Goal: Task Accomplishment & Management: Use online tool/utility

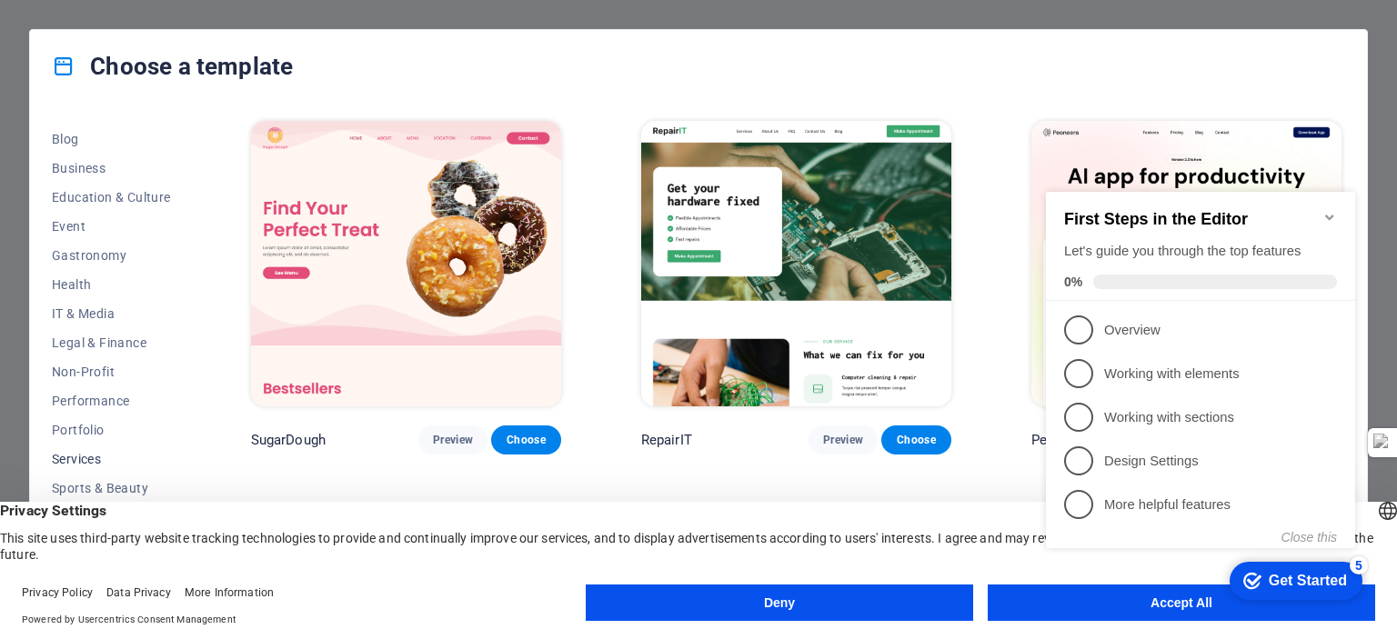
scroll to position [257, 0]
click div "checkmark Get Started 5 First Steps in the Editor Let's guide you through the t…"
click at [98, 311] on span "IT & Media" at bounding box center [111, 312] width 119 height 15
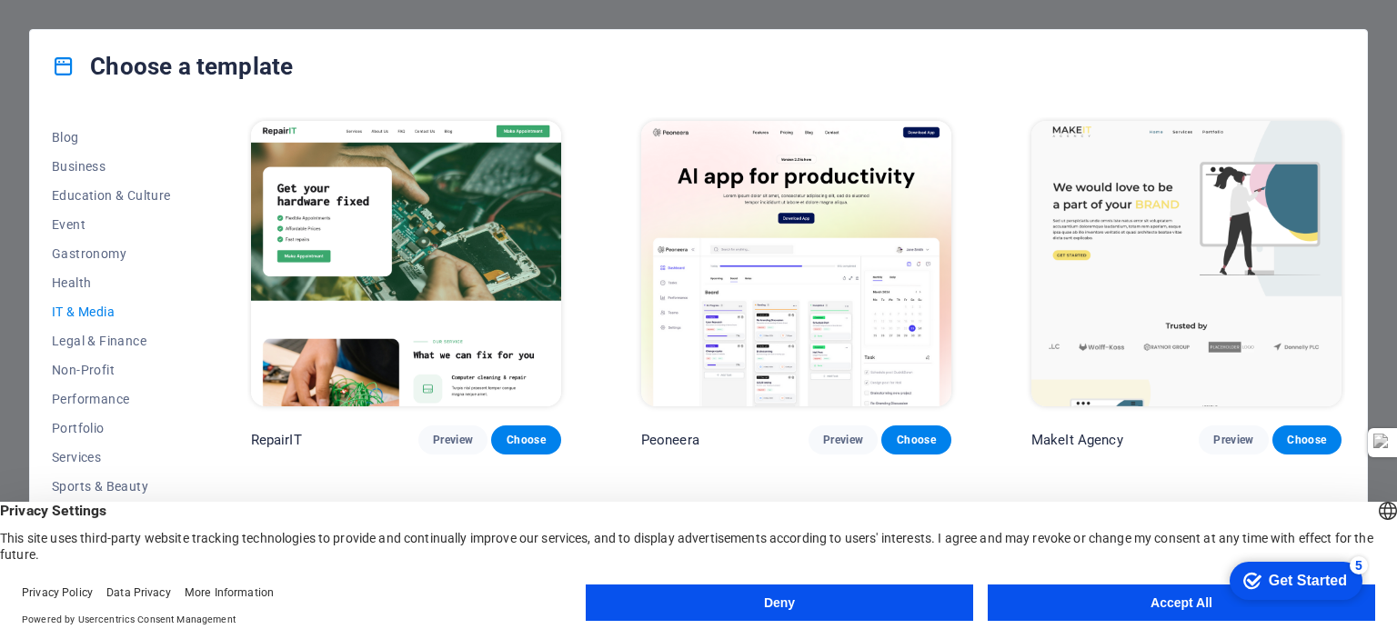
click at [1073, 608] on button "Accept All" at bounding box center [1181, 603] width 387 height 36
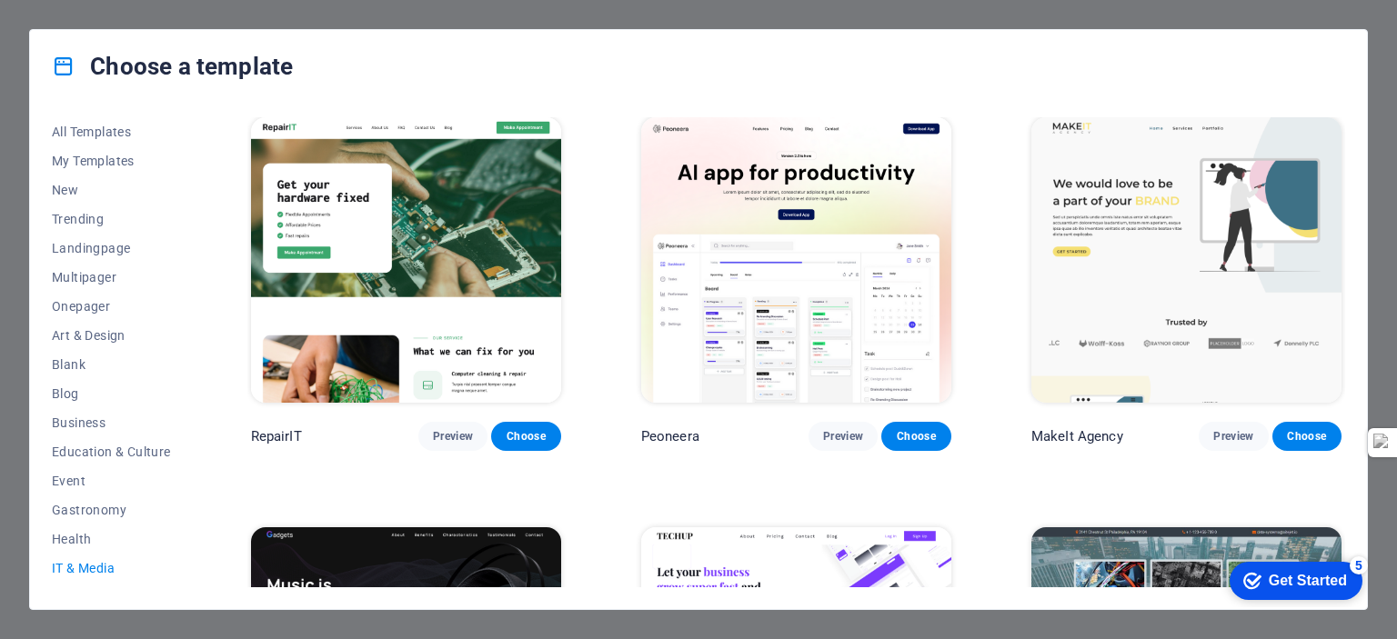
scroll to position [0, 0]
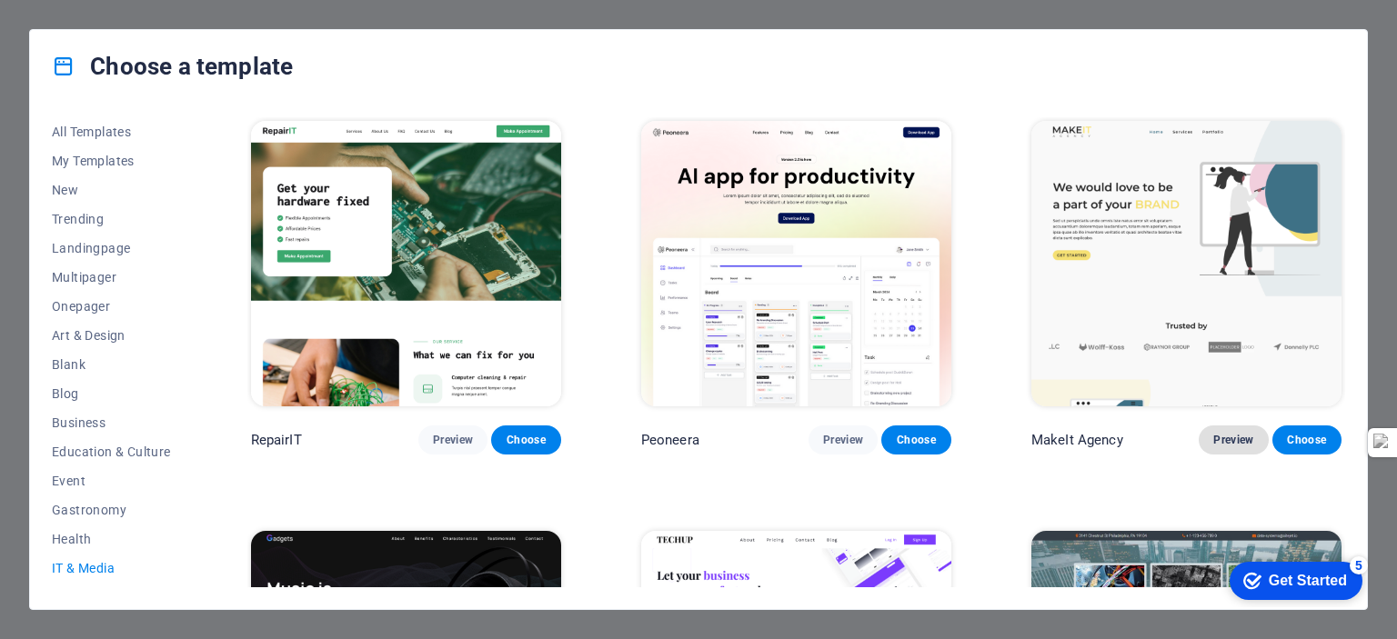
click at [1219, 433] on span "Preview" at bounding box center [1233, 440] width 40 height 15
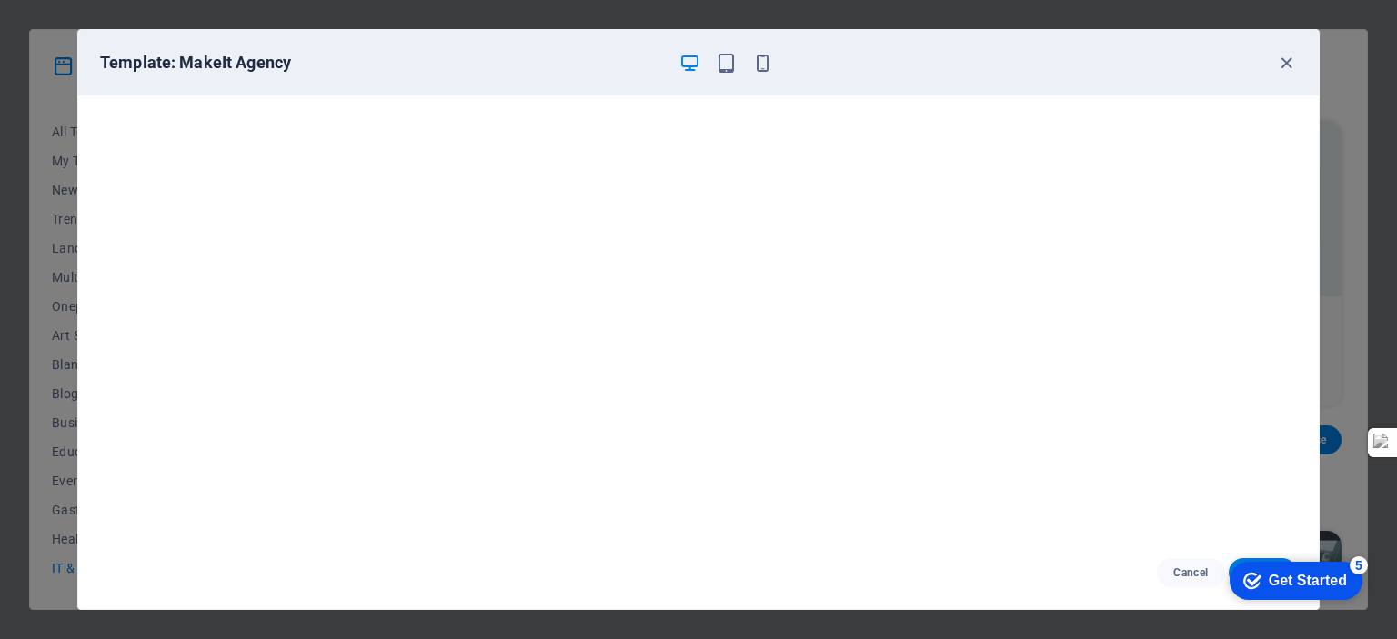
scroll to position [5, 0]
click at [1282, 62] on icon "button" at bounding box center [1286, 63] width 21 height 21
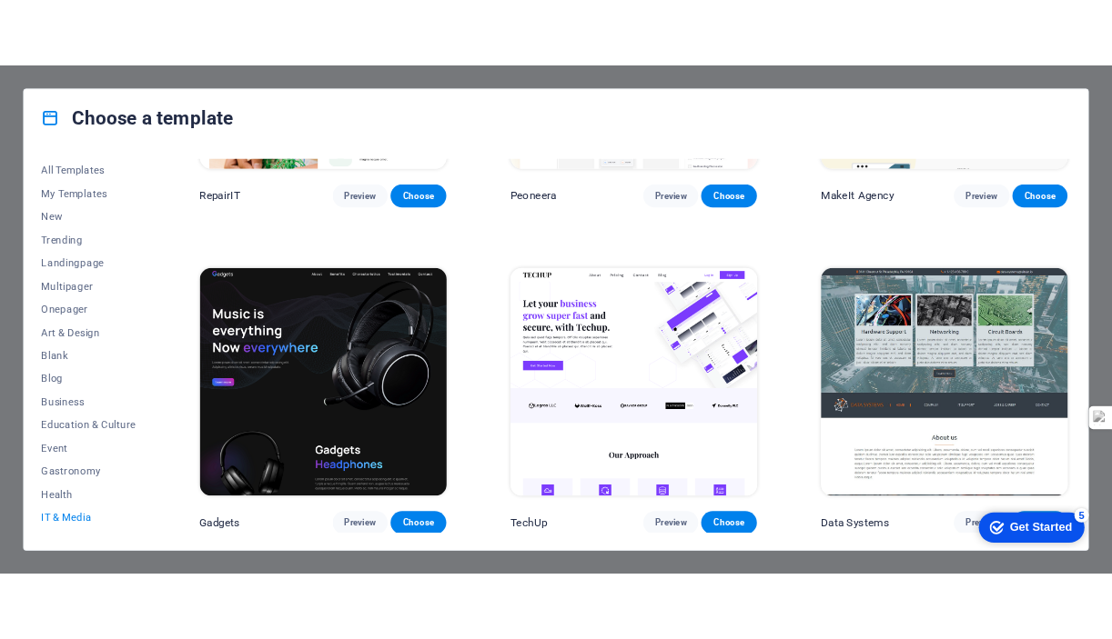
scroll to position [278, 0]
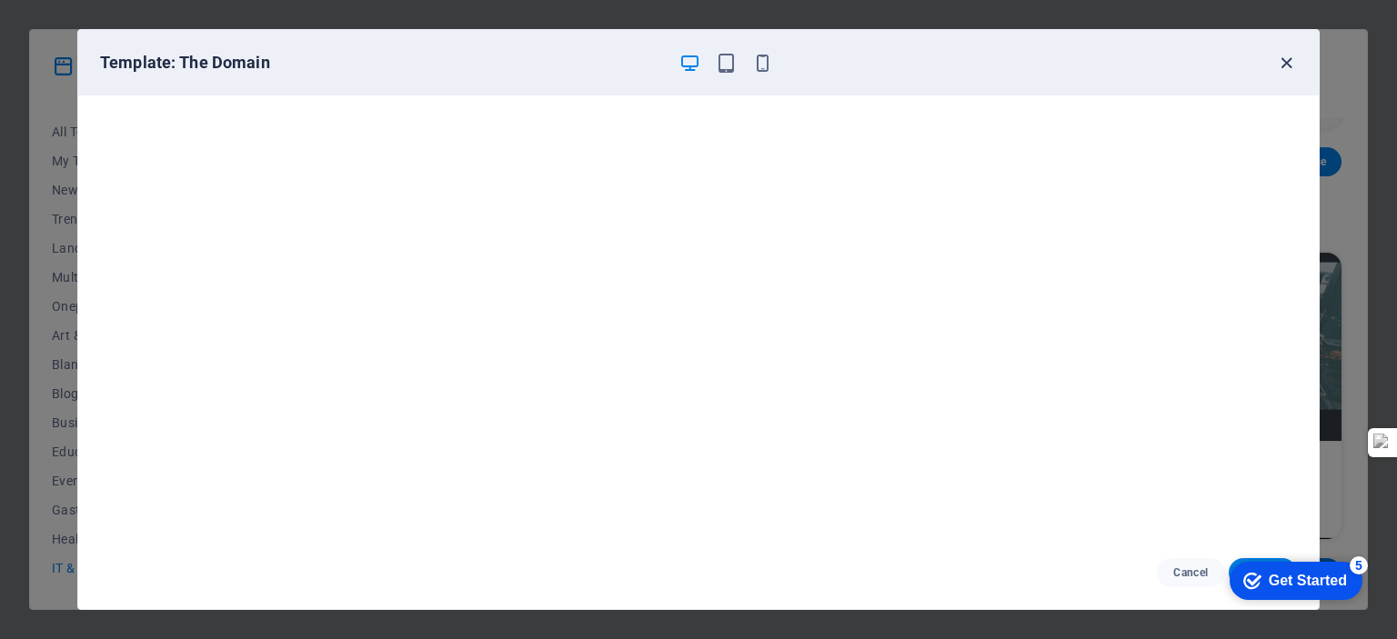
click at [1286, 59] on icon "button" at bounding box center [1286, 63] width 21 height 21
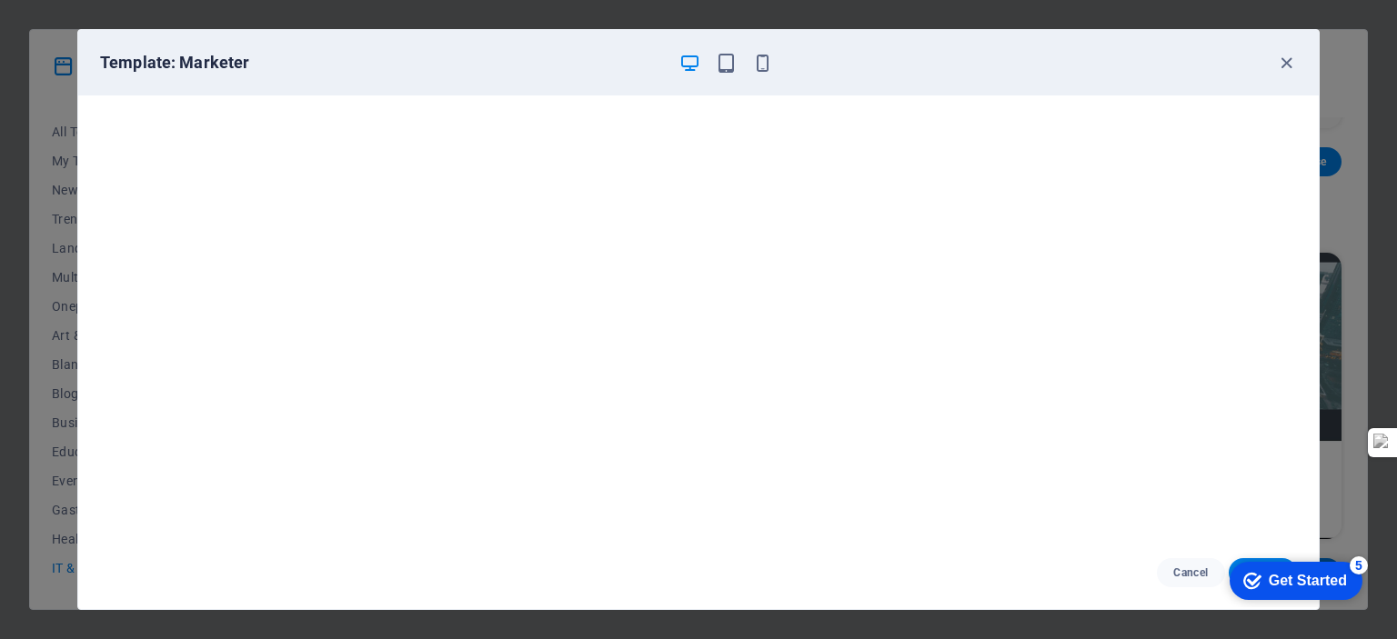
click html "checkmark Get Started 5 First Steps in the Editor Let's guide you through the t…"
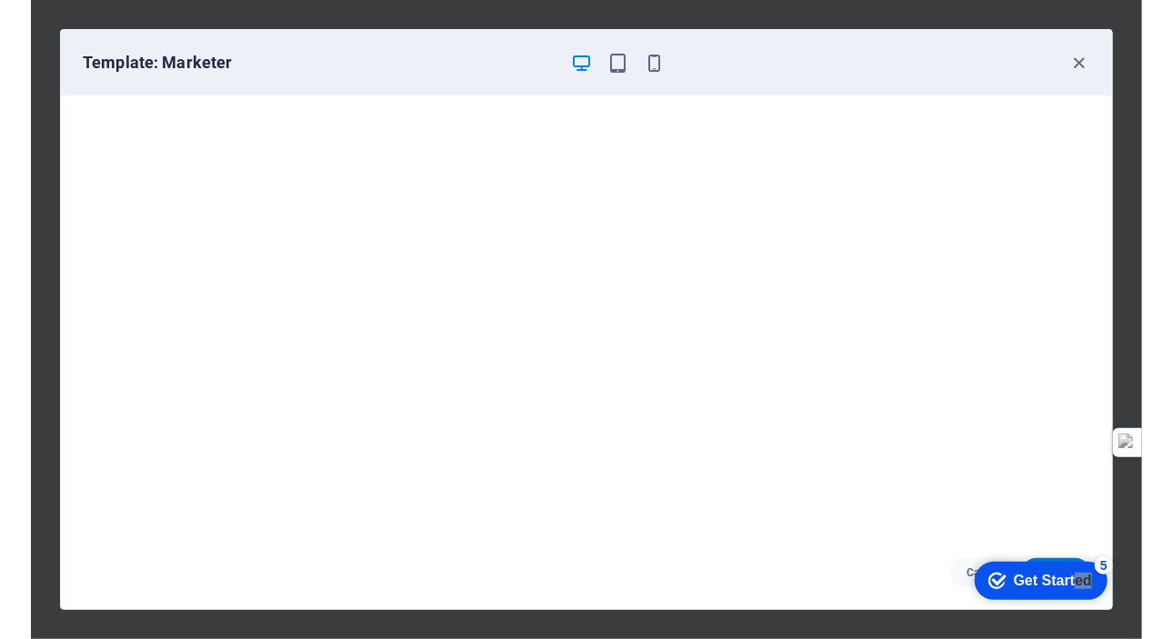
scroll to position [189, 0]
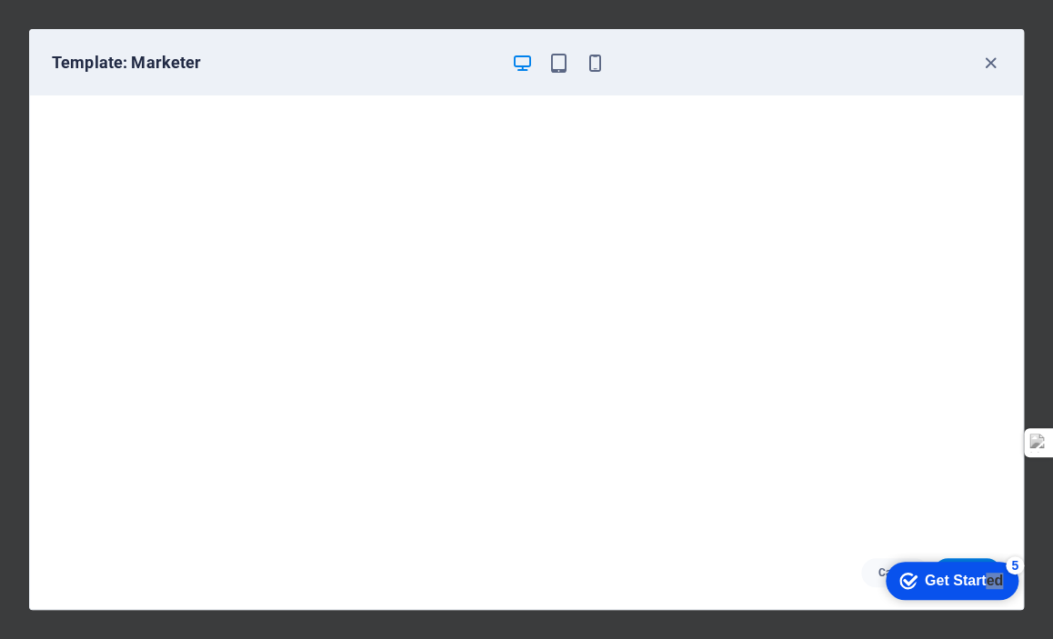
drag, startPoint x: 1375, startPoint y: 541, endPoint x: 1386, endPoint y: 407, distance: 135.1
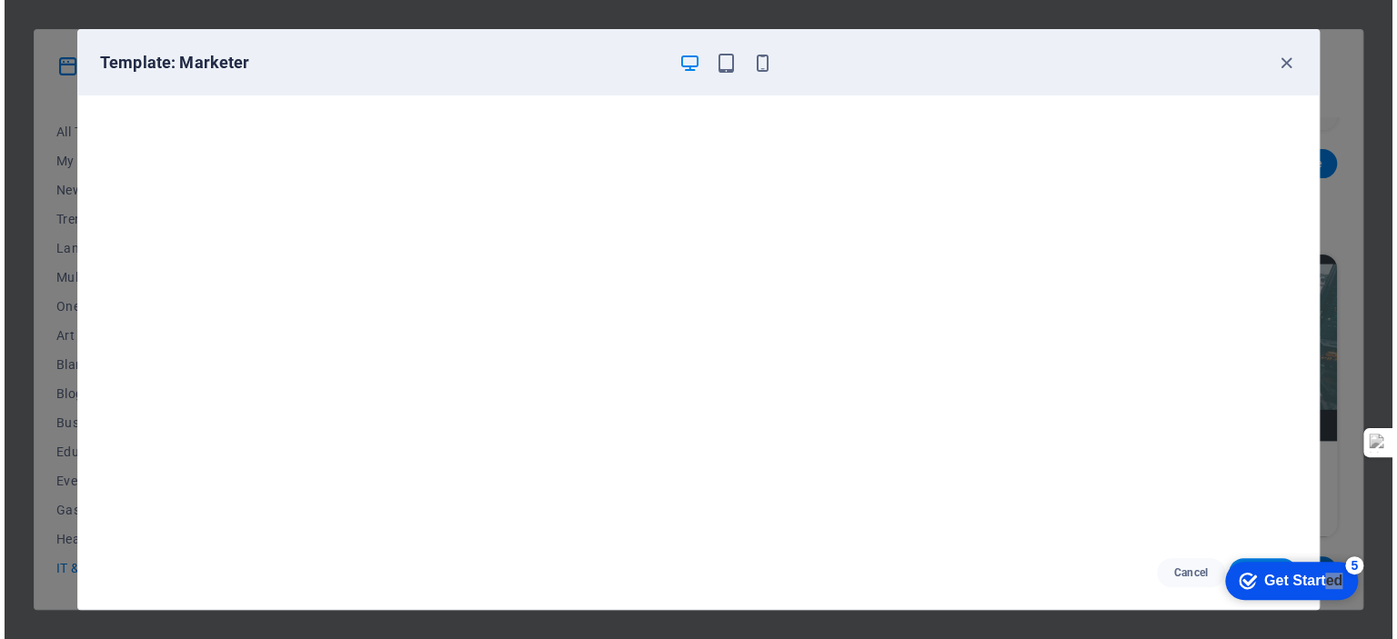
scroll to position [278, 0]
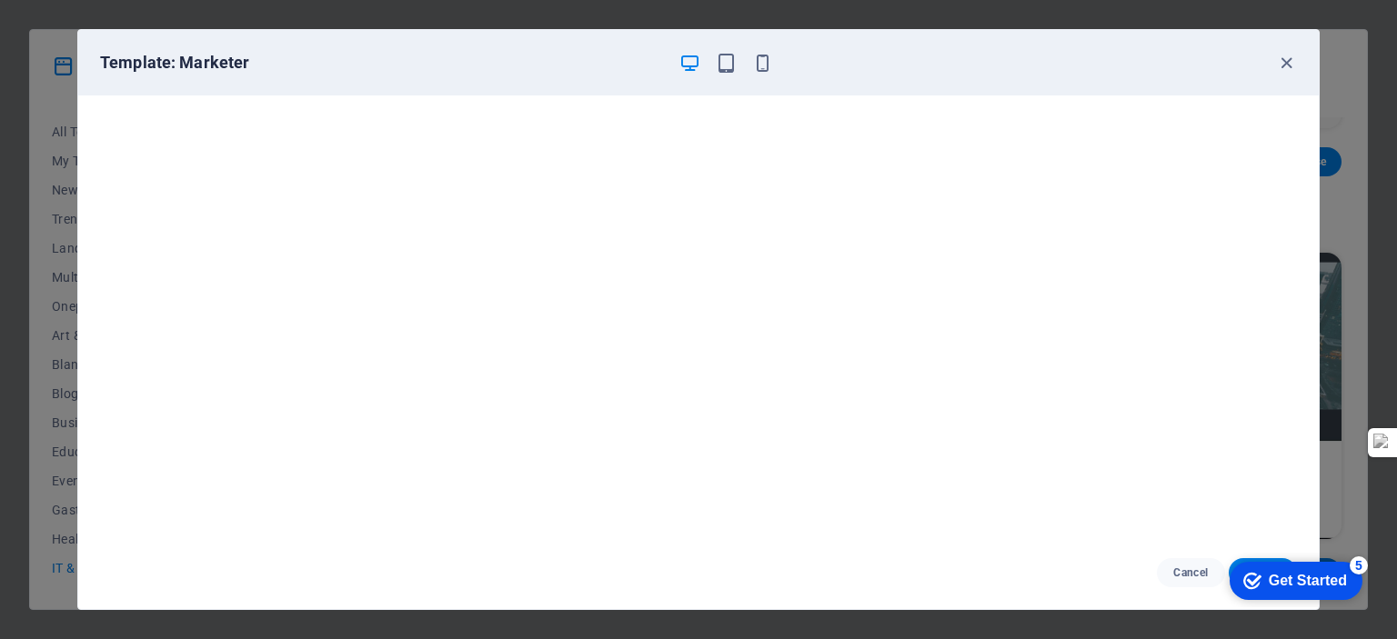
click at [1349, 578] on div "checkmark Get Started 5" at bounding box center [1296, 581] width 133 height 38
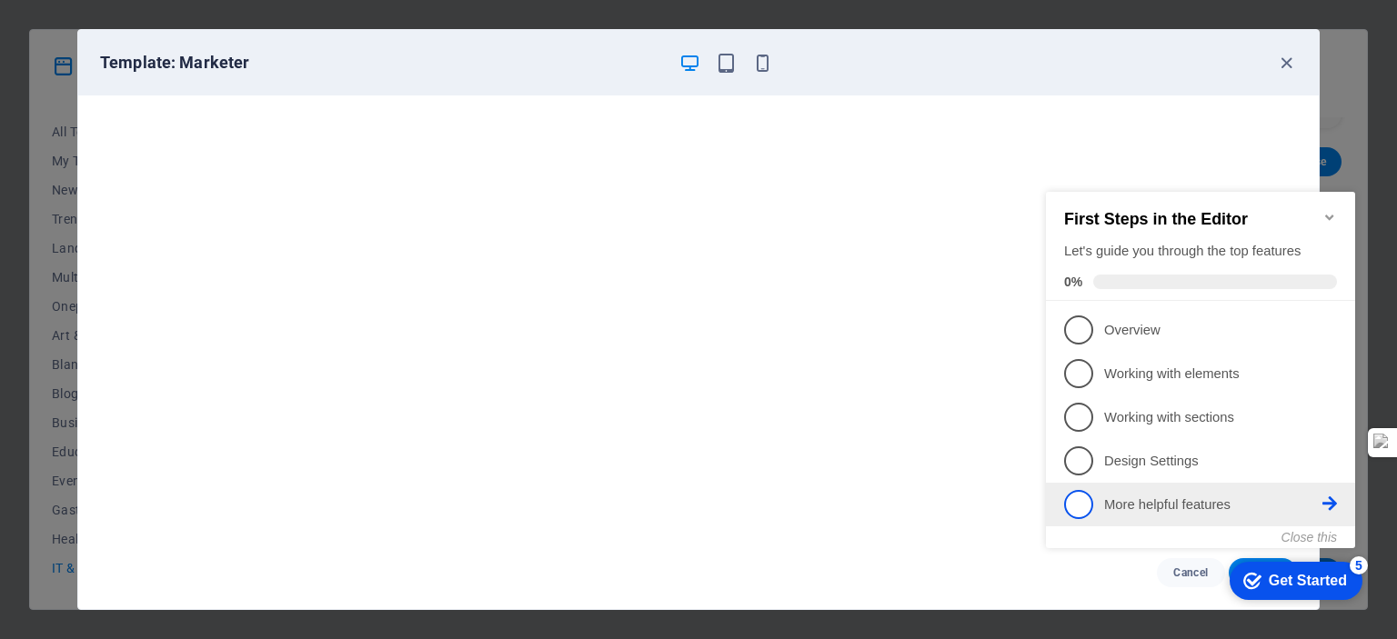
click at [1332, 337] on icon at bounding box center [1330, 329] width 15 height 15
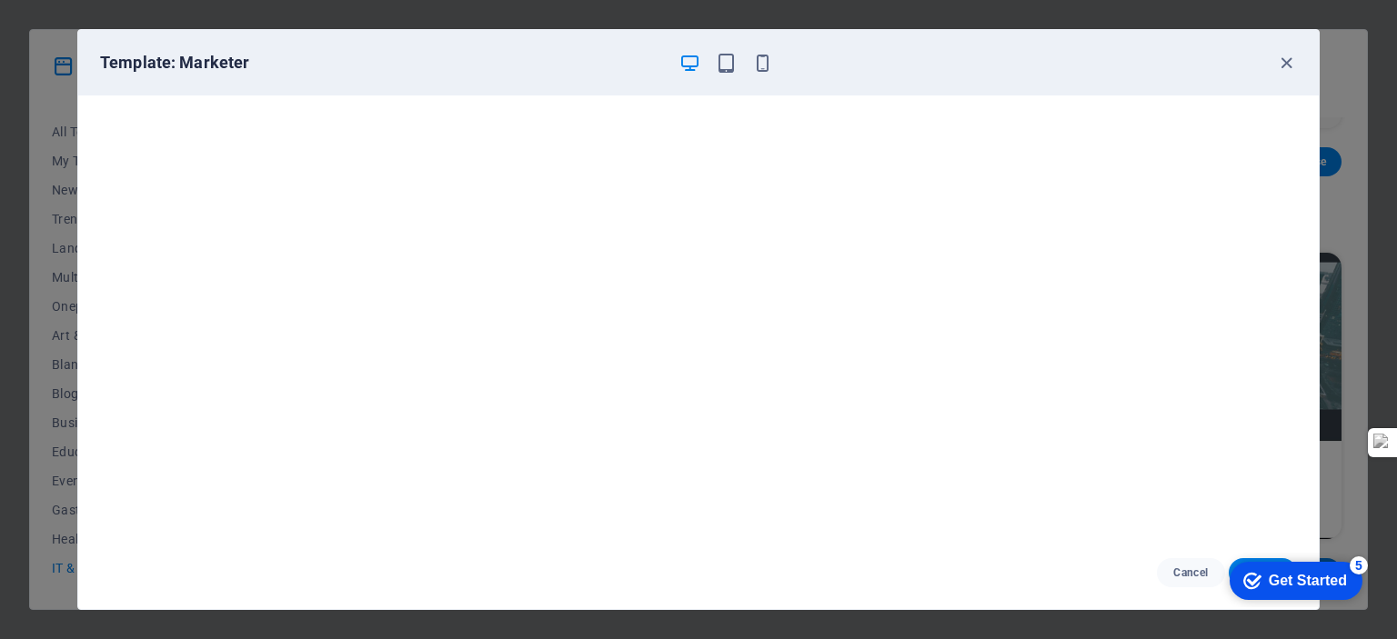
click at [1301, 587] on div "Get Started" at bounding box center [1308, 581] width 78 height 16
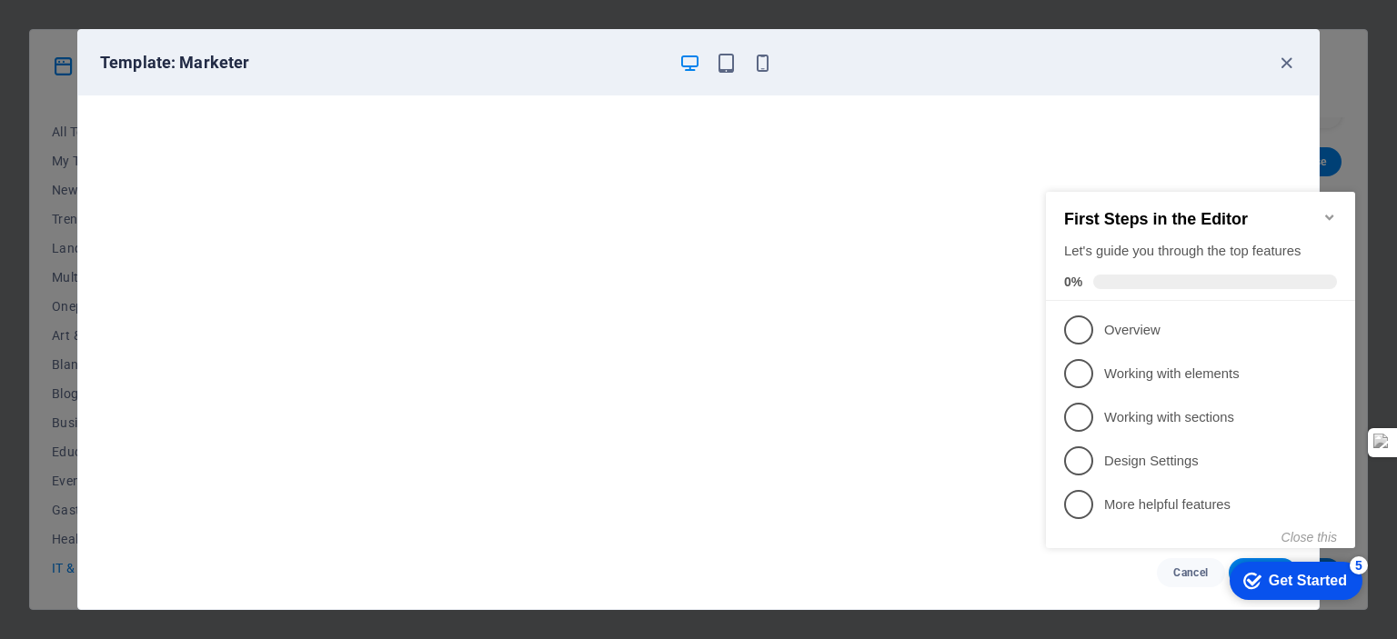
click at [1290, 544] on button "Close this" at bounding box center [1309, 537] width 55 height 15
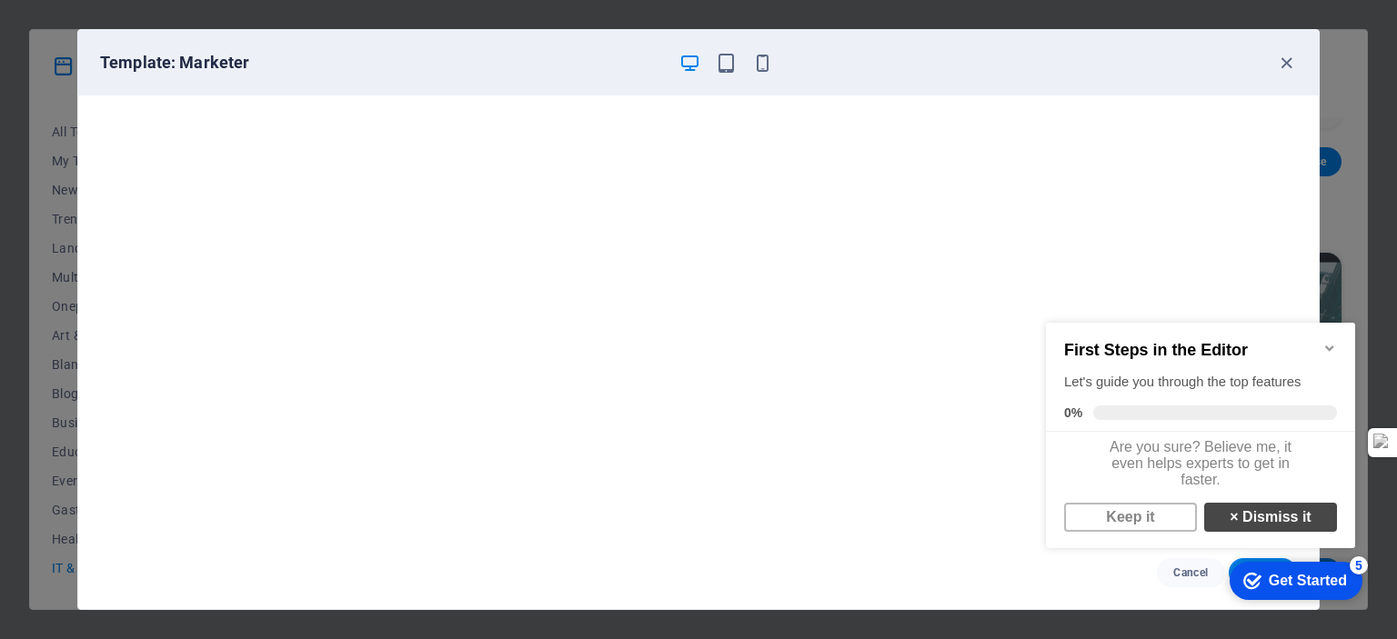
drag, startPoint x: 1279, startPoint y: 534, endPoint x: 1268, endPoint y: 535, distance: 11.0
click at [1268, 532] on link "× Dismiss it" at bounding box center [1270, 517] width 133 height 29
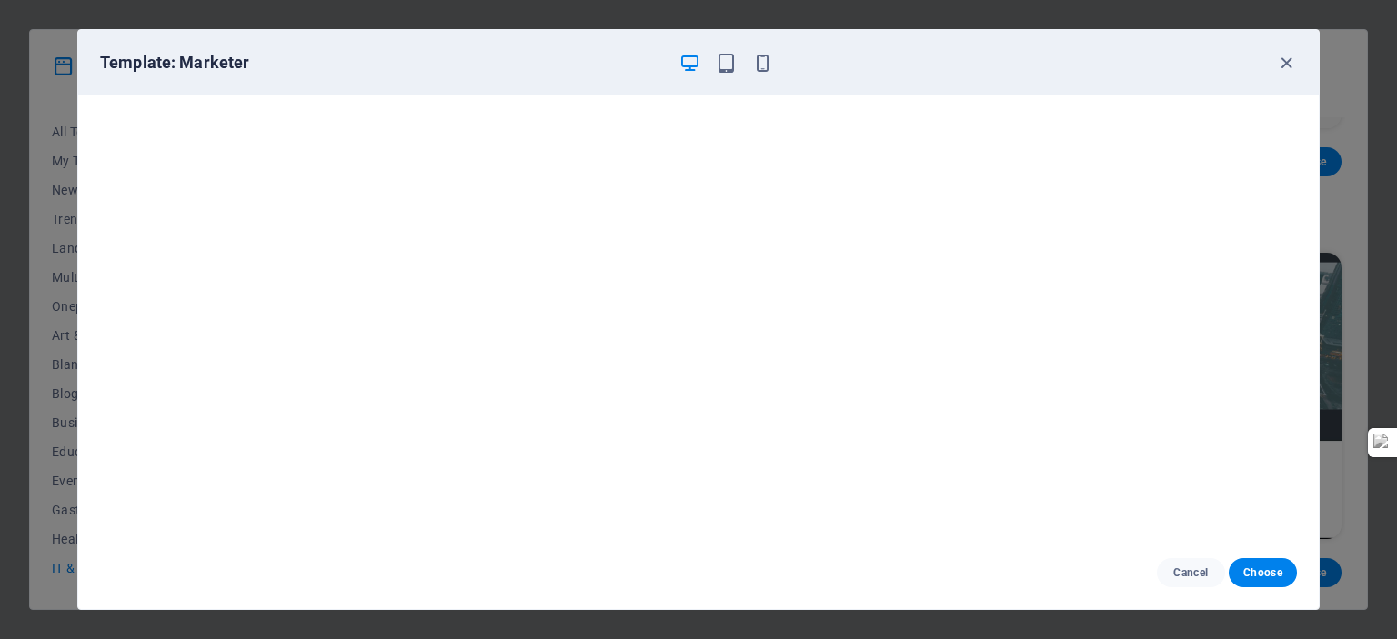
click at [1248, 581] on button "Choose" at bounding box center [1263, 572] width 68 height 29
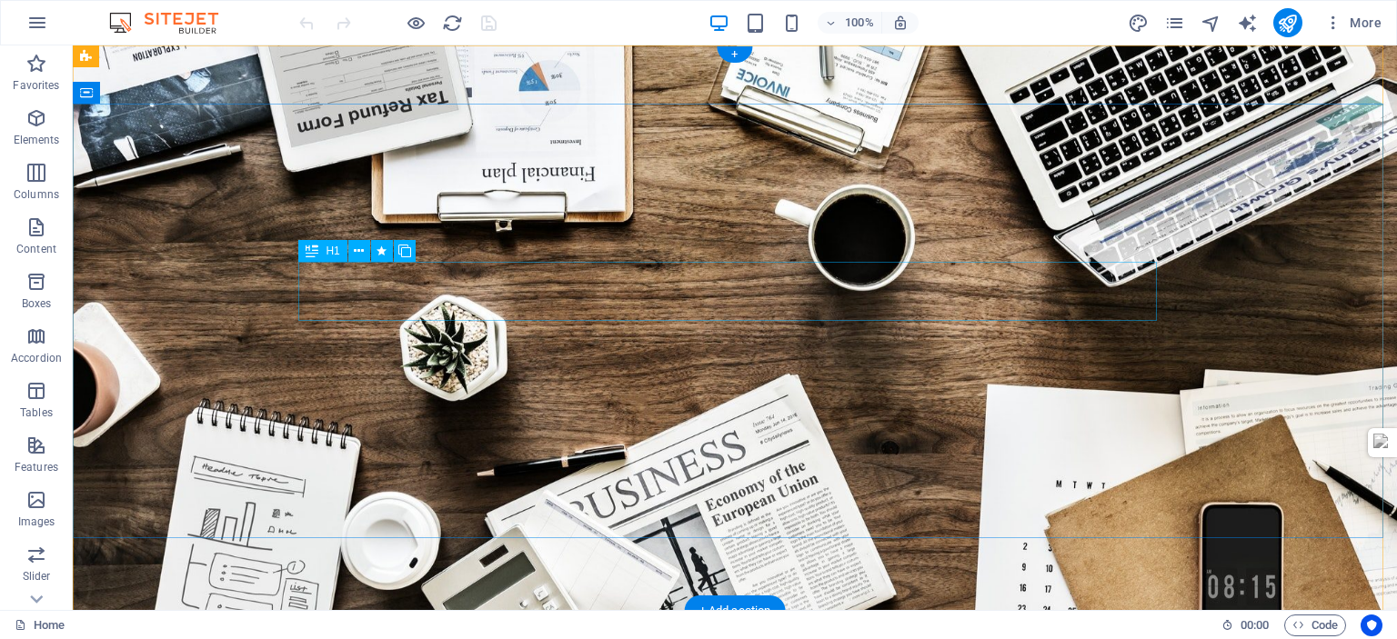
click at [477, 626] on div at bounding box center [735, 639] width 859 height 27
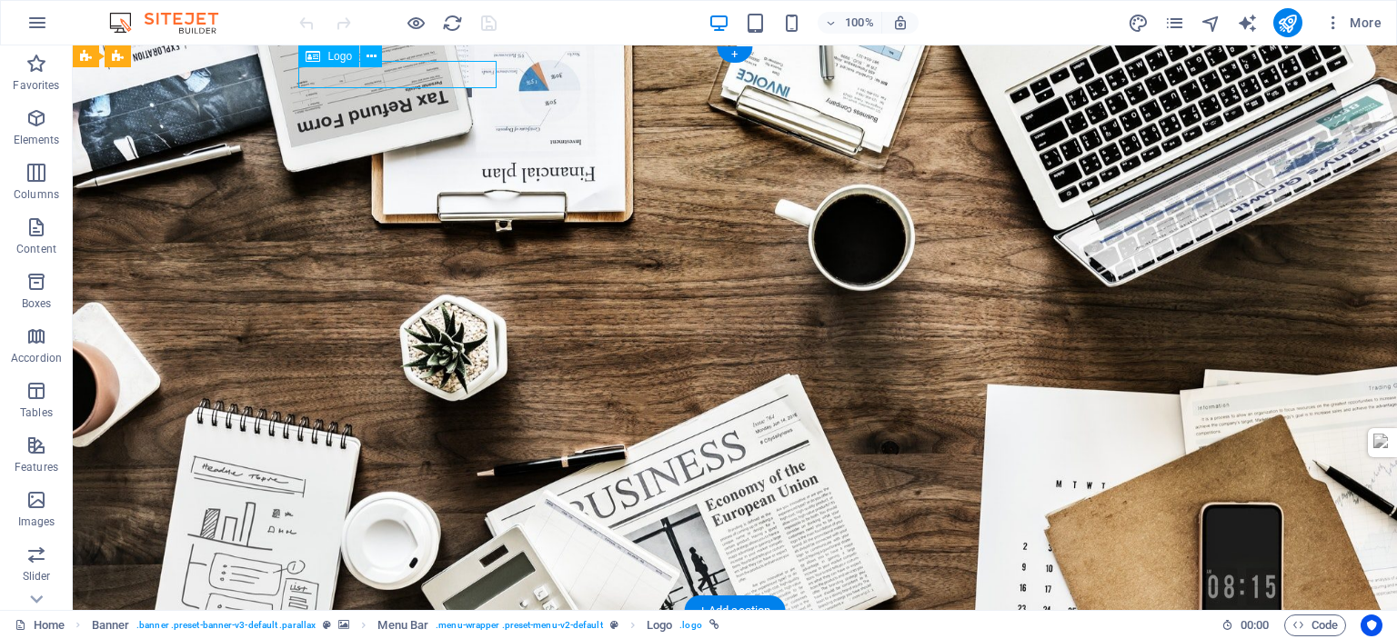
click at [477, 626] on div at bounding box center [735, 639] width 859 height 27
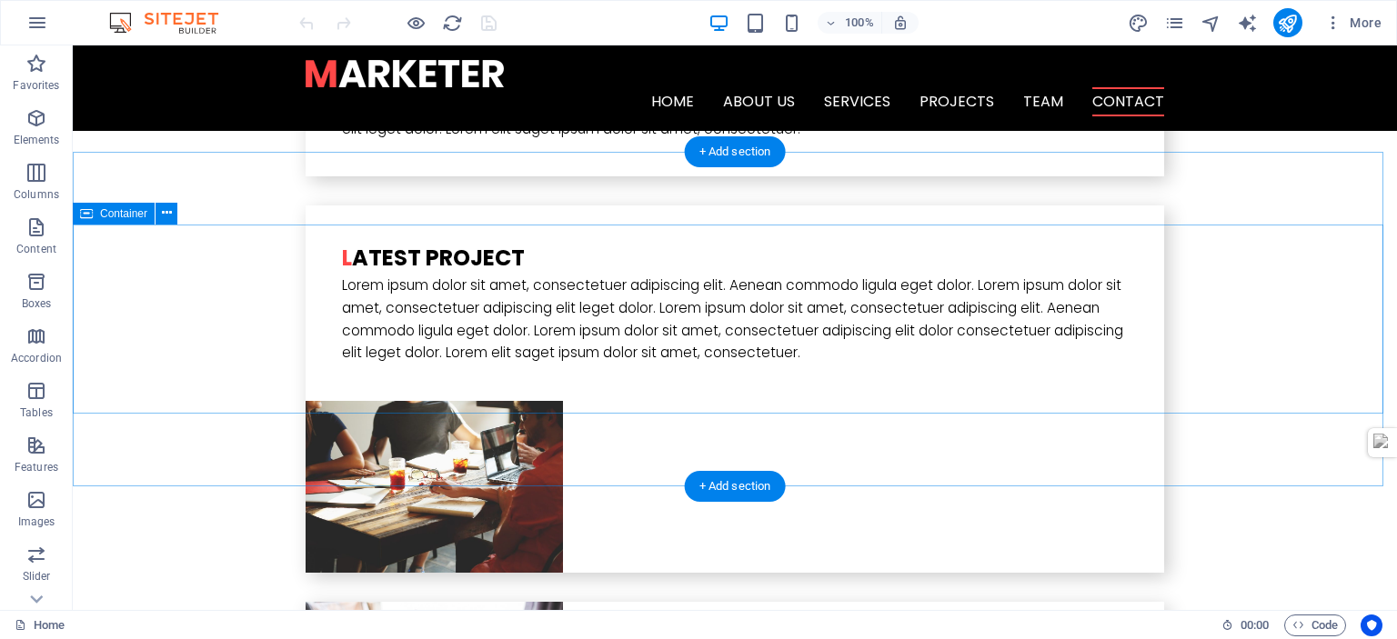
scroll to position [3856, 0]
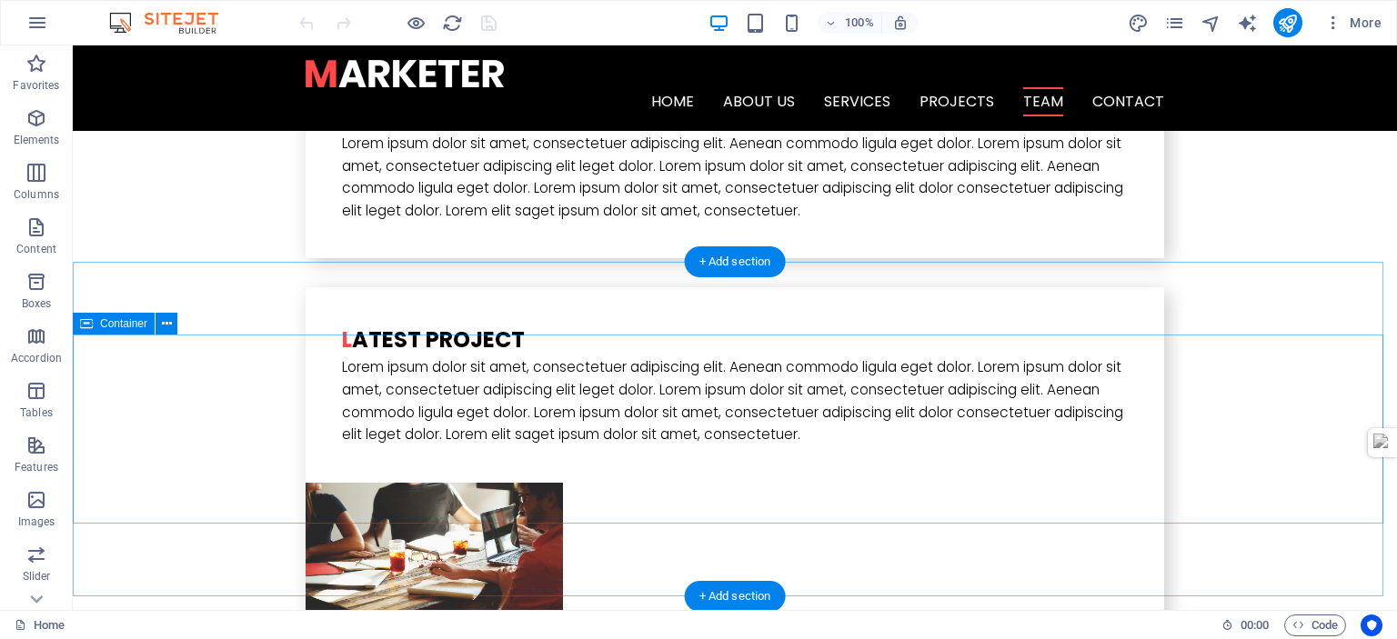
click at [418, 86] on div at bounding box center [735, 73] width 859 height 27
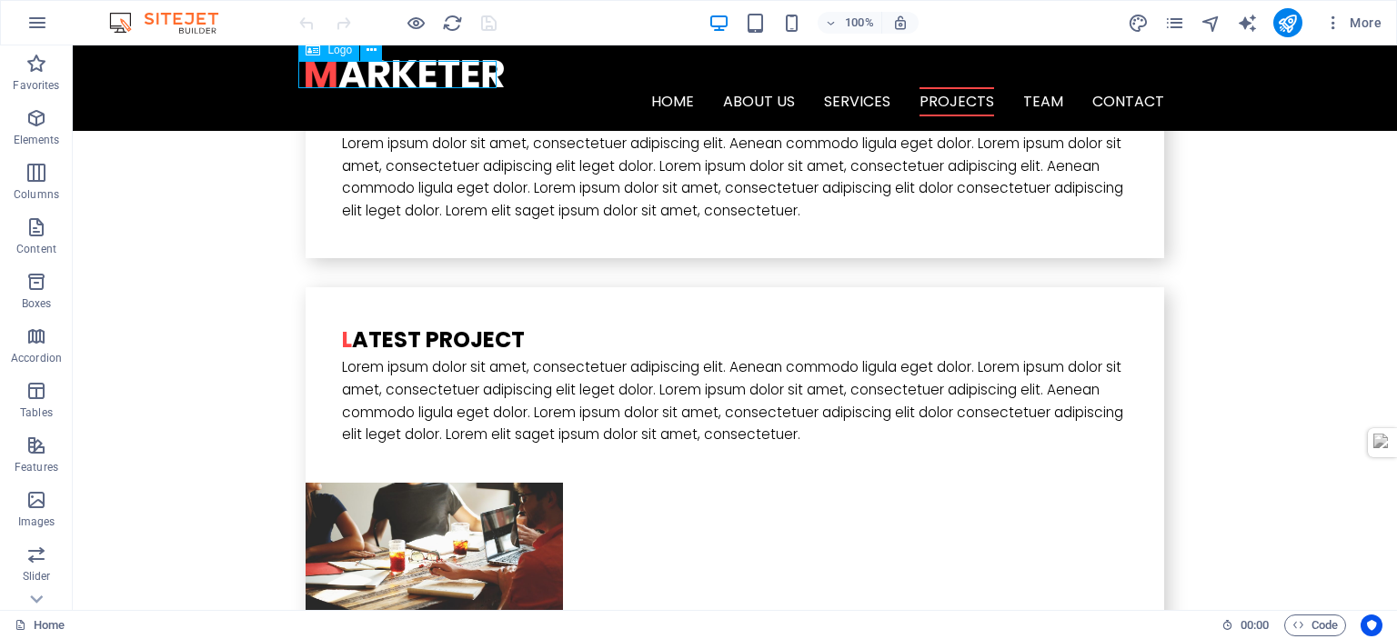
scroll to position [1664, 0]
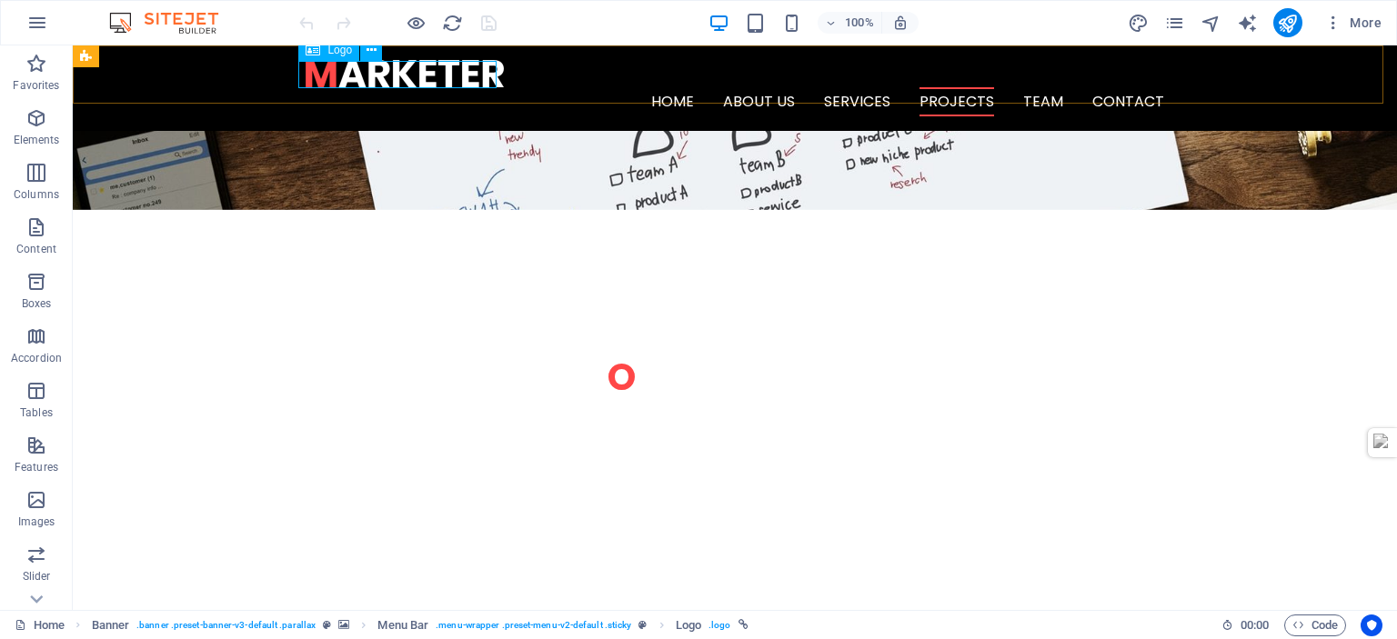
click at [335, 51] on span "Logo" at bounding box center [339, 50] width 25 height 11
click at [336, 54] on span "Logo" at bounding box center [339, 50] width 25 height 11
click at [368, 50] on icon at bounding box center [372, 50] width 10 height 19
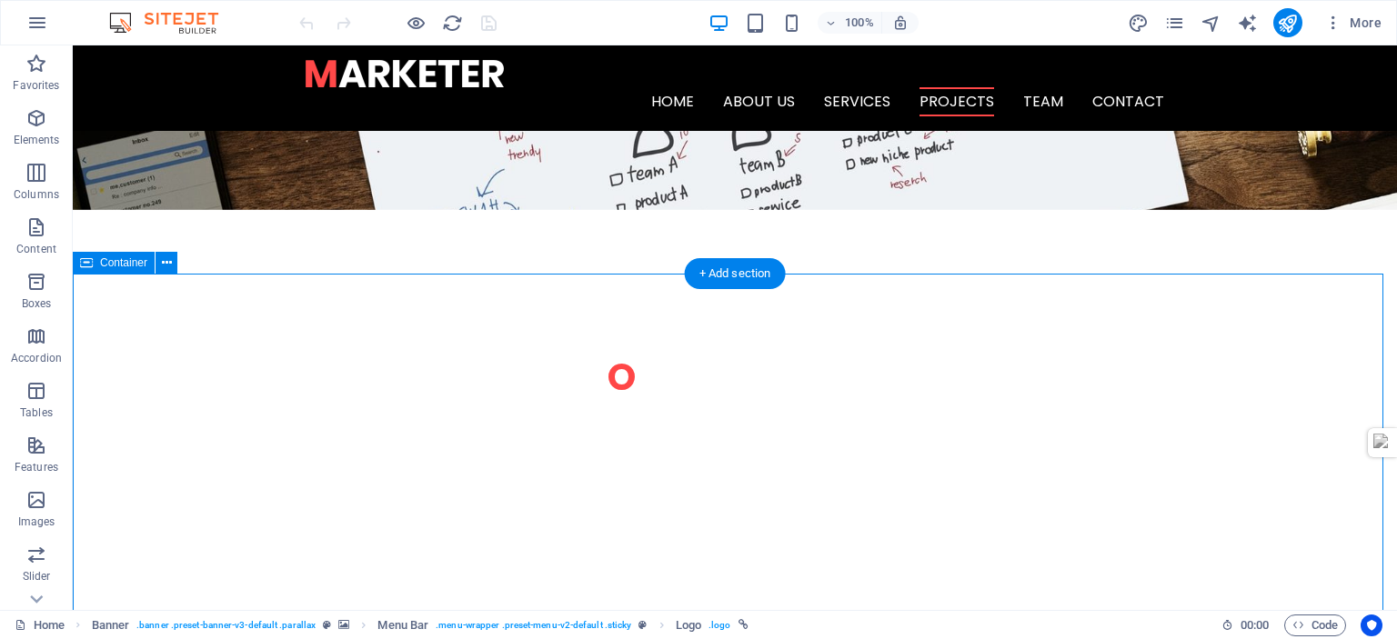
scroll to position [91, 0]
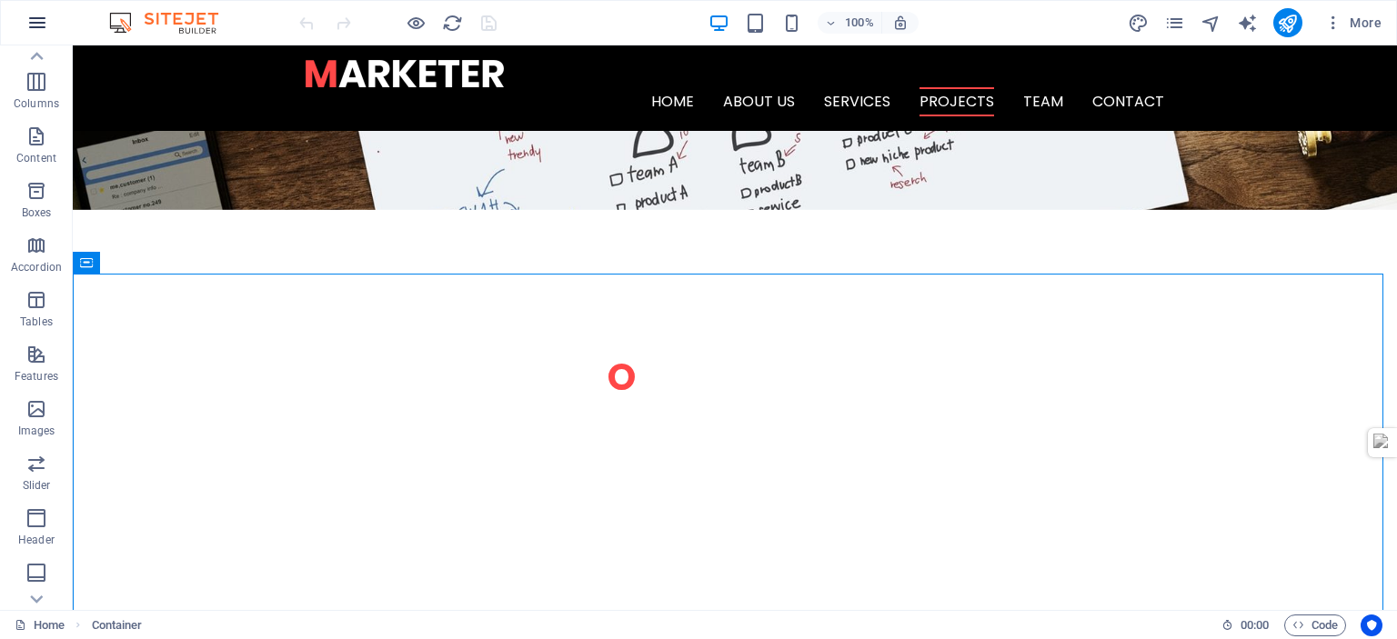
click at [34, 20] on icon "button" at bounding box center [37, 23] width 22 height 22
click at [527, 87] on nav "Home About us Services Projects Team Contact" at bounding box center [735, 101] width 859 height 29
click at [456, 64] on div at bounding box center [735, 73] width 859 height 27
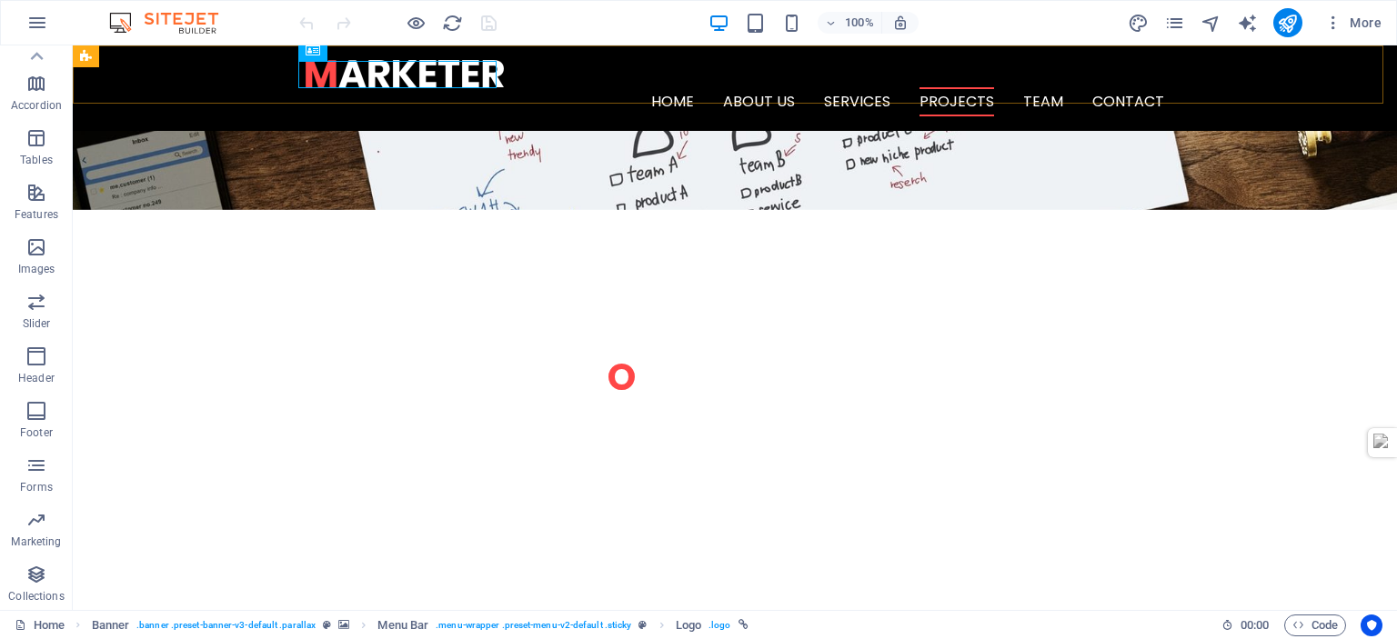
click at [311, 50] on icon at bounding box center [313, 50] width 15 height 22
click at [85, 56] on icon at bounding box center [86, 56] width 12 height 22
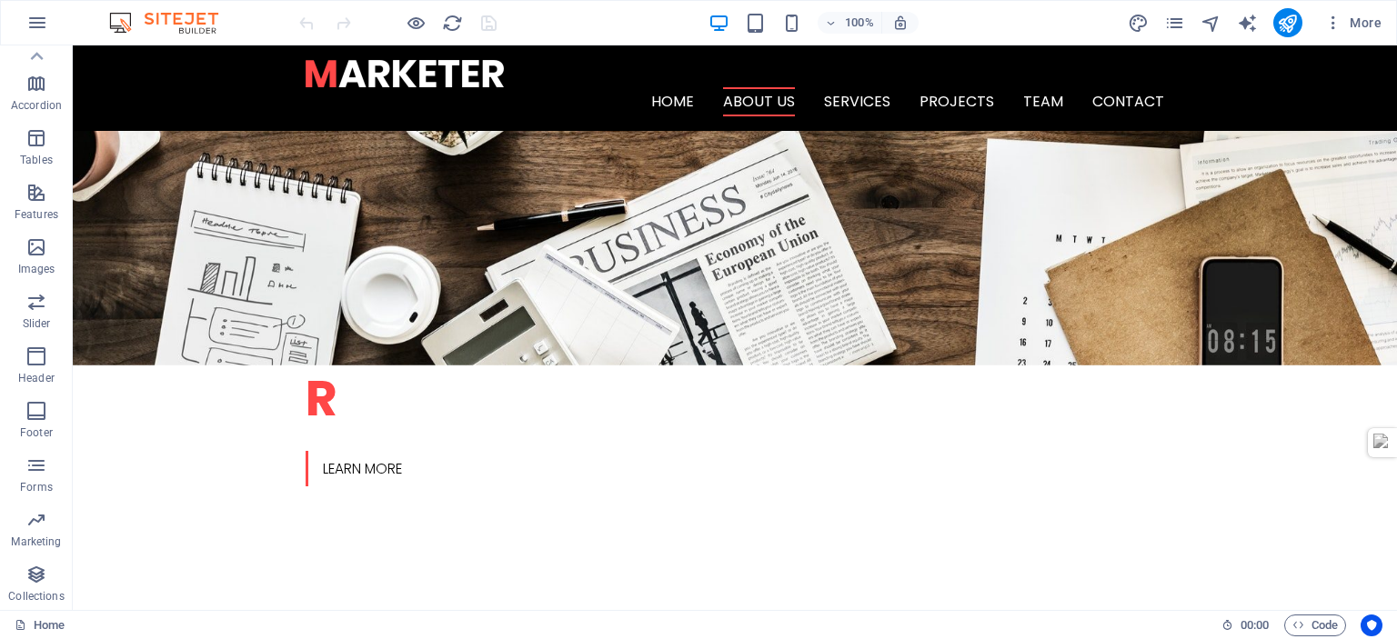
scroll to position [0, 0]
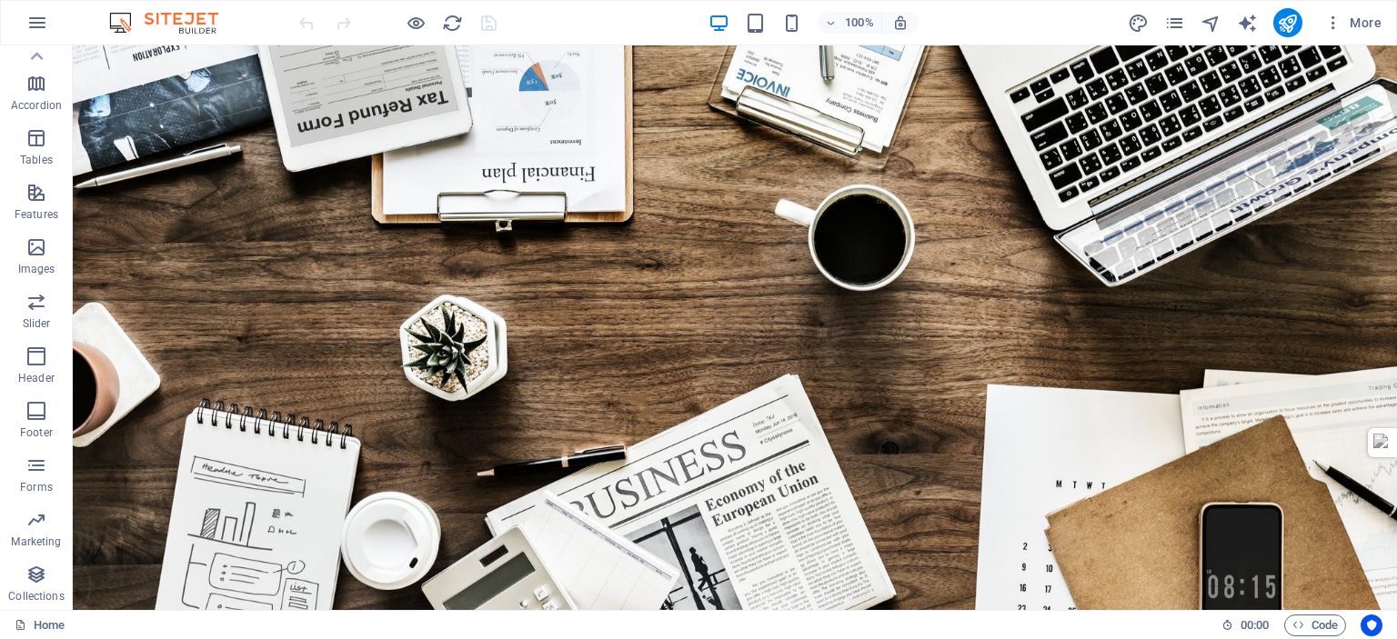
click at [453, 626] on div at bounding box center [735, 639] width 859 height 27
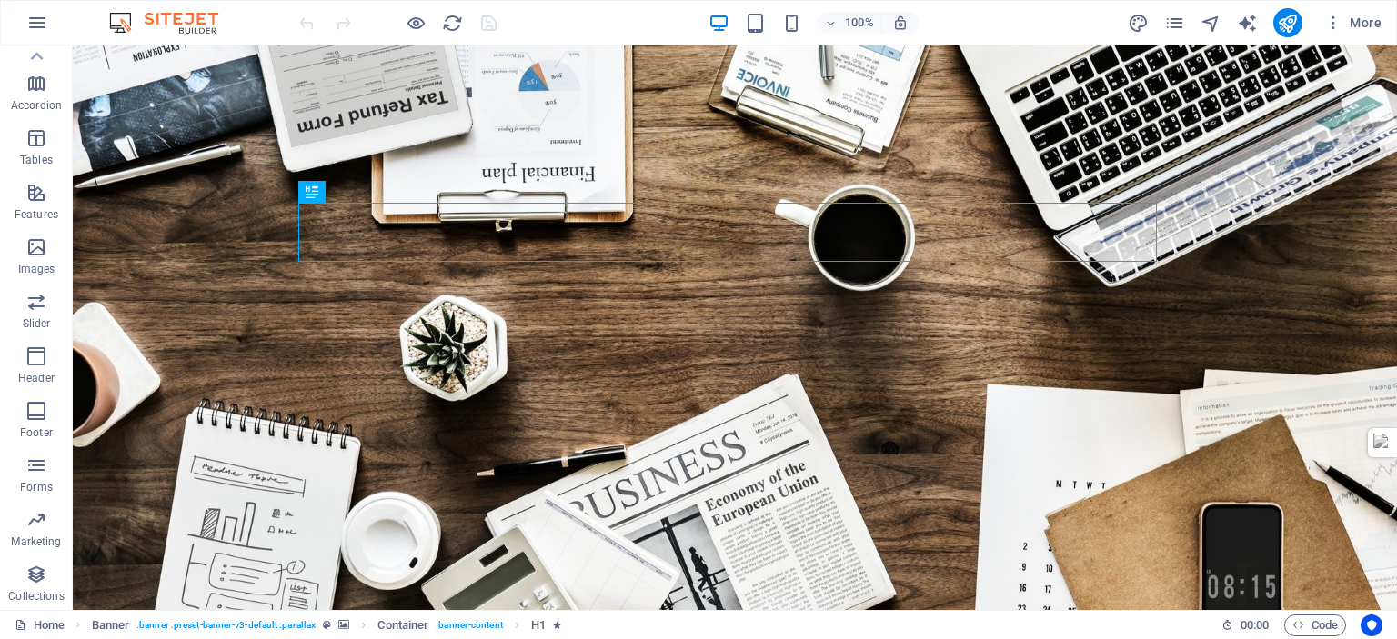
click at [311, 189] on div "Drag here to replace the existing content. Press “Ctrl” if you want to create a…" at bounding box center [735, 327] width 1324 height 565
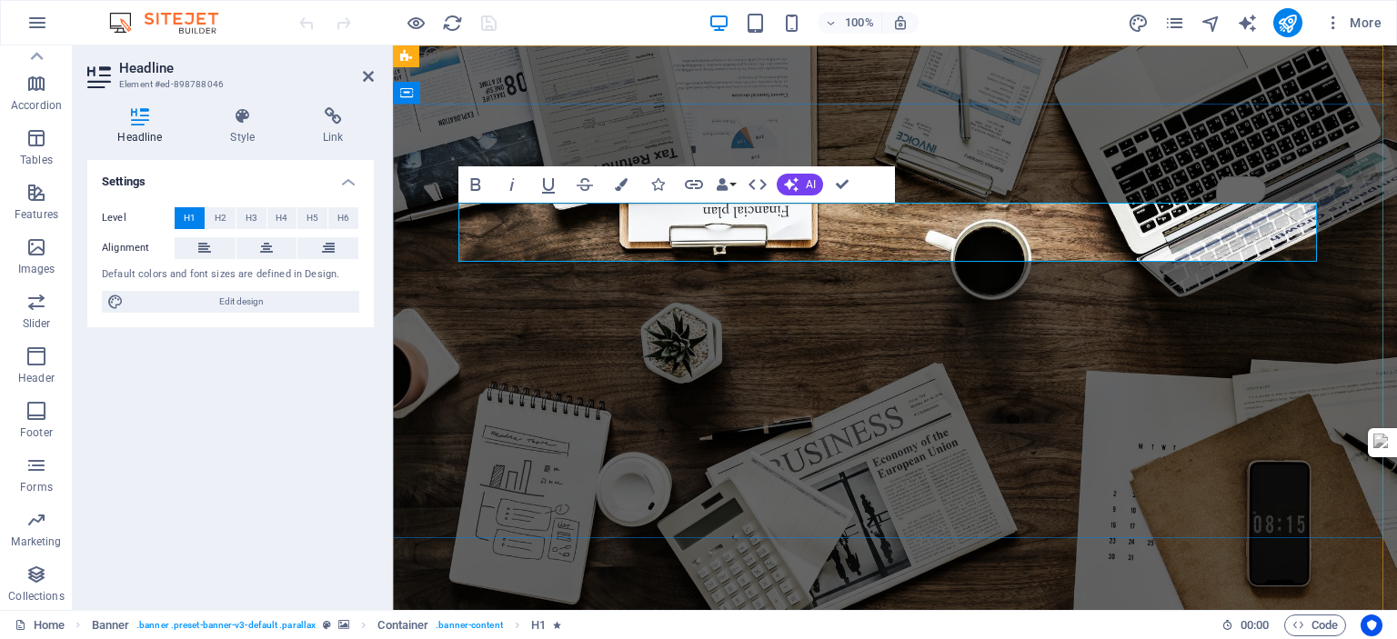
drag, startPoint x: 1099, startPoint y: 243, endPoint x: 615, endPoint y: 225, distance: 484.2
drag, startPoint x: 751, startPoint y: 227, endPoint x: 519, endPoint y: 231, distance: 232.0
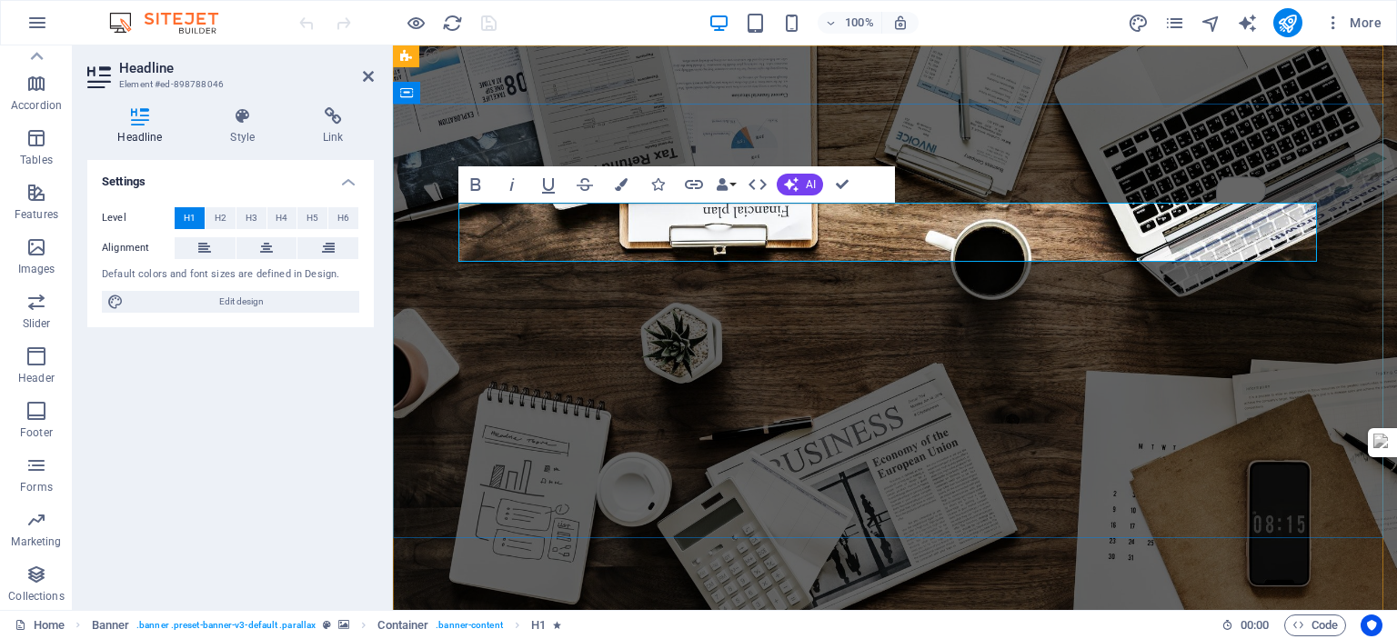
click at [241, 121] on icon at bounding box center [243, 116] width 86 height 18
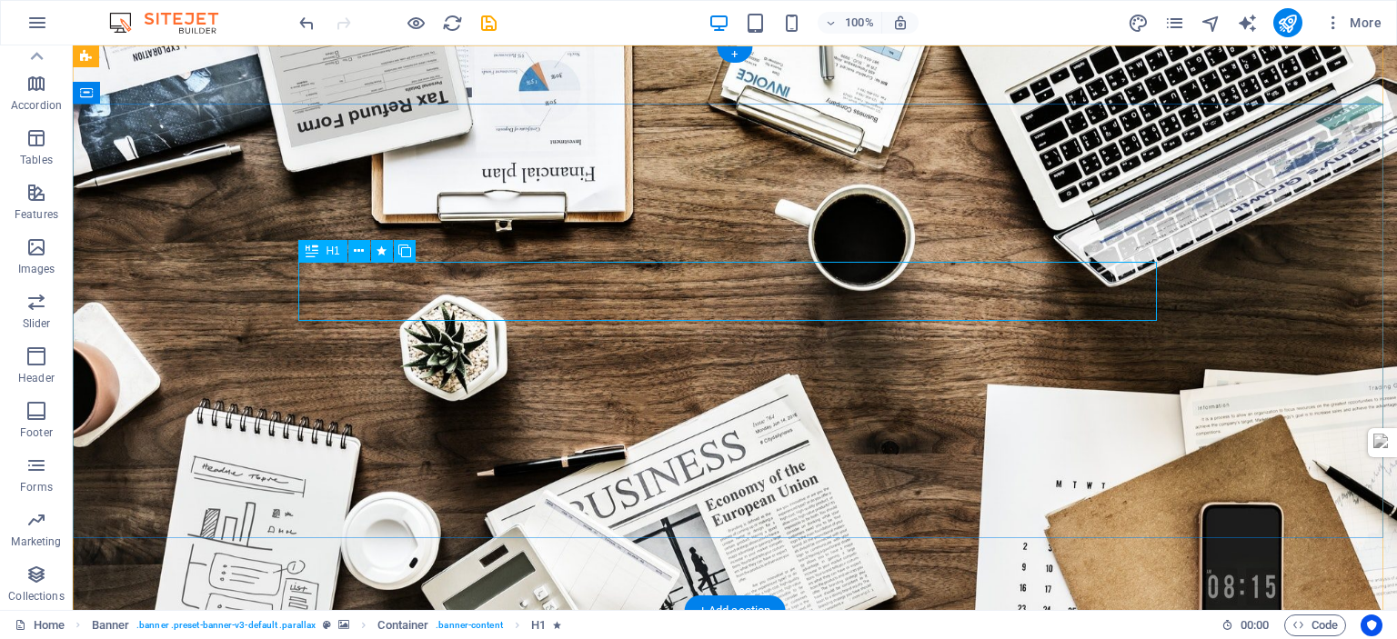
drag, startPoint x: 482, startPoint y: 60, endPoint x: 346, endPoint y: 286, distance: 263.6
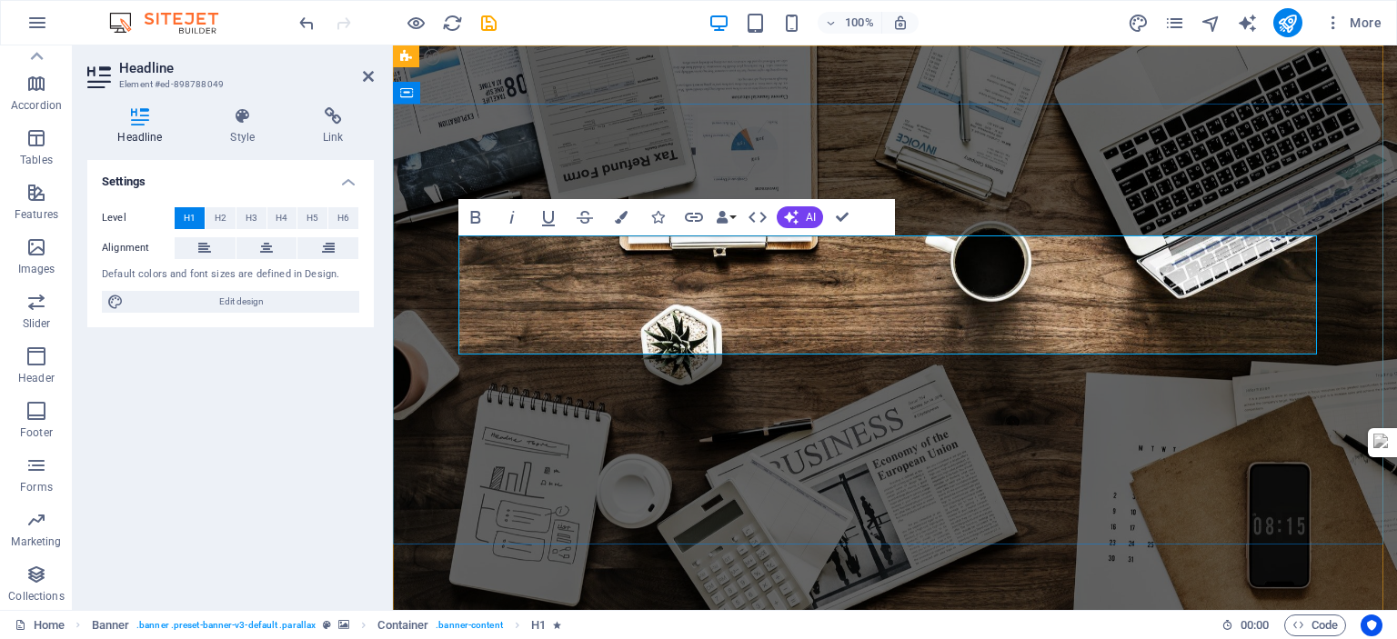
drag, startPoint x: 829, startPoint y: 326, endPoint x: 890, endPoint y: 272, distance: 81.9
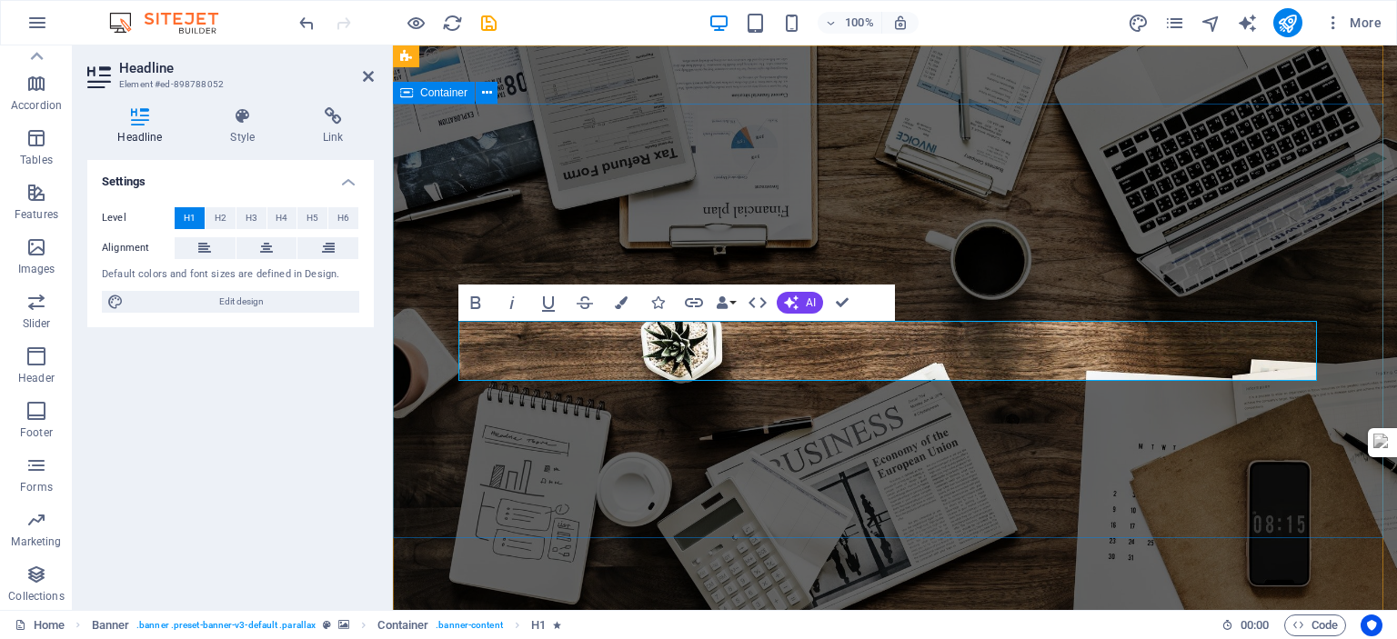
click at [608, 626] on div at bounding box center [895, 639] width 859 height 27
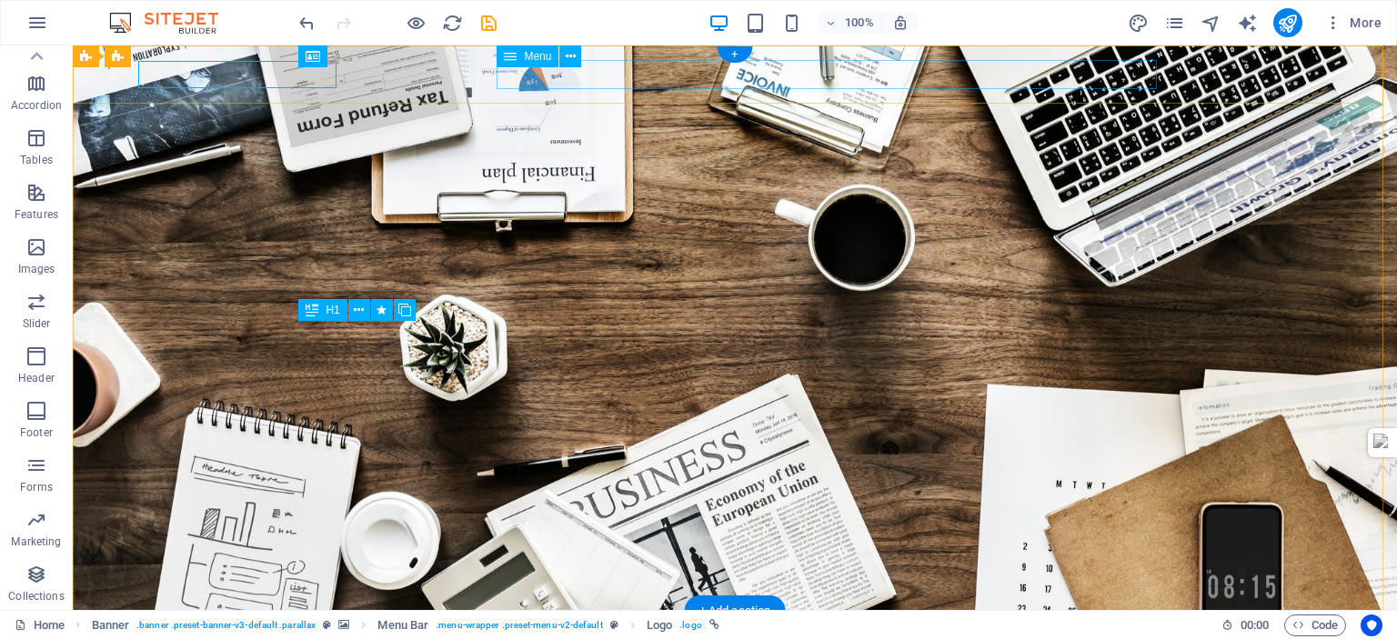
click at [535, 54] on span "Menu" at bounding box center [537, 56] width 27 height 11
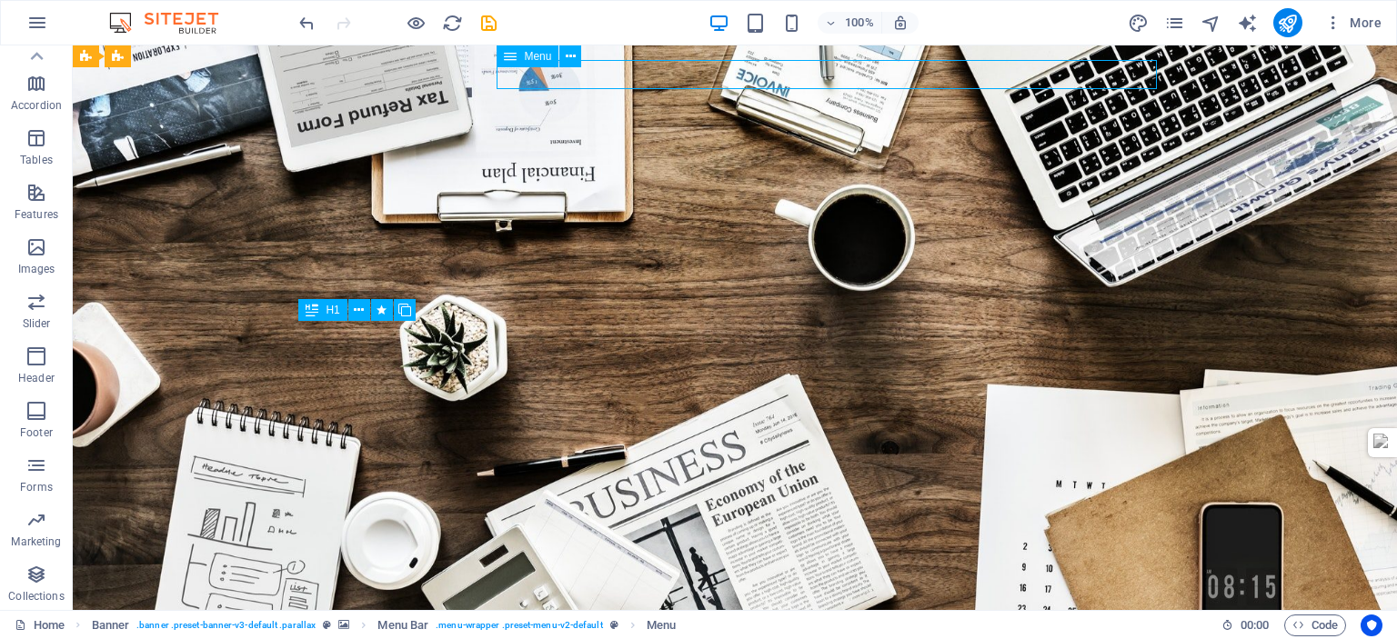
click at [445, 626] on div at bounding box center [735, 639] width 859 height 27
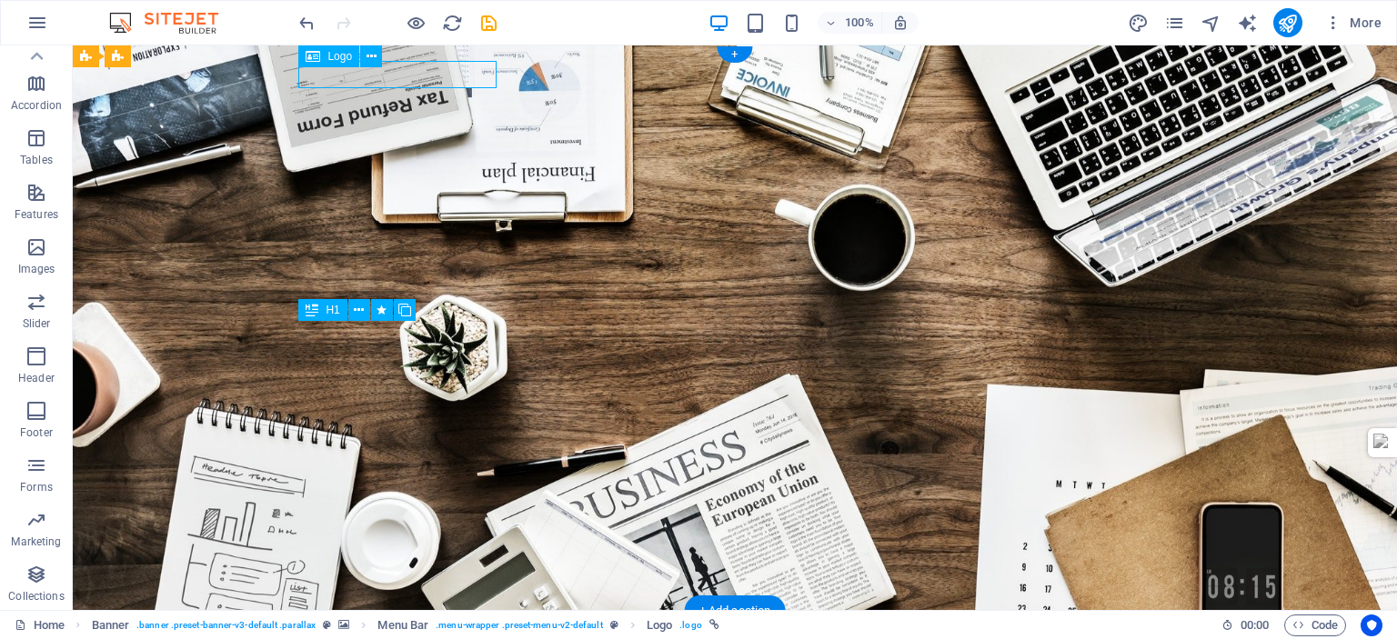
click at [317, 52] on icon at bounding box center [313, 56] width 15 height 22
click at [317, 52] on div "H1 Banner Container Banner Menu Bar H1 Separator HTML Separator Spacer 2 column…" at bounding box center [735, 327] width 1324 height 565
click at [334, 79] on div "H1 Banner Container Banner Menu Bar H1 Separator HTML Separator Spacer 2 column…" at bounding box center [735, 327] width 1324 height 565
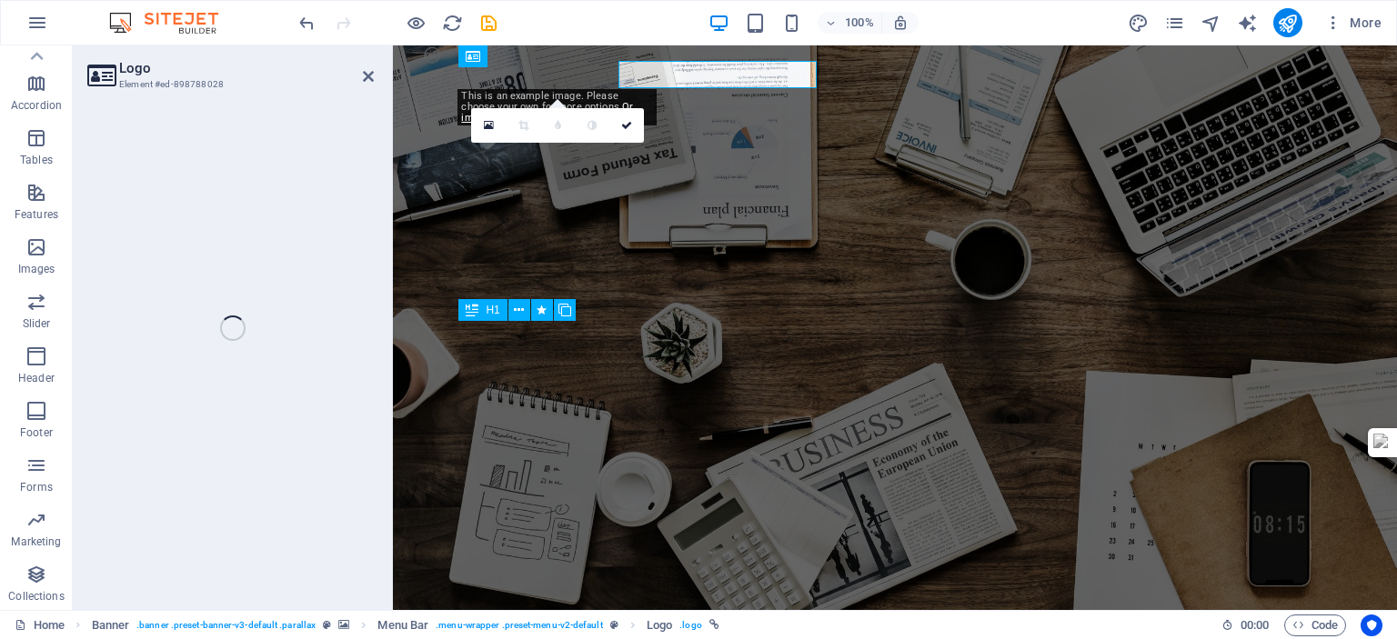
select select "px"
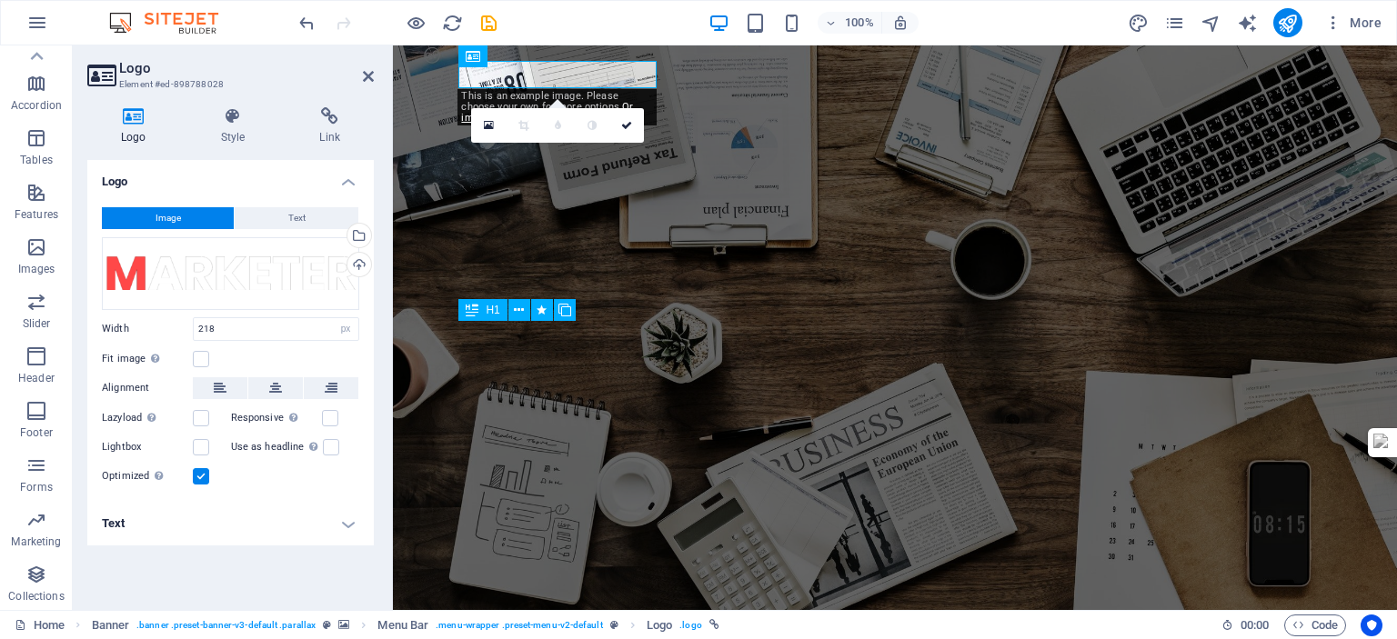
click at [186, 217] on button "Image" at bounding box center [168, 218] width 132 height 22
click at [358, 261] on div "Upload" at bounding box center [357, 266] width 27 height 27
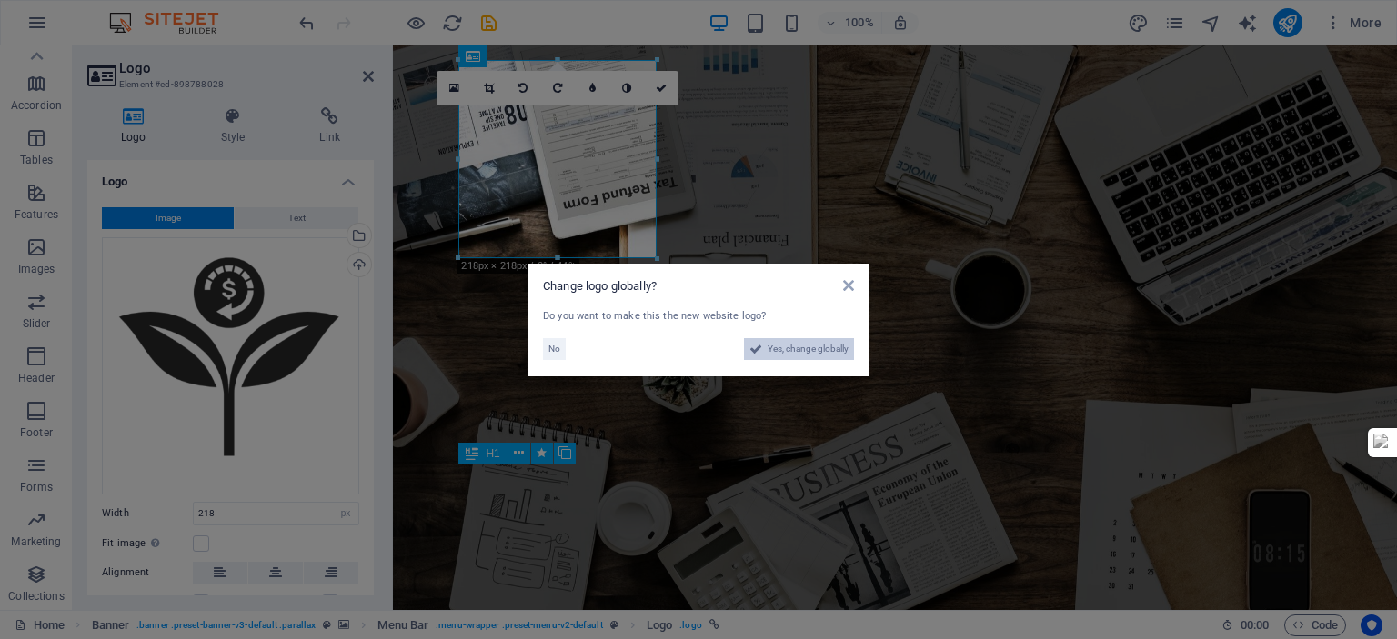
drag, startPoint x: 815, startPoint y: 351, endPoint x: 577, endPoint y: 347, distance: 238.3
click at [815, 351] on span "Yes, change globally" at bounding box center [808, 349] width 81 height 22
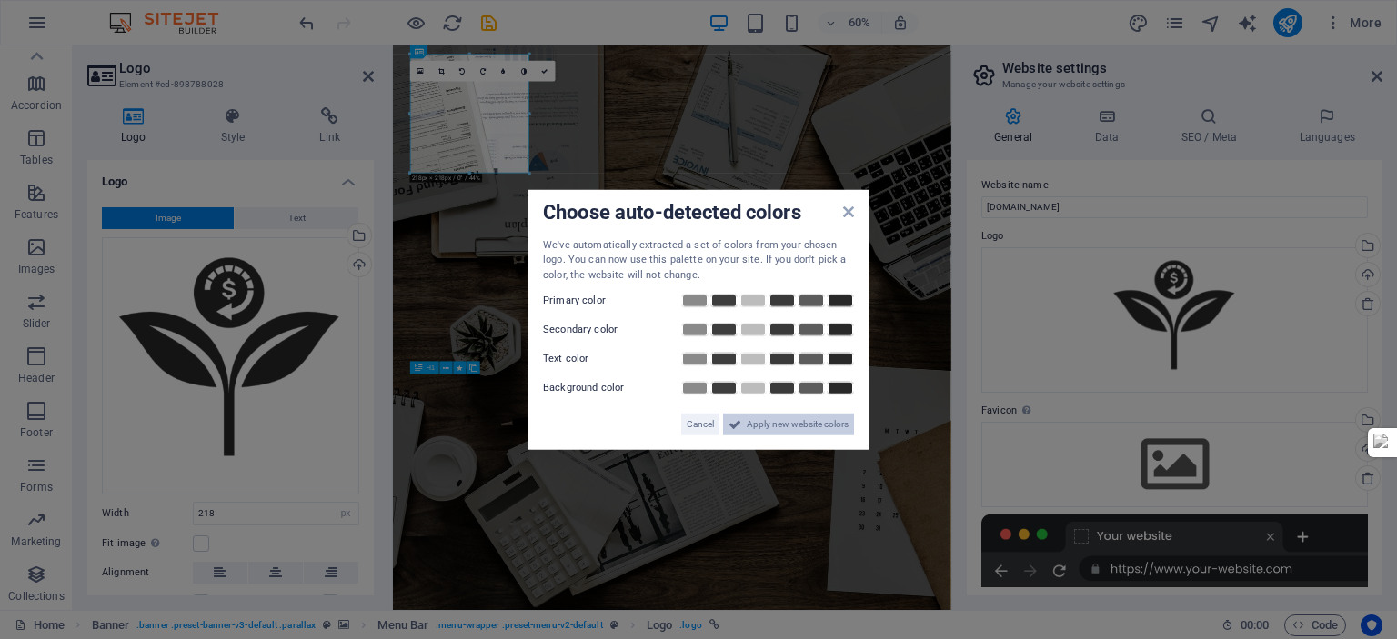
click at [775, 425] on span "Apply new website colors" at bounding box center [798, 425] width 102 height 22
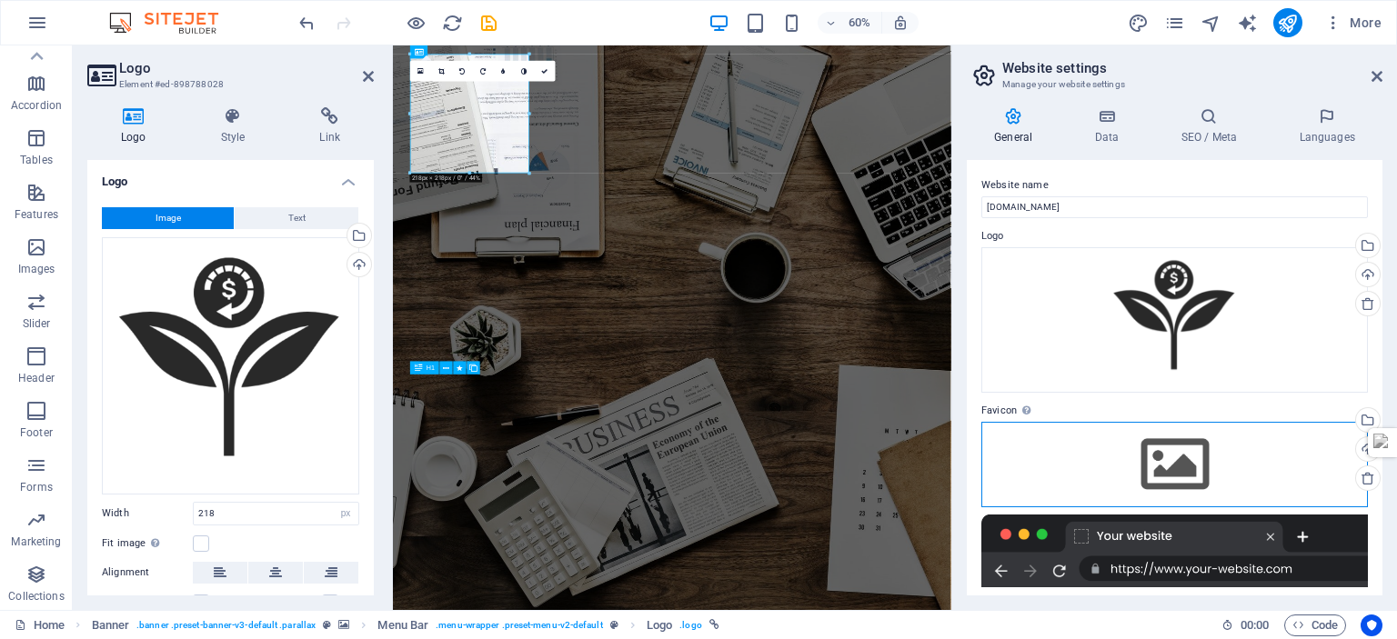
drag, startPoint x: 1165, startPoint y: 459, endPoint x: 1142, endPoint y: 405, distance: 59.1
click at [1164, 459] on div "Drag files here, click to choose files or select files from Files or our free s…" at bounding box center [1174, 465] width 387 height 86
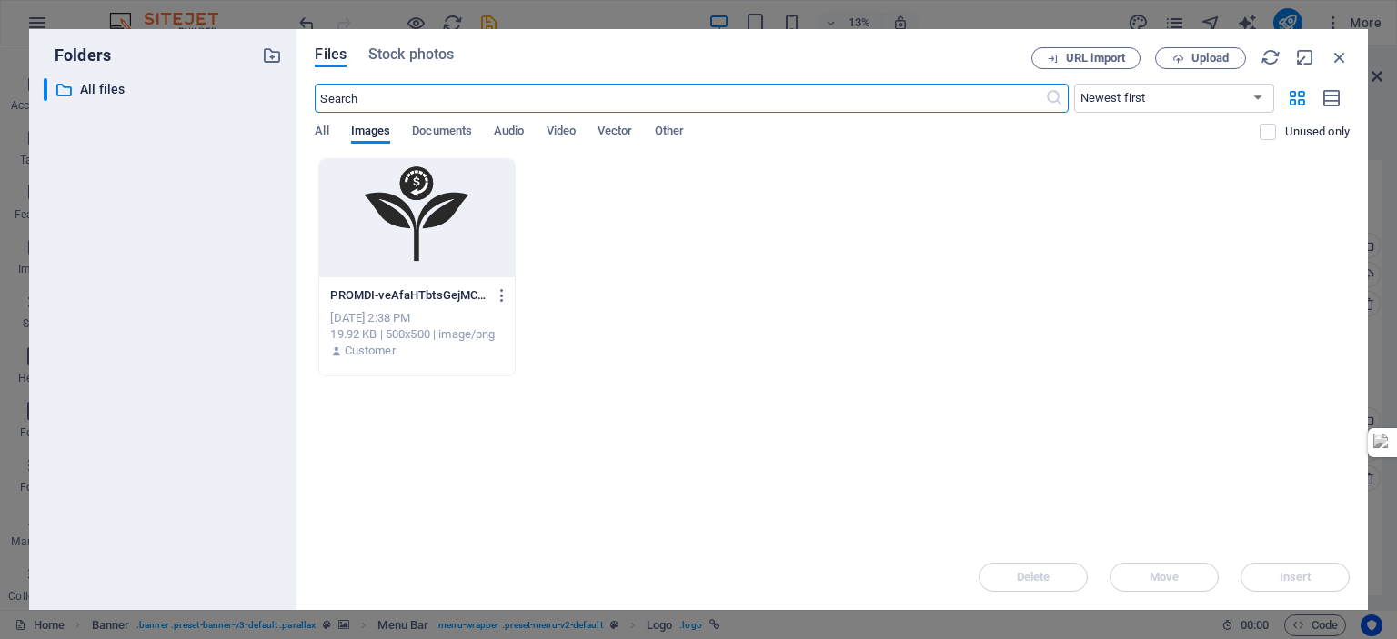
scroll to position [91, 0]
drag, startPoint x: 478, startPoint y: 228, endPoint x: 31, endPoint y: 292, distance: 451.1
click at [477, 228] on div at bounding box center [416, 218] width 195 height 118
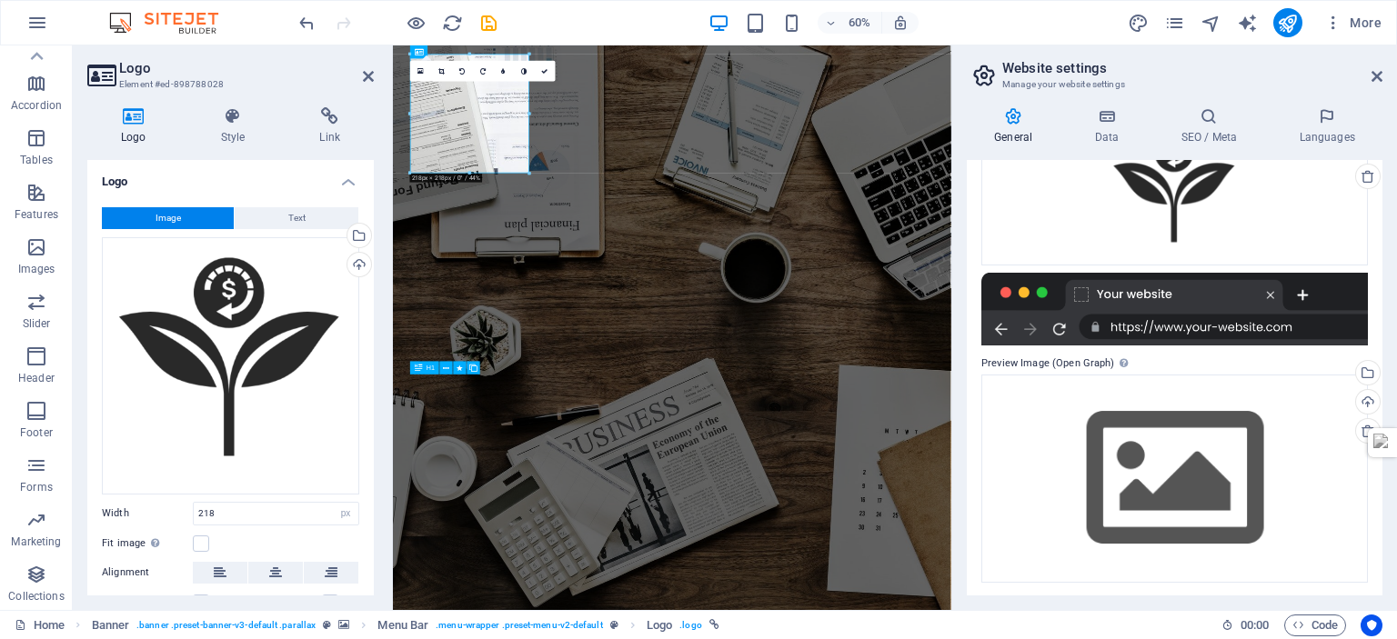
scroll to position [303, 0]
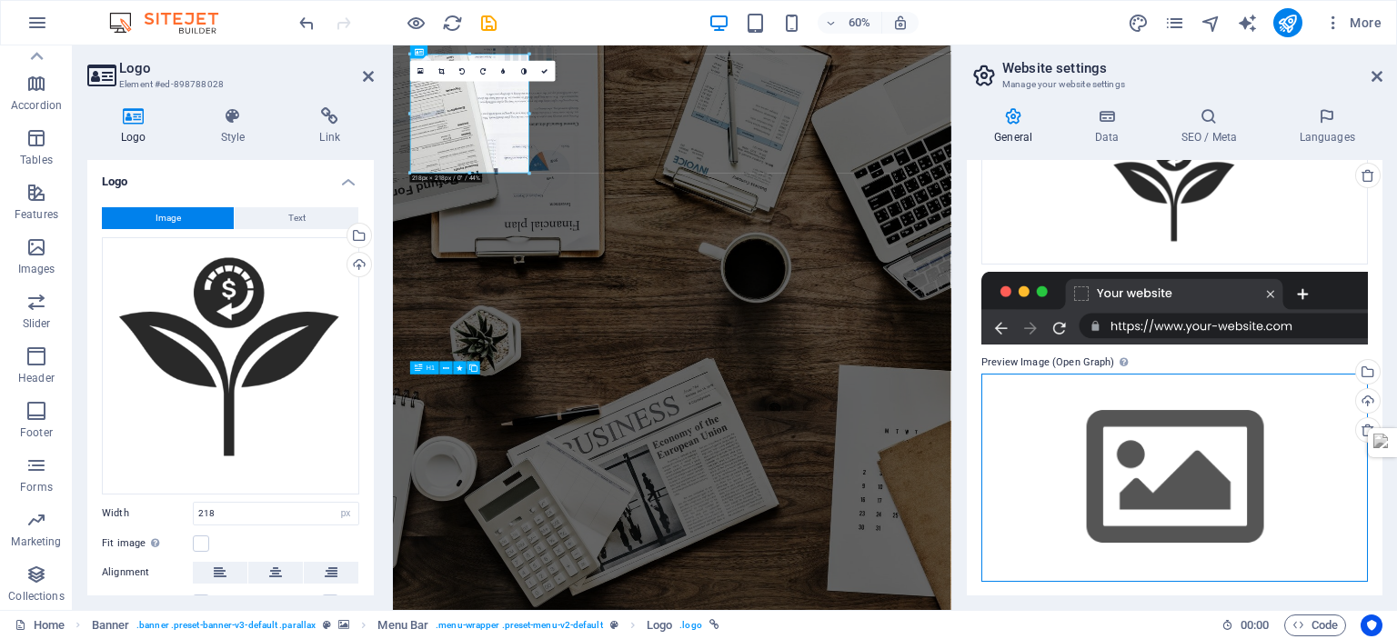
click at [1174, 455] on div "Drag files here, click to choose files or select files from Files or our free s…" at bounding box center [1174, 478] width 387 height 208
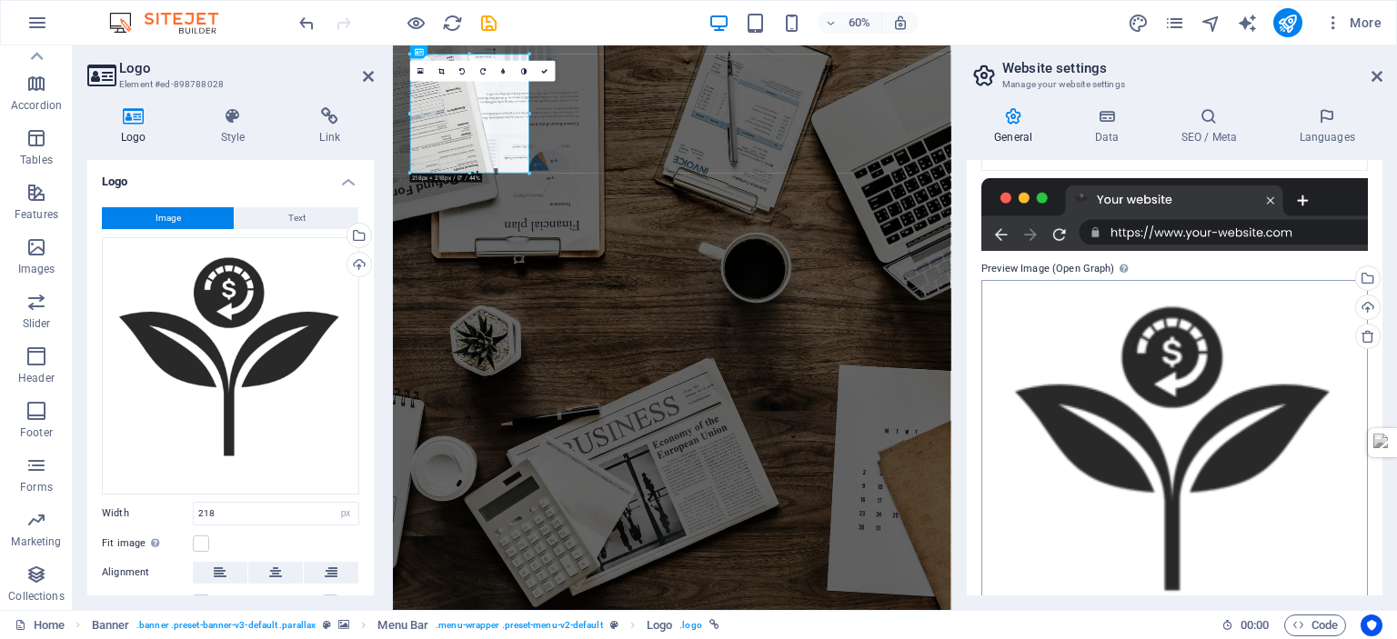
scroll to position [458, 0]
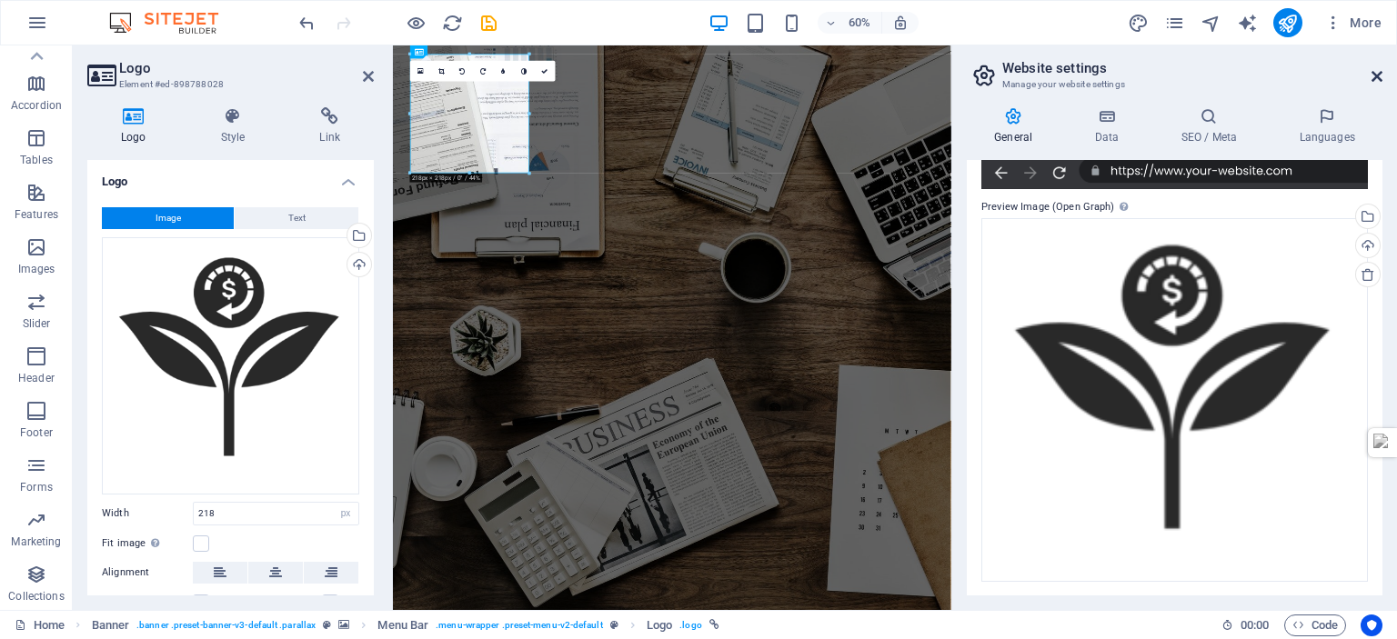
click at [1379, 75] on icon at bounding box center [1377, 76] width 11 height 15
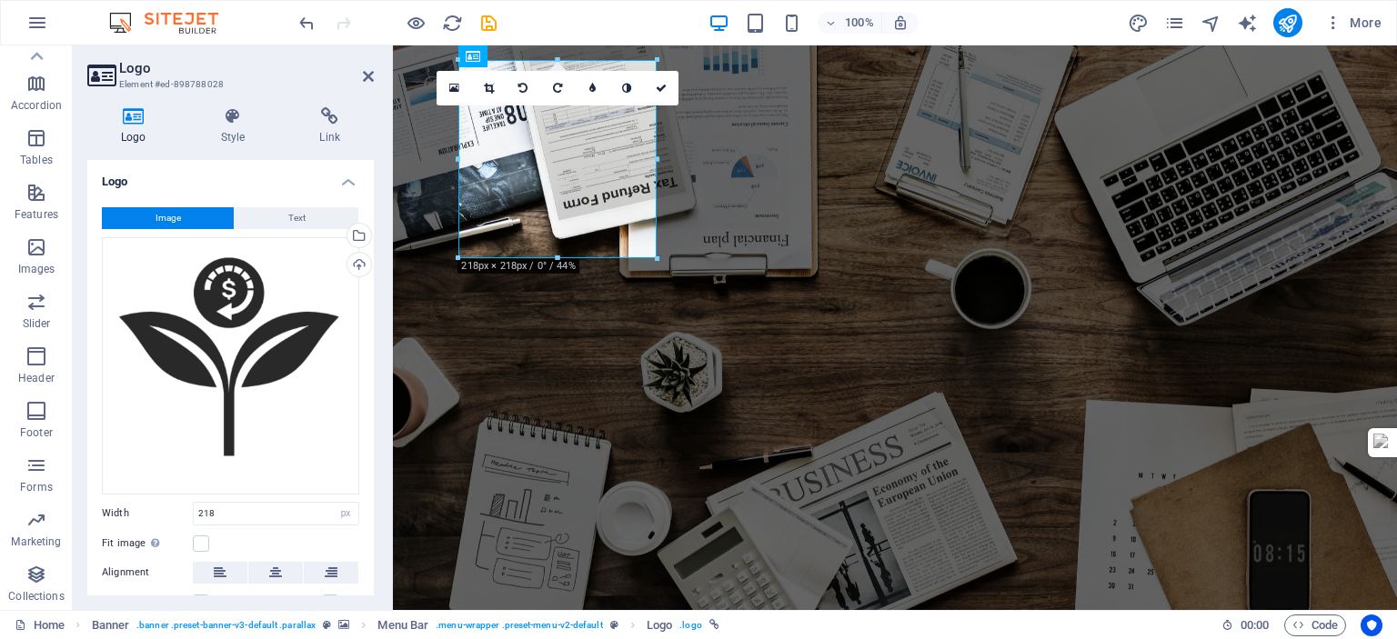
drag, startPoint x: 655, startPoint y: 261, endPoint x: 579, endPoint y: 174, distance: 116.0
click at [579, 174] on div "180 170 160 150 140 130 120 110 100 90 80 70 60 50 40 30 20 10 0 -10 -20 -30 -4…" at bounding box center [557, 159] width 198 height 198
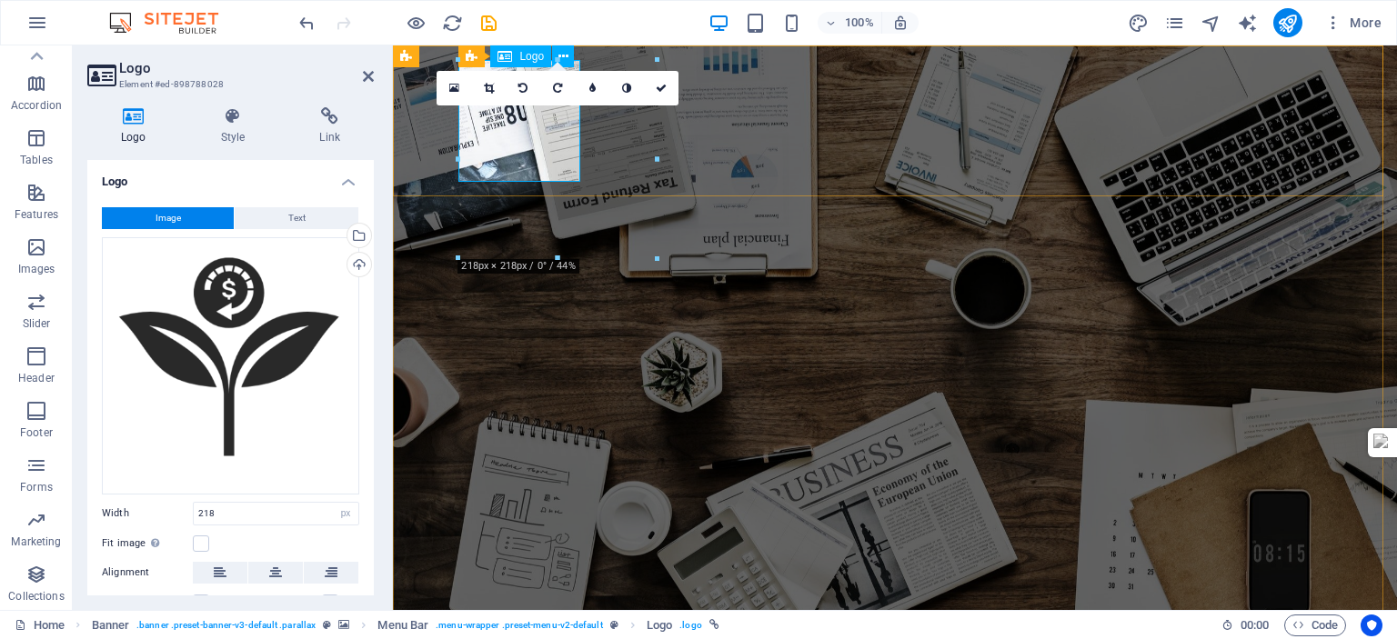
click at [662, 89] on icon at bounding box center [661, 88] width 11 height 11
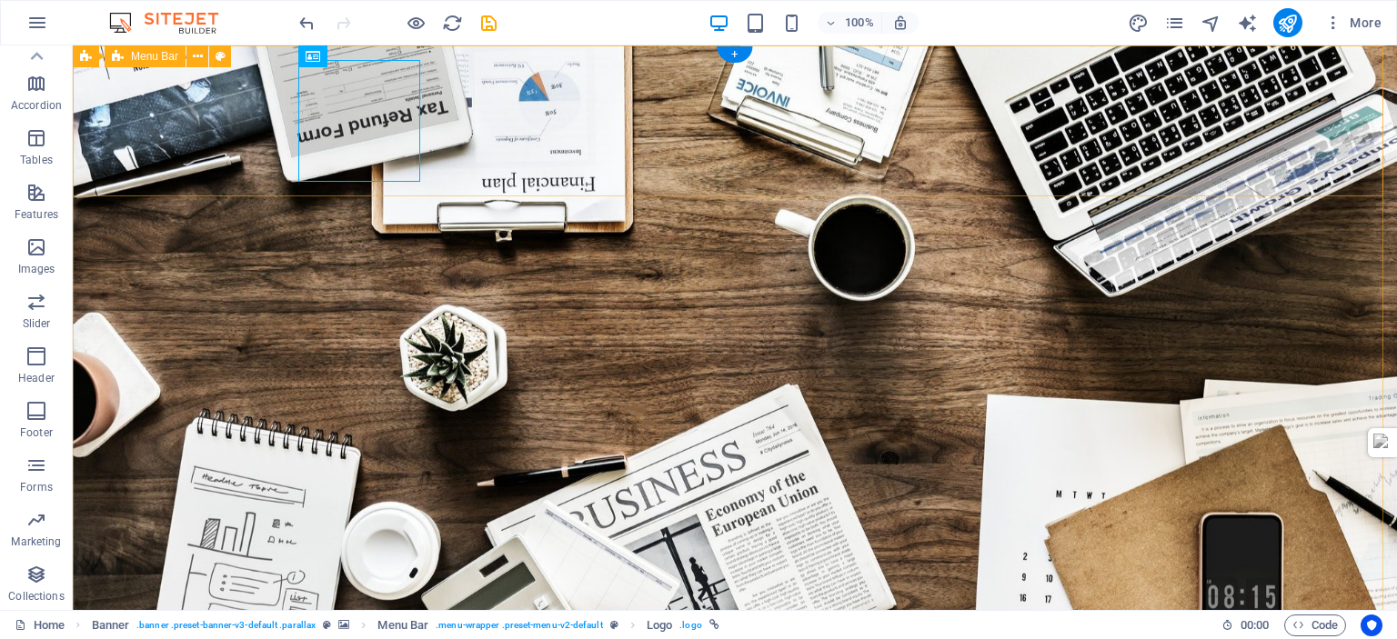
drag, startPoint x: 415, startPoint y: 180, endPoint x: 1162, endPoint y: 185, distance: 747.7
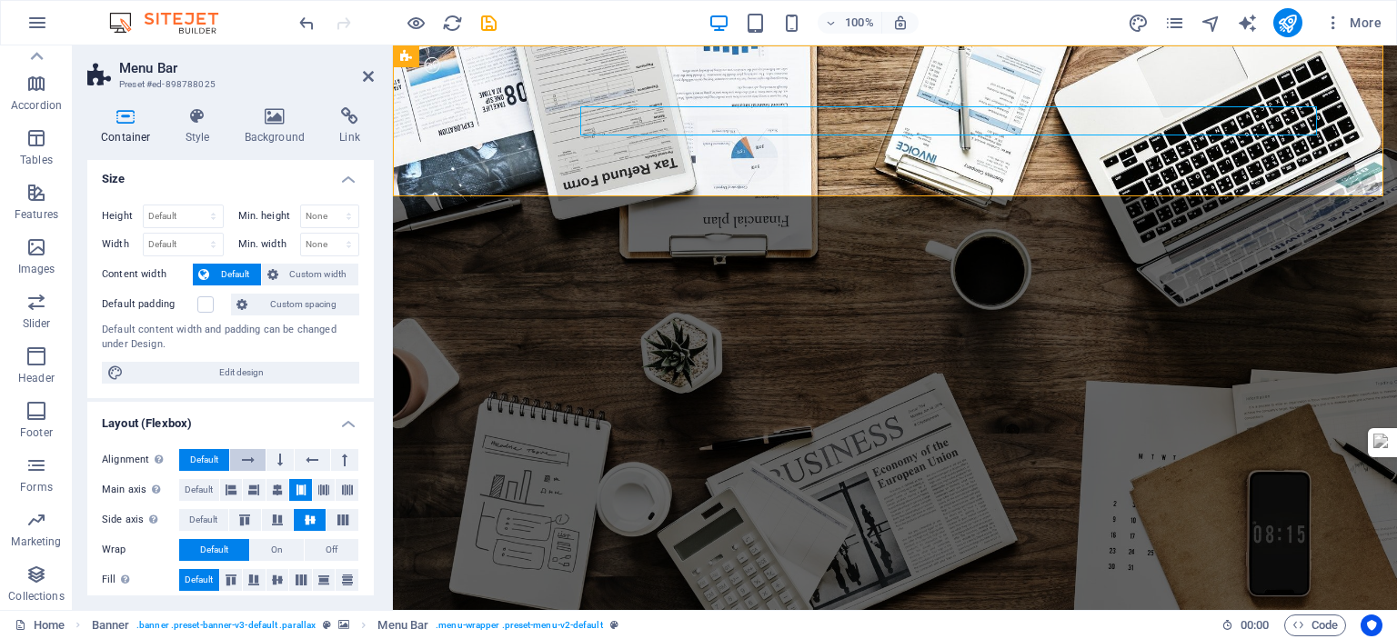
scroll to position [0, 0]
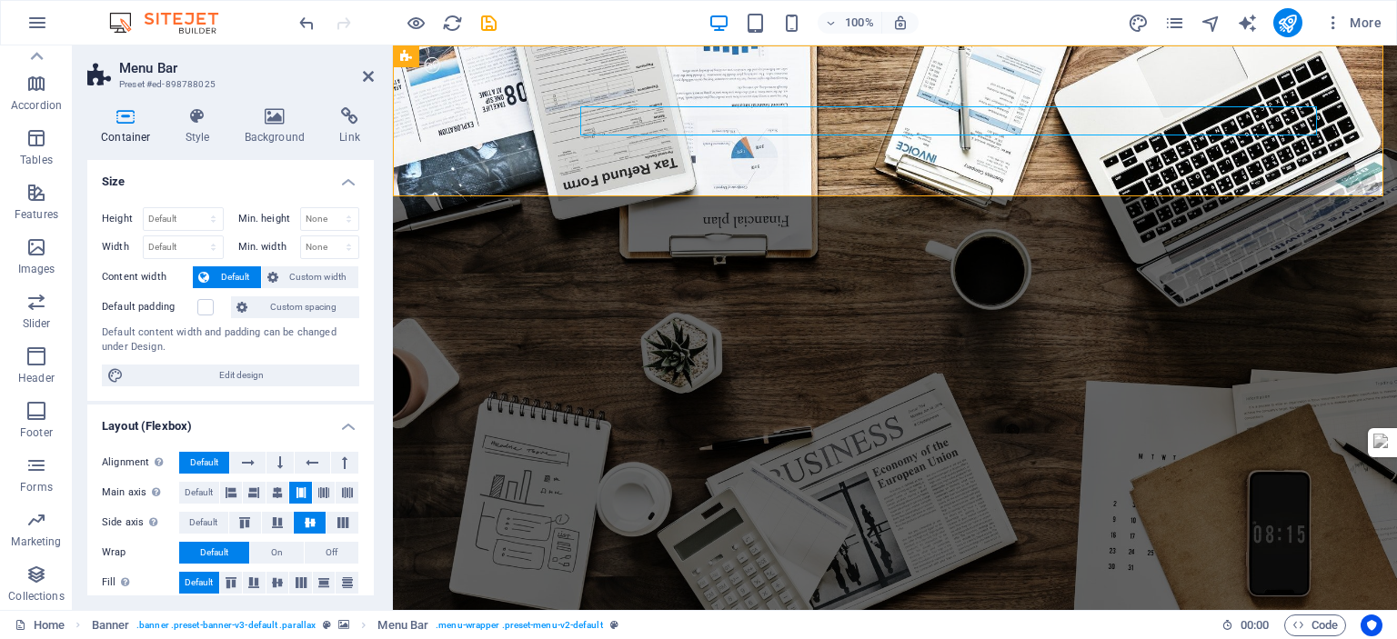
click at [191, 130] on h4 "Style" at bounding box center [201, 126] width 59 height 38
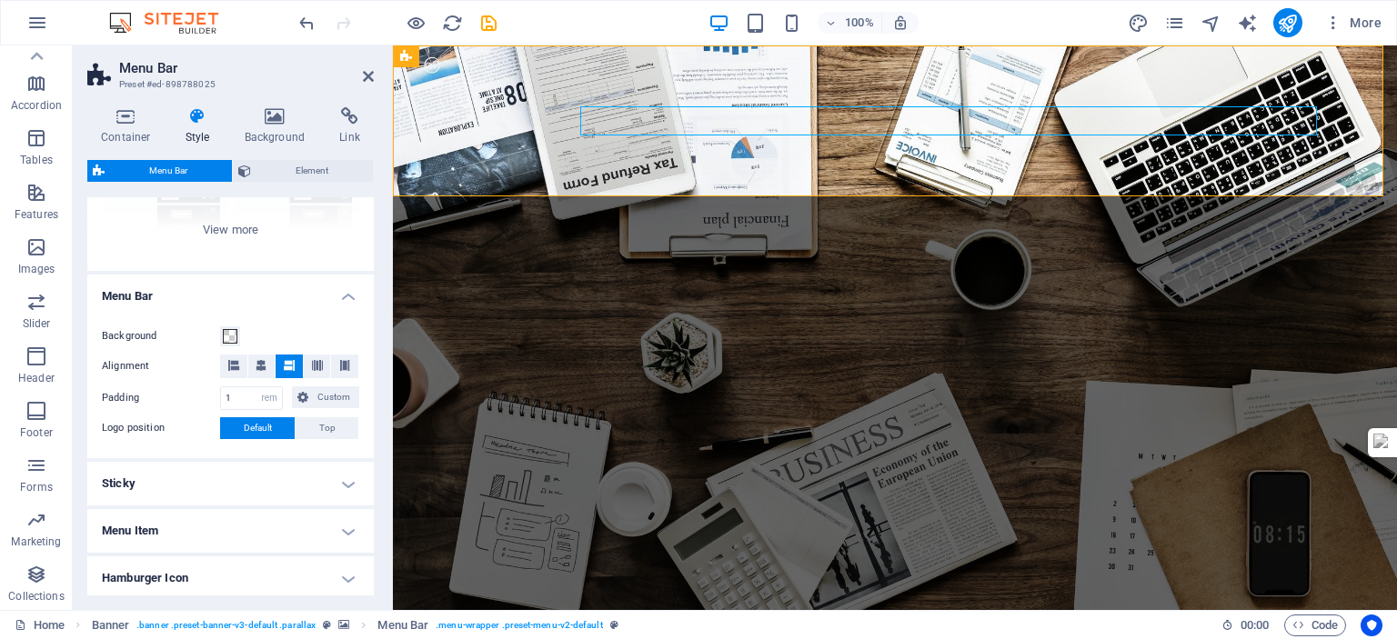
scroll to position [220, 0]
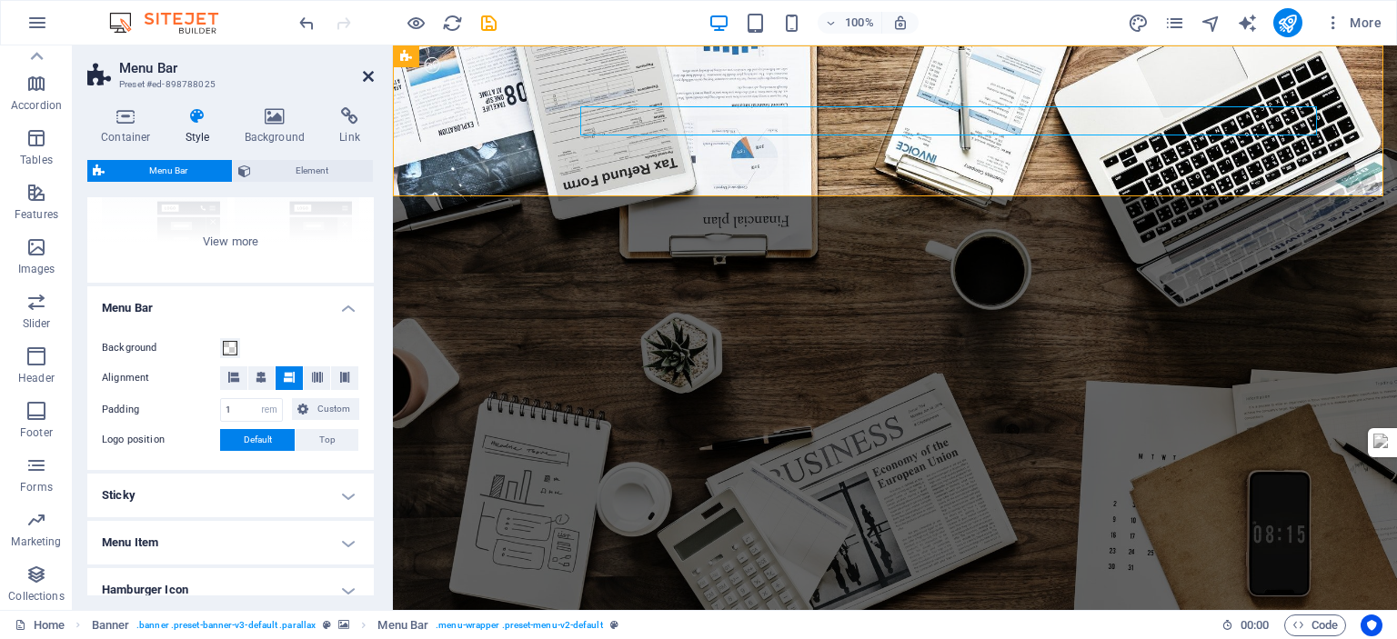
click at [371, 74] on icon at bounding box center [368, 76] width 11 height 15
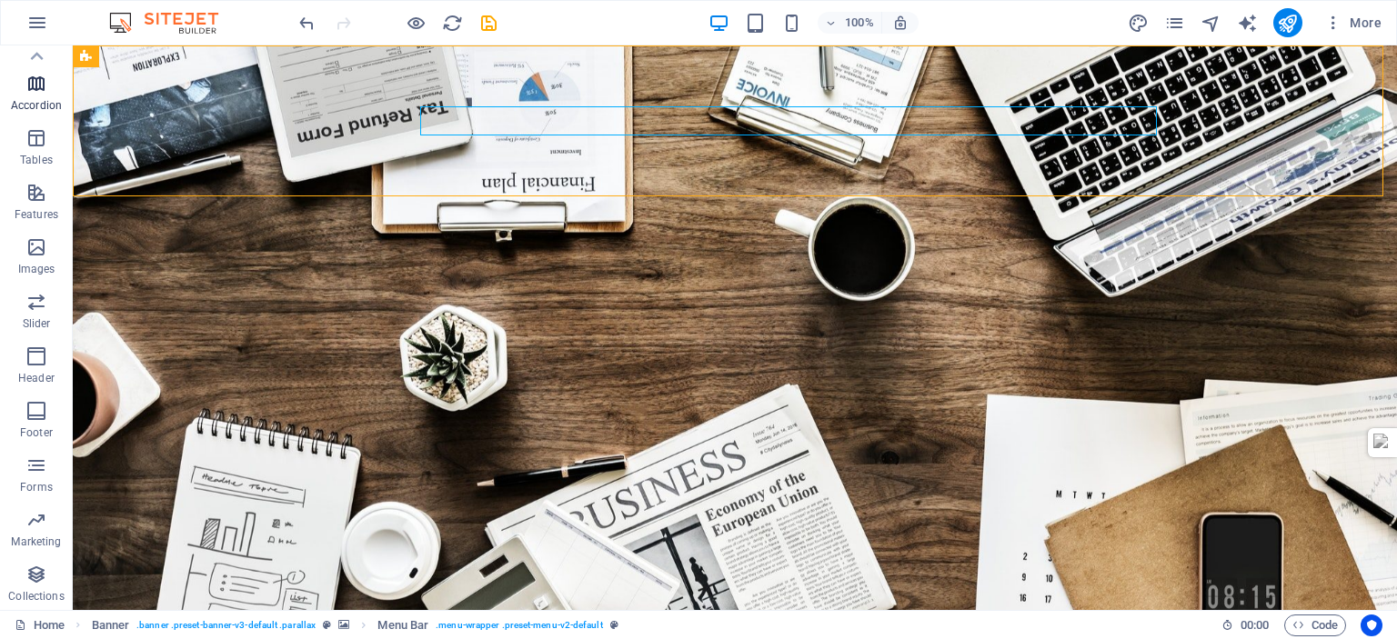
click at [44, 88] on icon "button" at bounding box center [36, 84] width 22 height 22
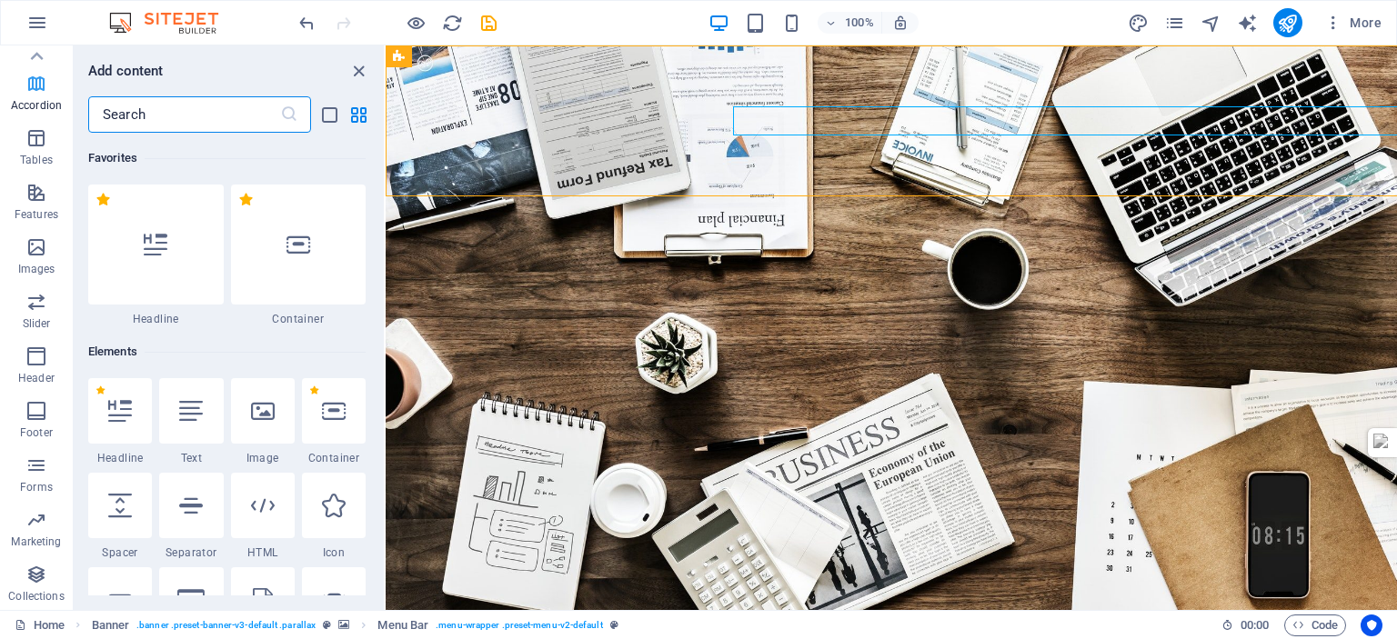
click at [39, 86] on icon "button" at bounding box center [36, 84] width 22 height 22
click at [37, 146] on icon "button" at bounding box center [36, 138] width 22 height 22
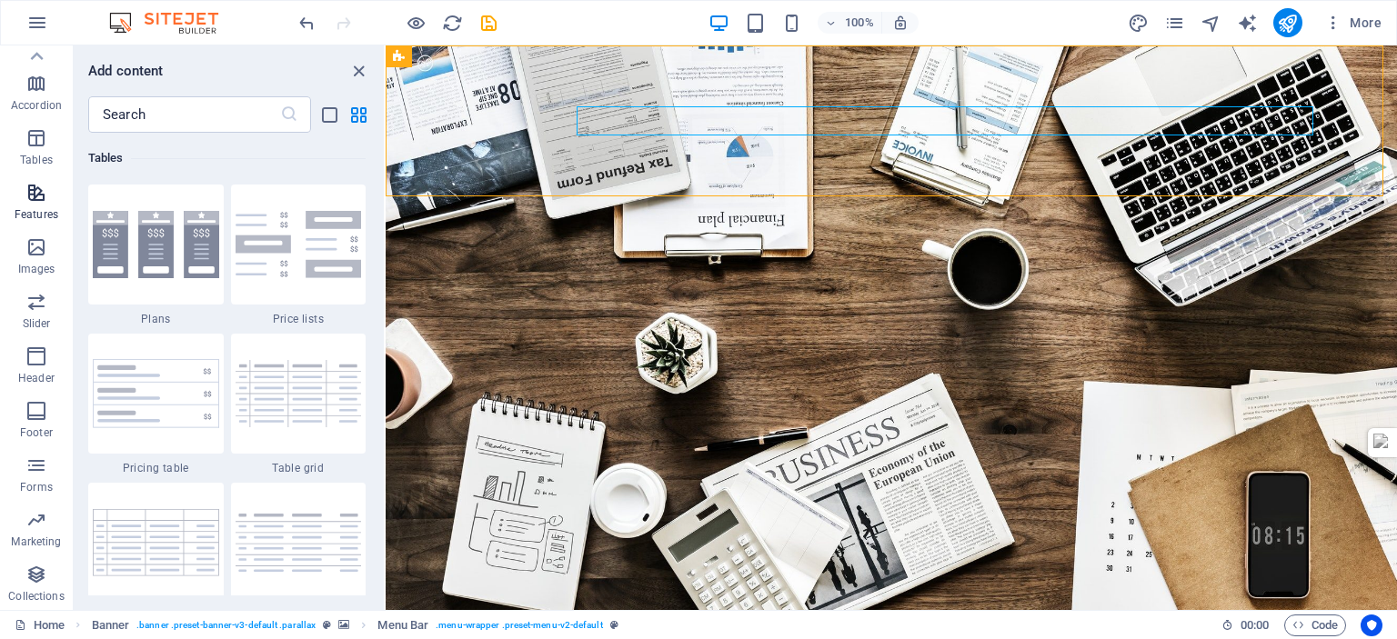
click at [34, 193] on icon "button" at bounding box center [36, 193] width 22 height 22
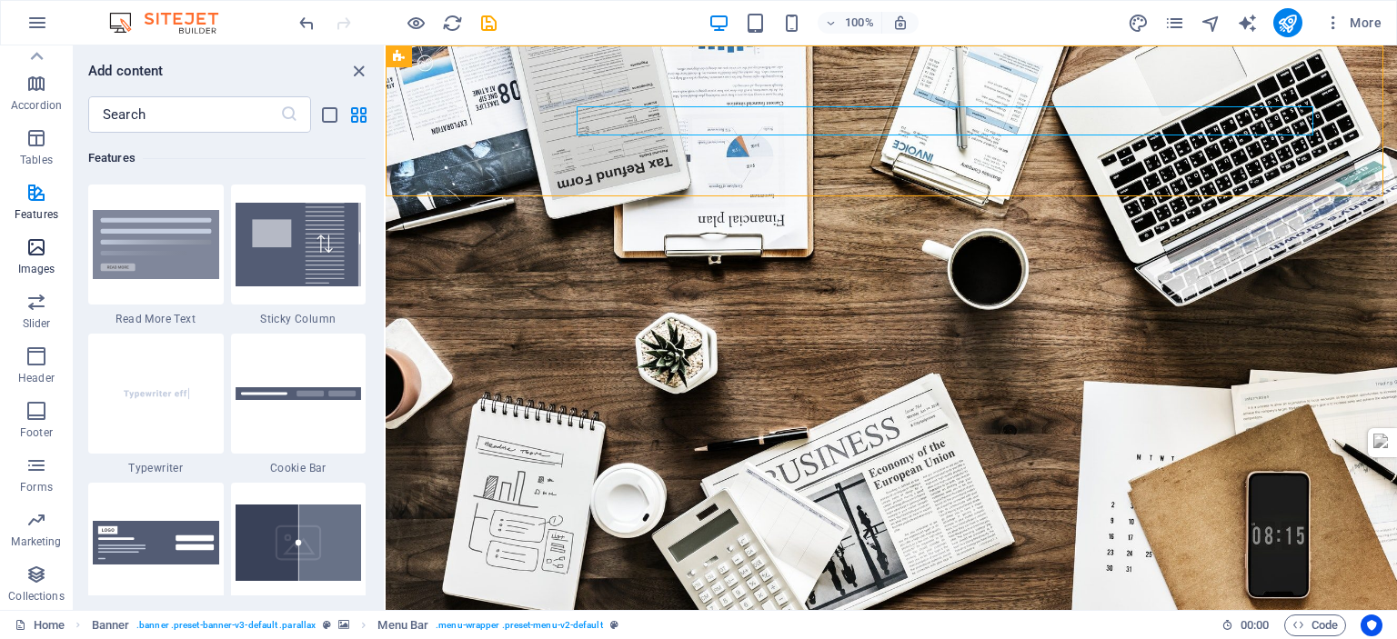
click at [36, 264] on p "Images" at bounding box center [36, 269] width 37 height 15
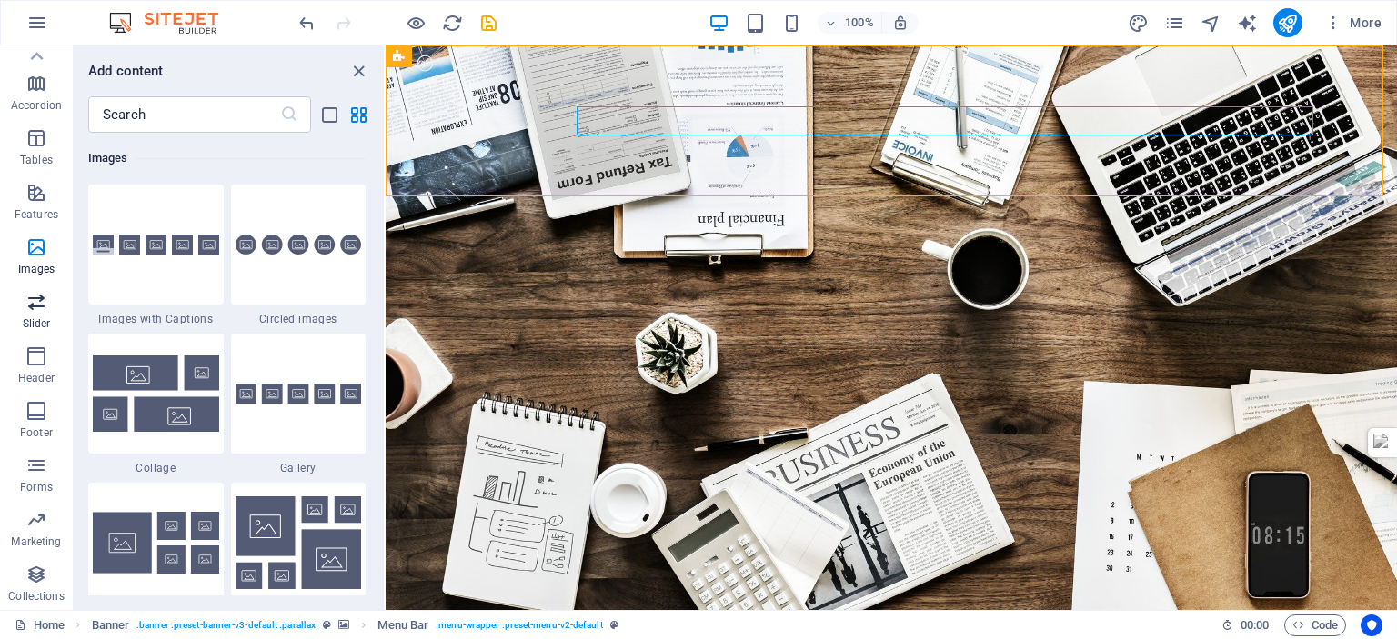
click at [33, 329] on p "Slider" at bounding box center [37, 324] width 28 height 15
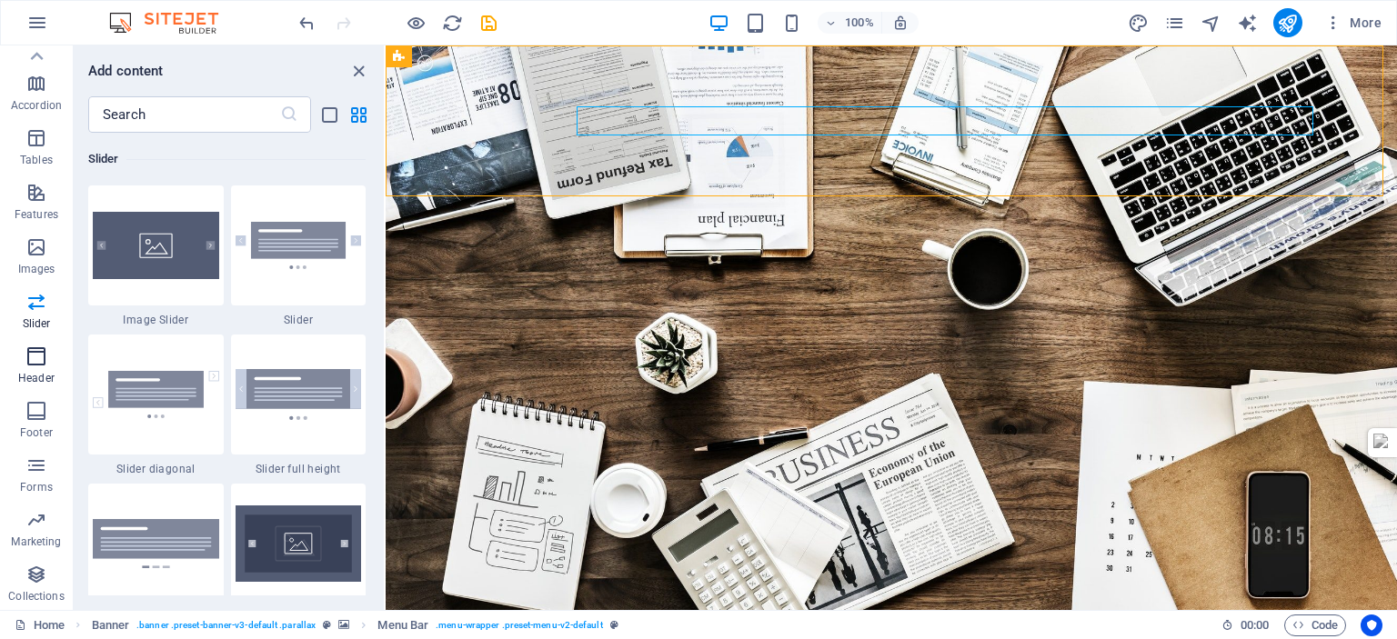
click at [38, 381] on p "Header" at bounding box center [36, 378] width 36 height 15
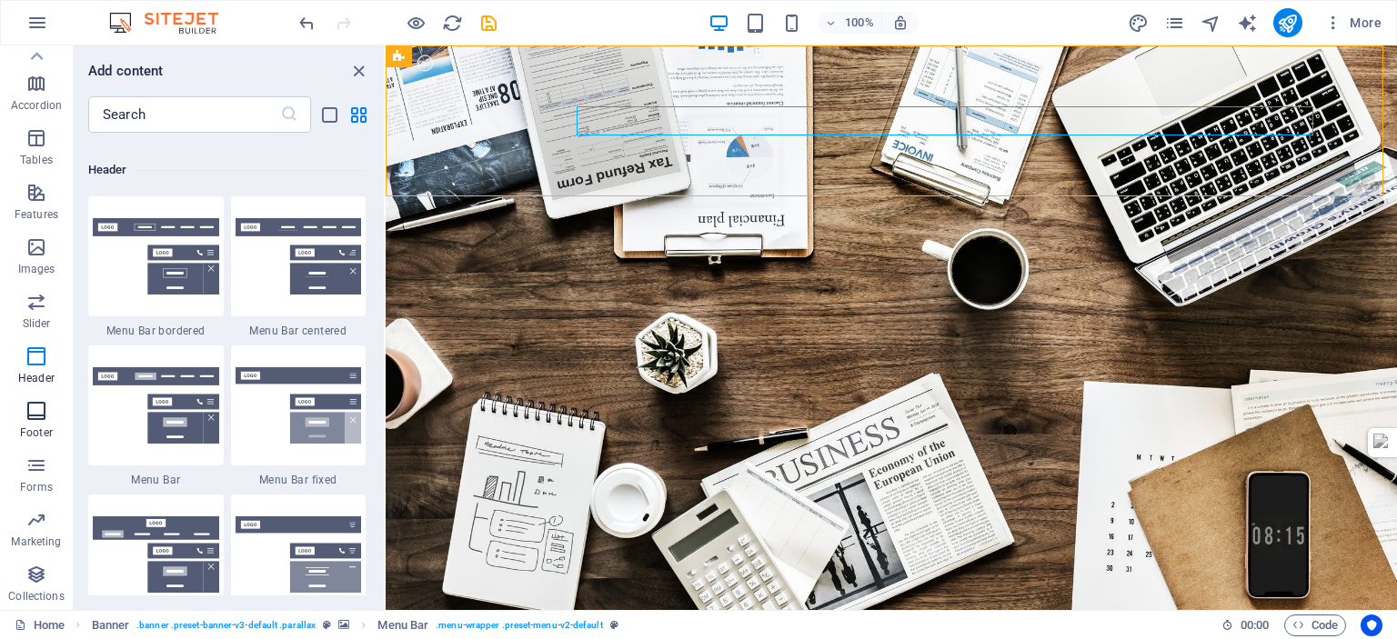
click at [40, 430] on p "Footer" at bounding box center [36, 433] width 33 height 15
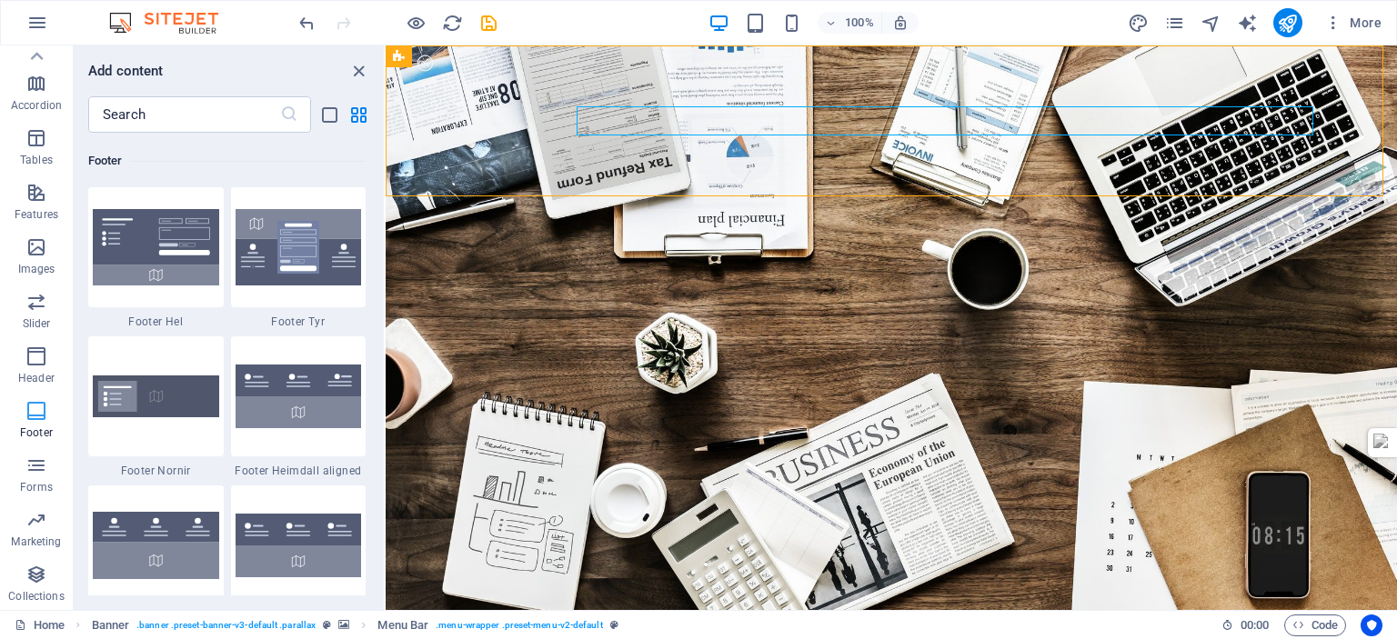
scroll to position [12041, 0]
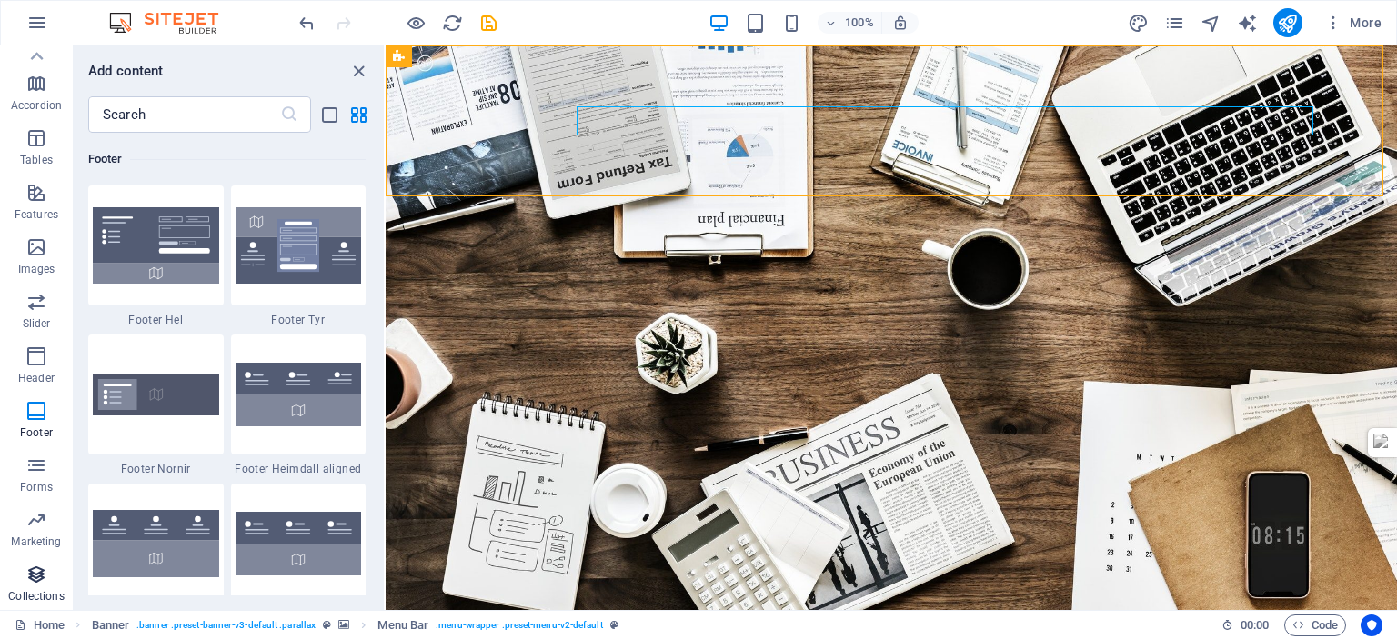
click at [31, 581] on icon "button" at bounding box center [36, 575] width 22 height 22
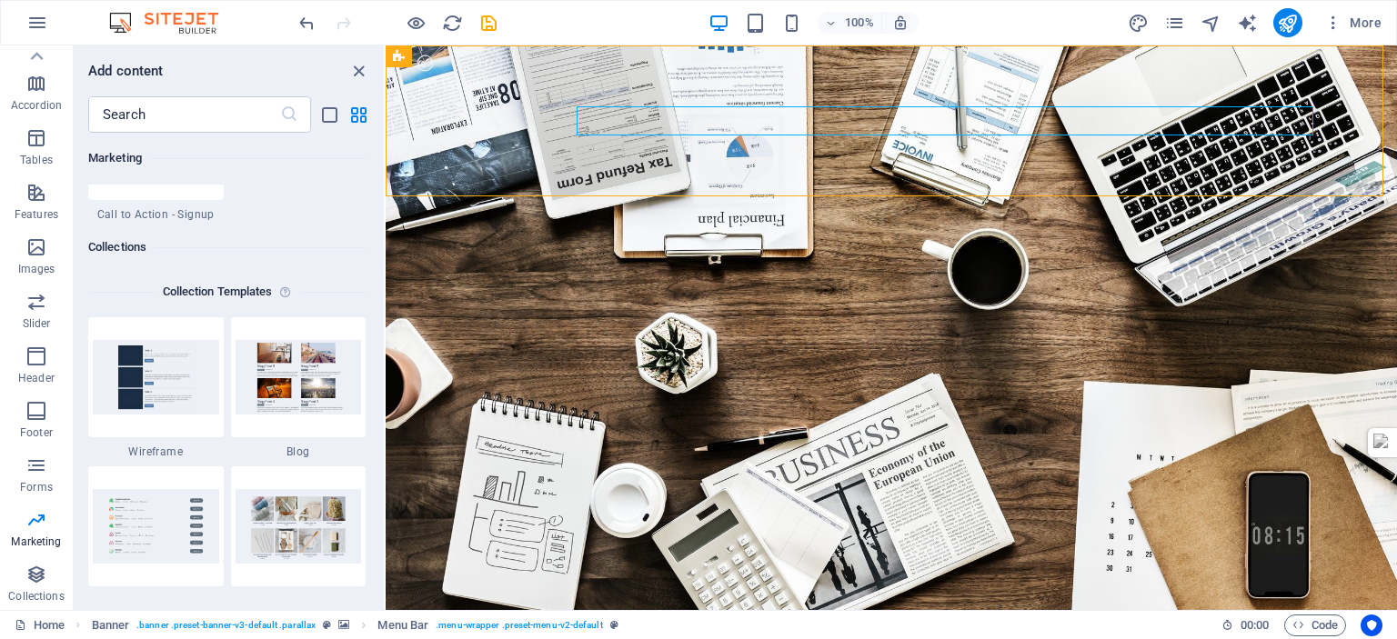
scroll to position [16560, 0]
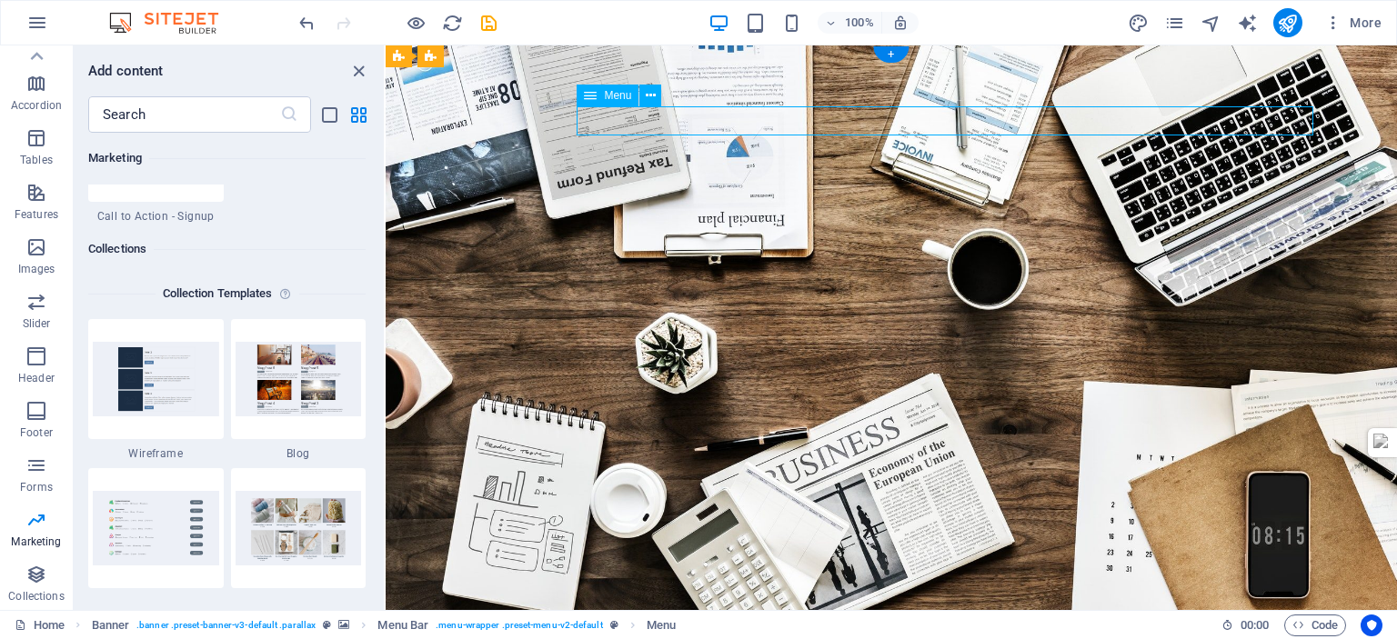
click at [599, 97] on div "Menu" at bounding box center [608, 96] width 62 height 22
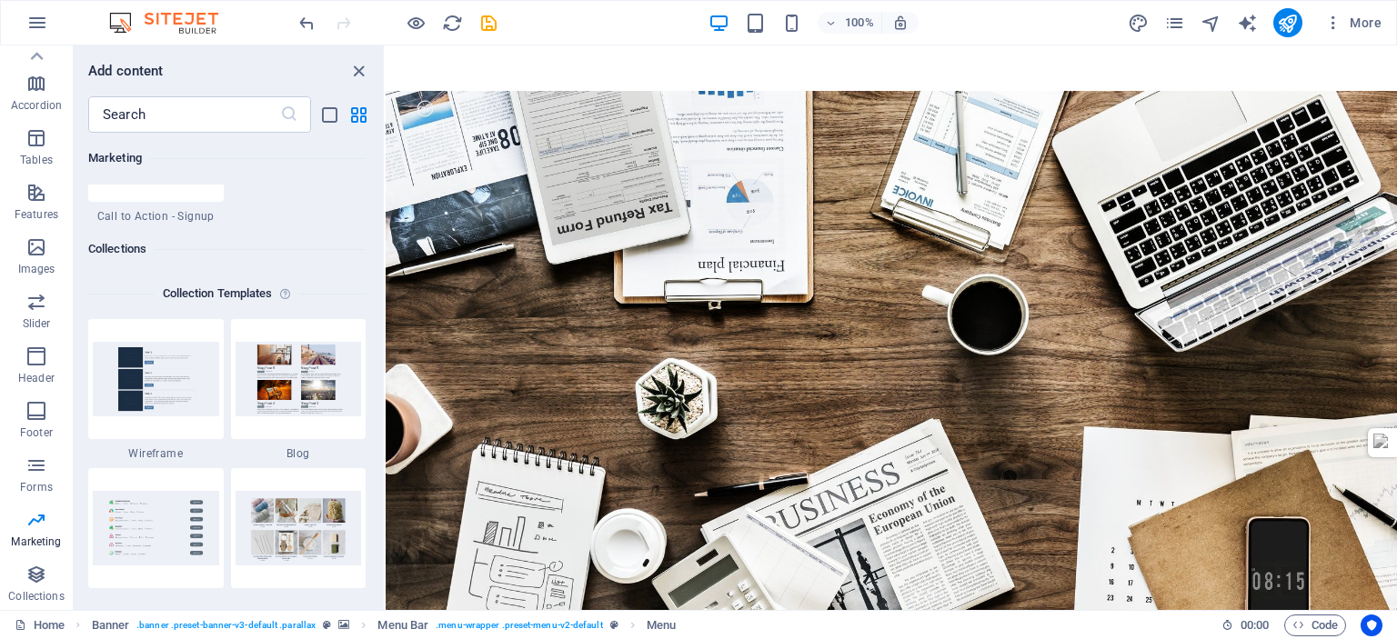
scroll to position [91, 0]
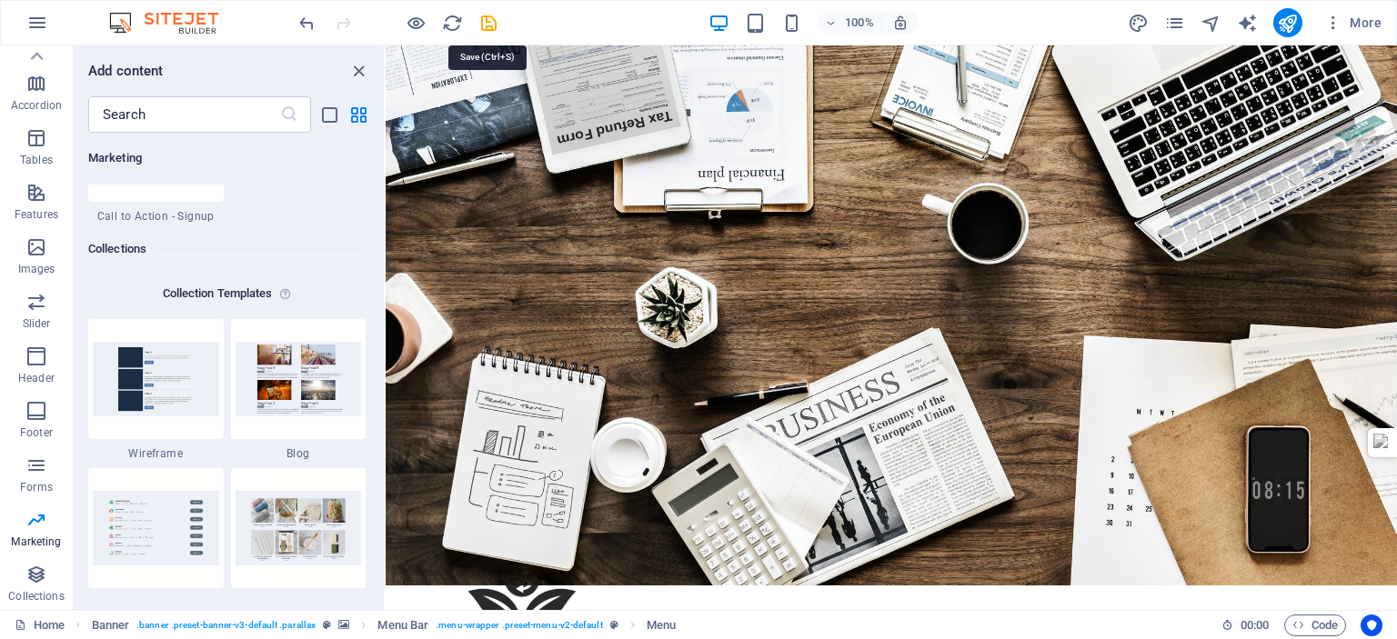
click at [488, 18] on icon "save" at bounding box center [488, 23] width 21 height 21
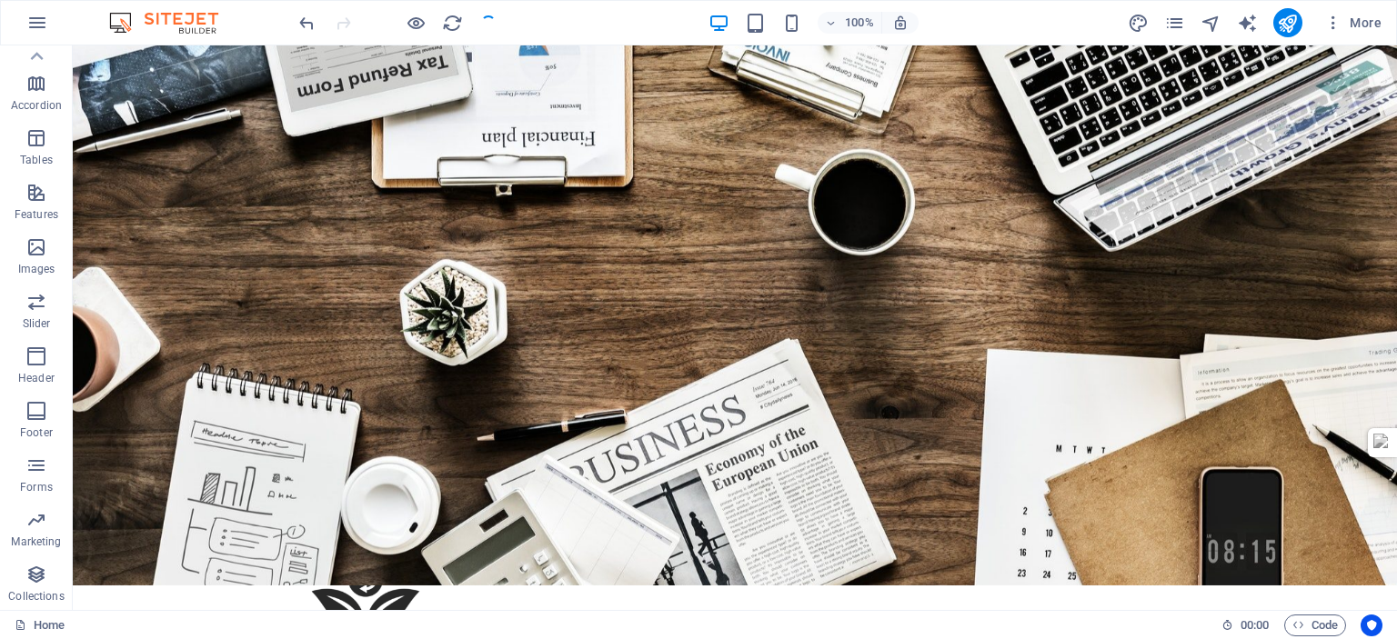
scroll to position [0, 0]
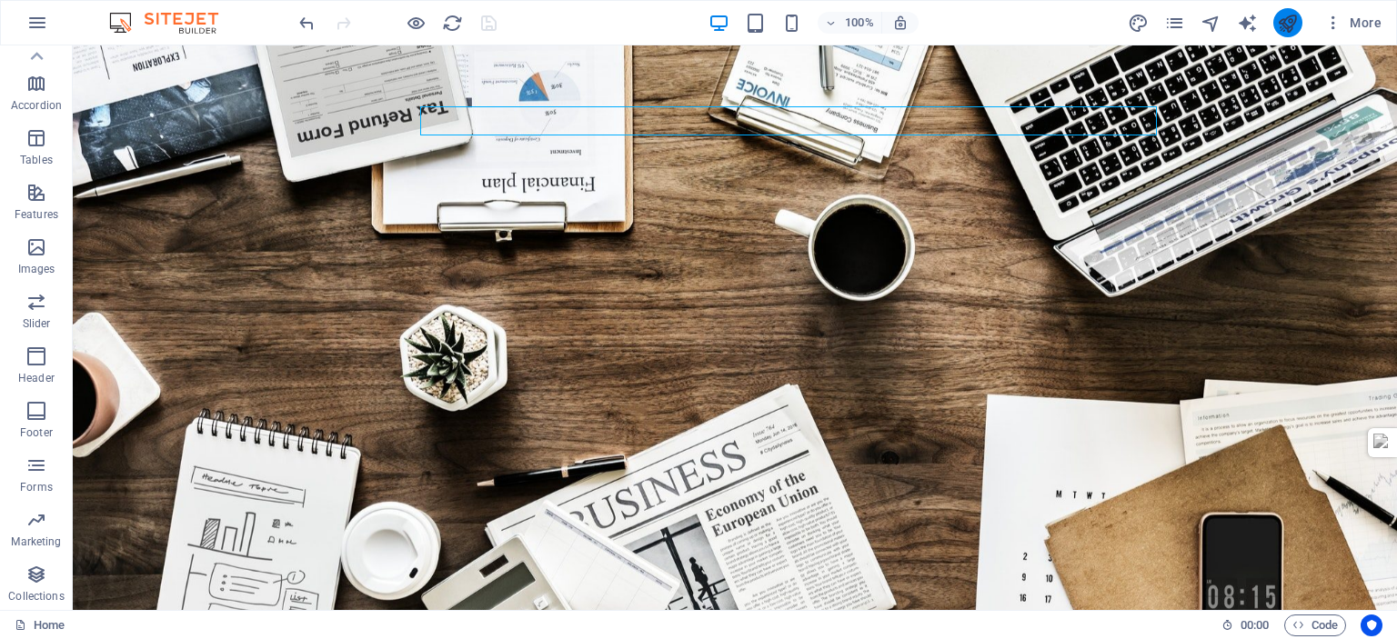
click at [1286, 26] on icon "publish" at bounding box center [1287, 23] width 21 height 21
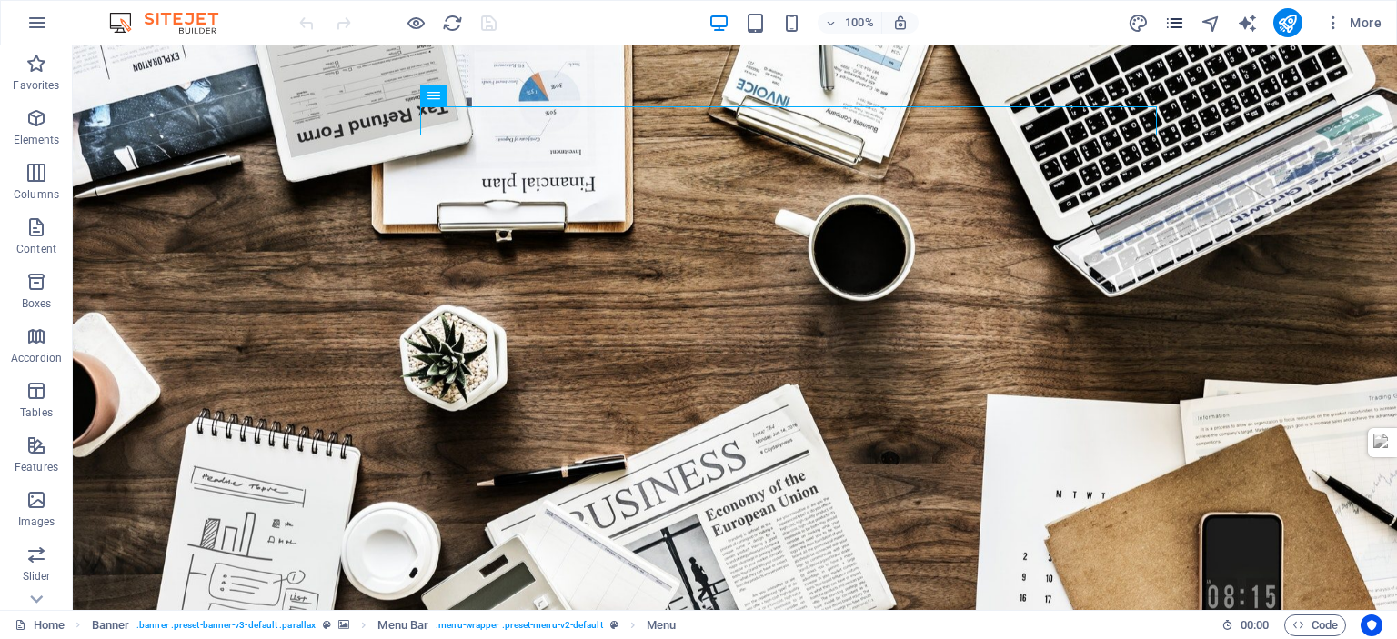
click at [1169, 21] on icon "pages" at bounding box center [1174, 23] width 21 height 21
click at [1332, 23] on icon "button" at bounding box center [1333, 23] width 18 height 18
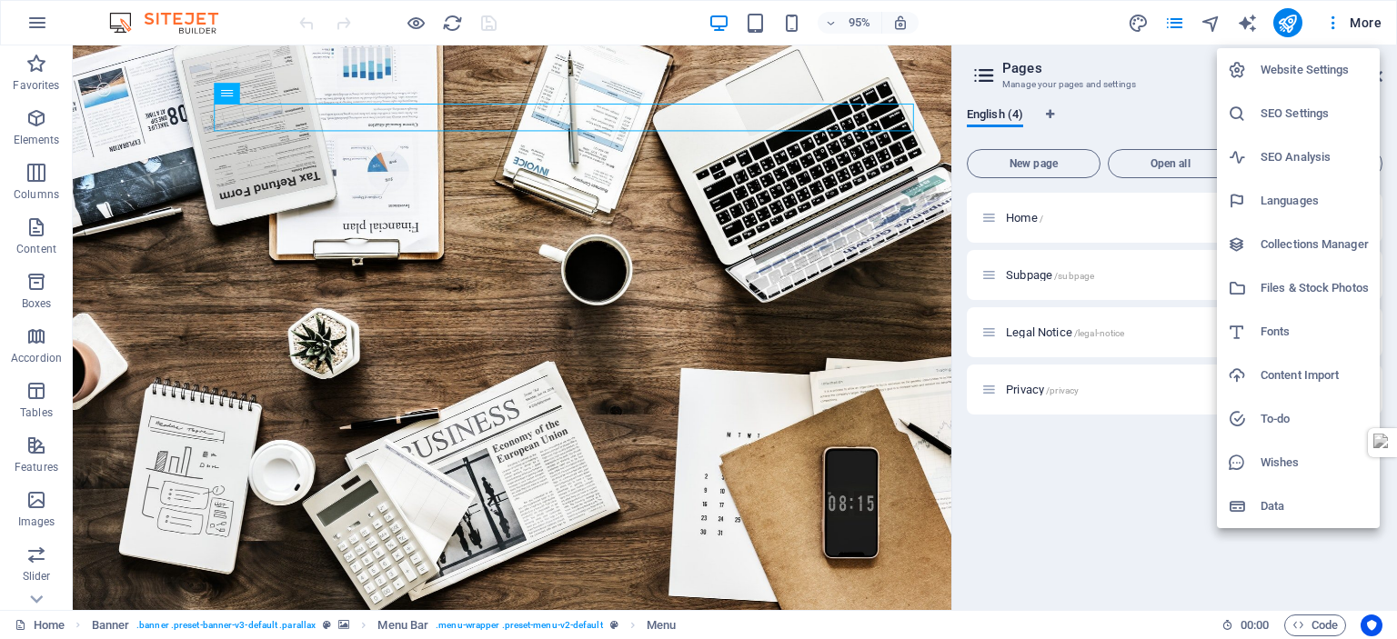
click at [1333, 21] on div at bounding box center [698, 319] width 1397 height 639
click at [557, 287] on div "Website Settings SEO Settings SEO Analysis Languages Collections Manager Files …" at bounding box center [698, 325] width 1397 height 629
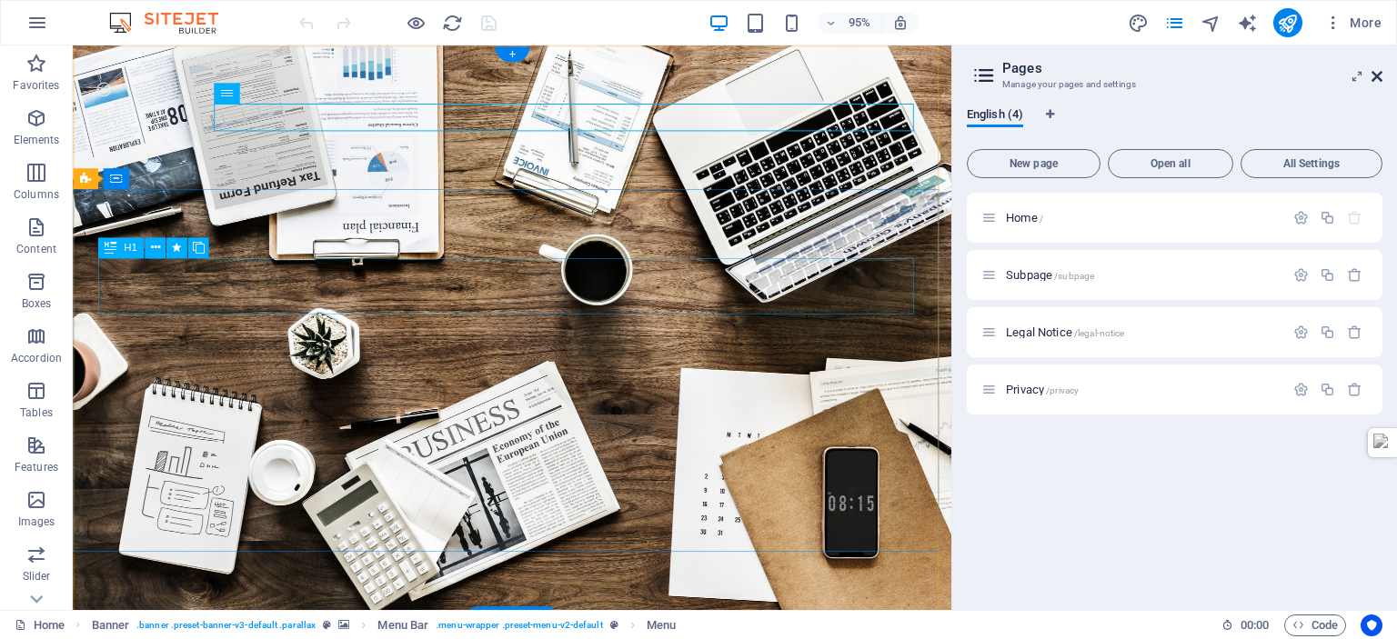
click at [1379, 74] on icon at bounding box center [1377, 76] width 11 height 15
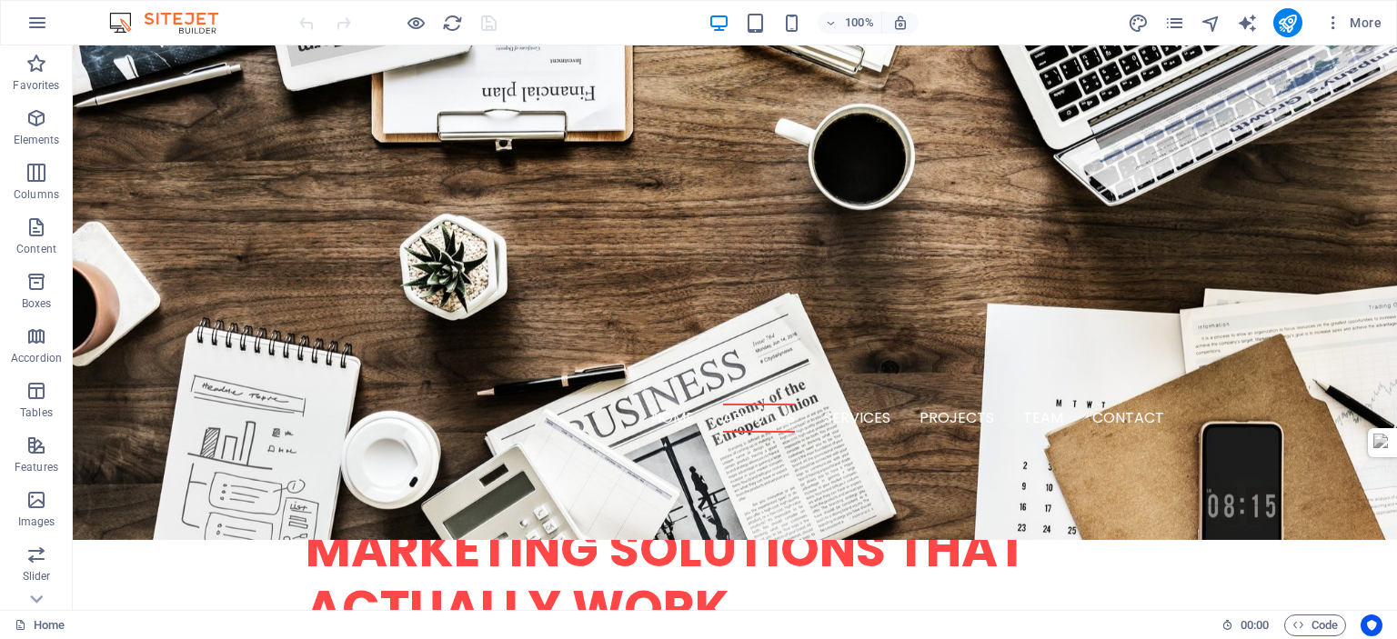
scroll to position [546, 0]
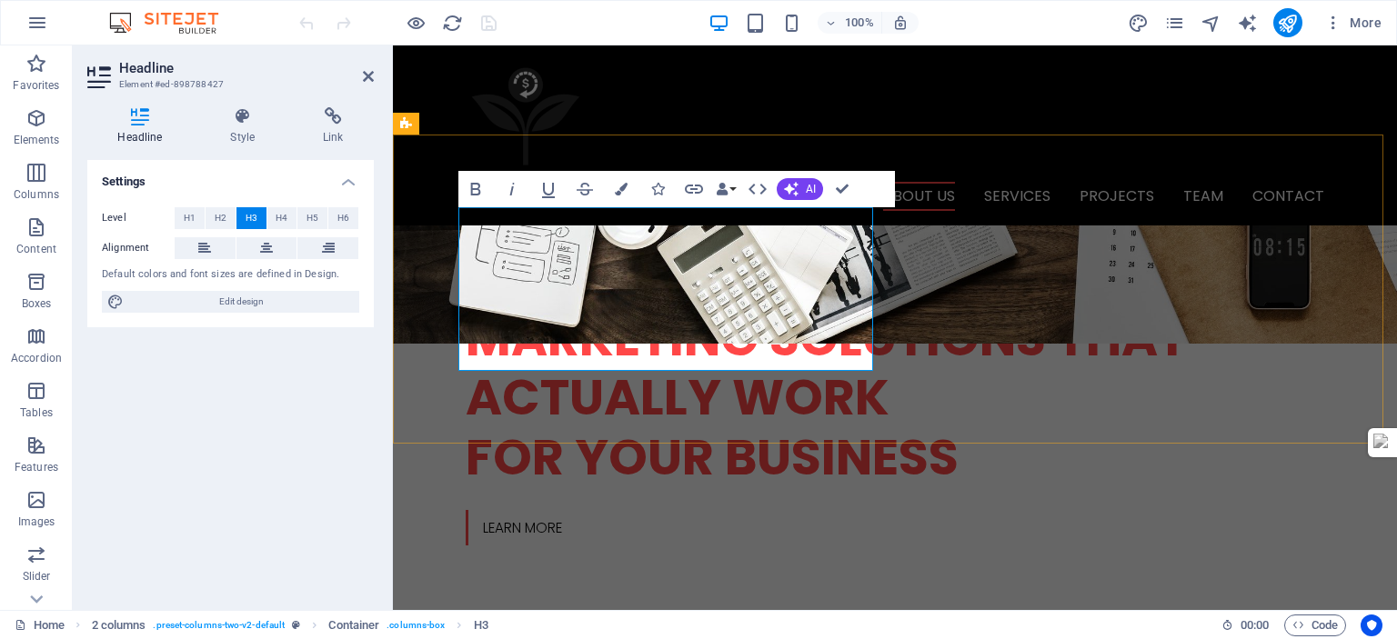
scroll to position [517, 0]
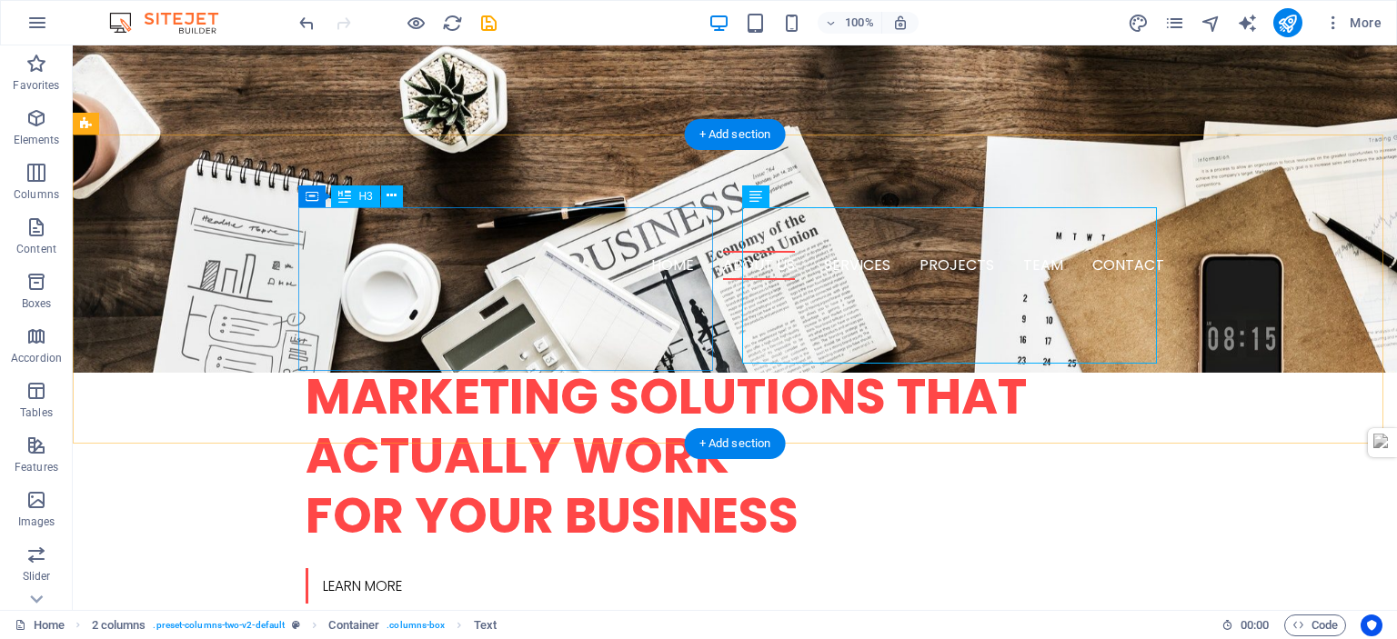
drag, startPoint x: 587, startPoint y: 55, endPoint x: 866, endPoint y: 259, distance: 345.7
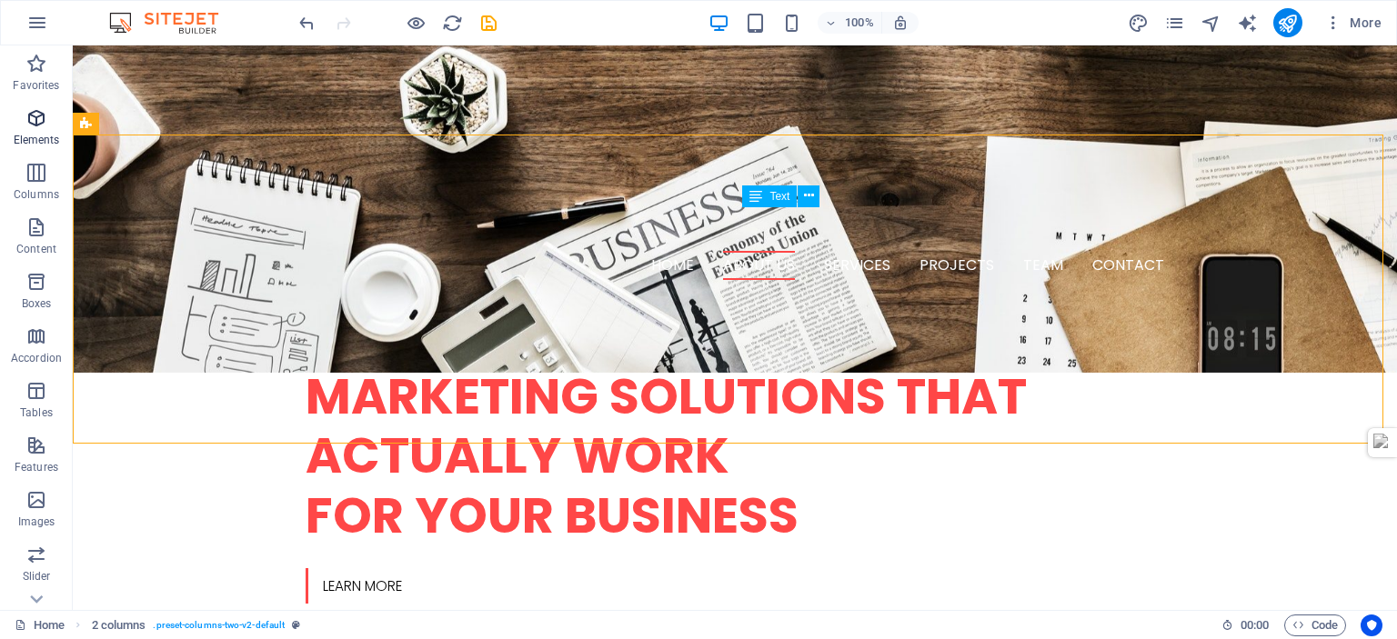
click at [26, 131] on span "Elements" at bounding box center [36, 129] width 73 height 44
click at [44, 121] on icon "button" at bounding box center [36, 118] width 22 height 22
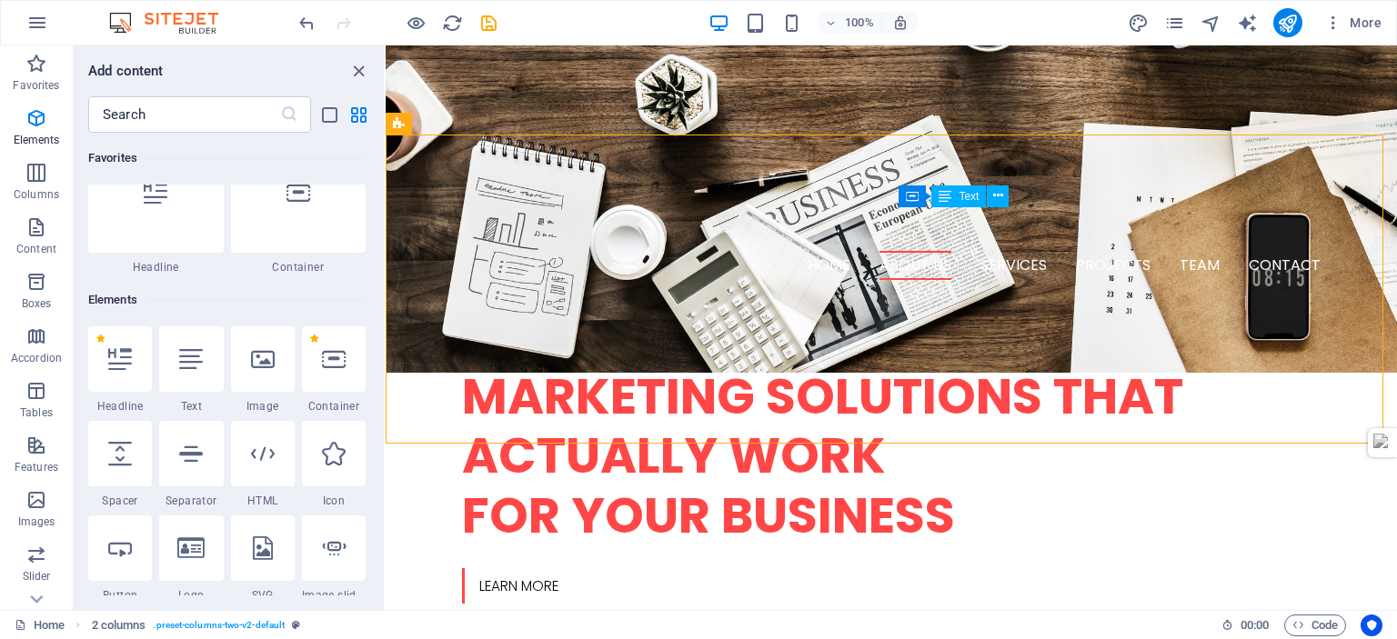
scroll to position [0, 0]
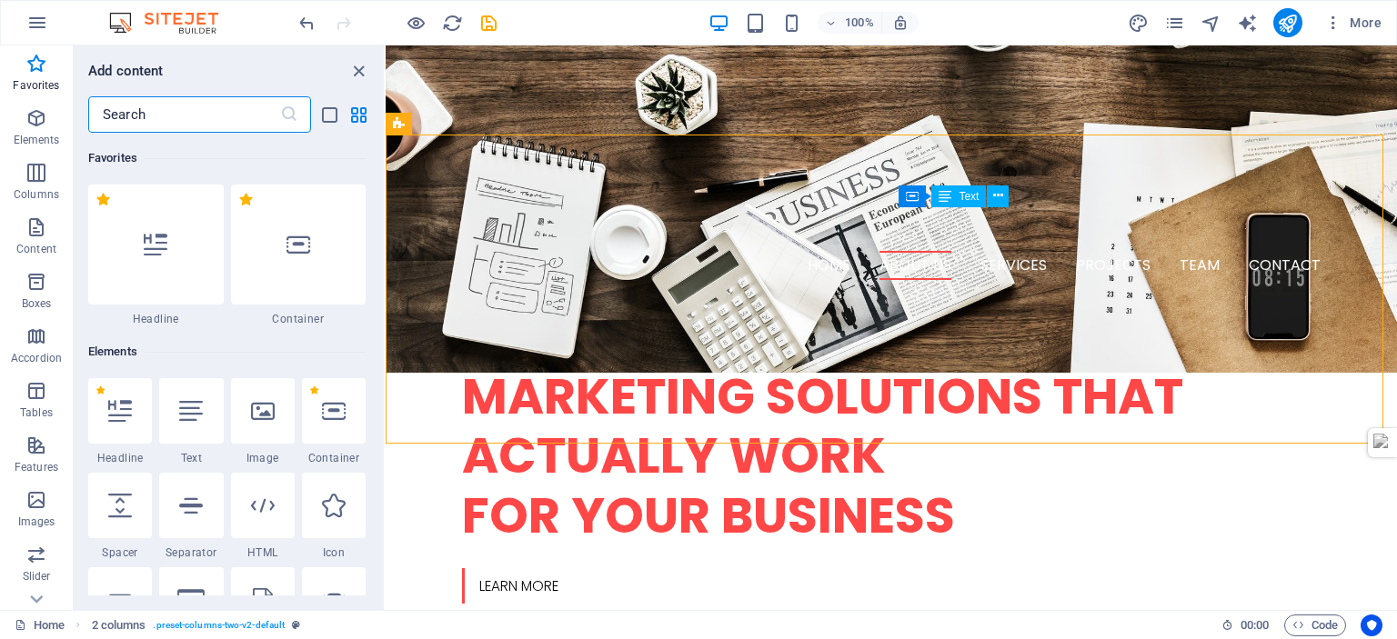
click at [205, 113] on input "text" at bounding box center [184, 114] width 192 height 36
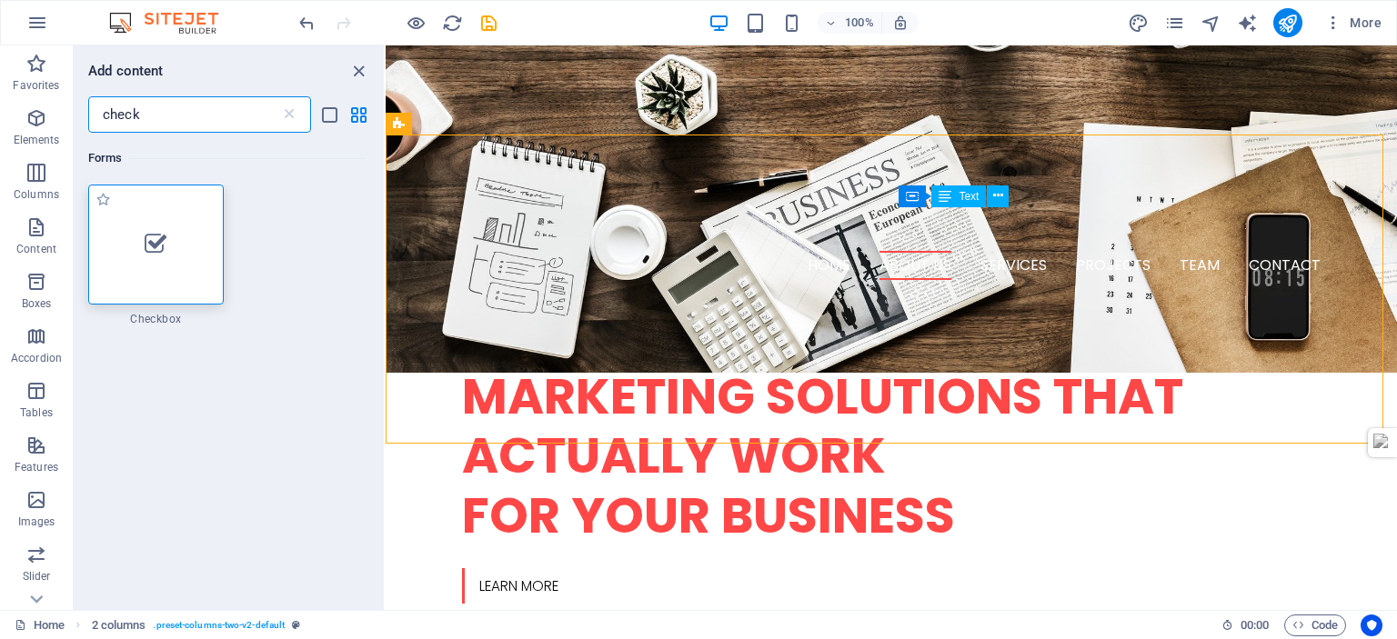
type input "check"
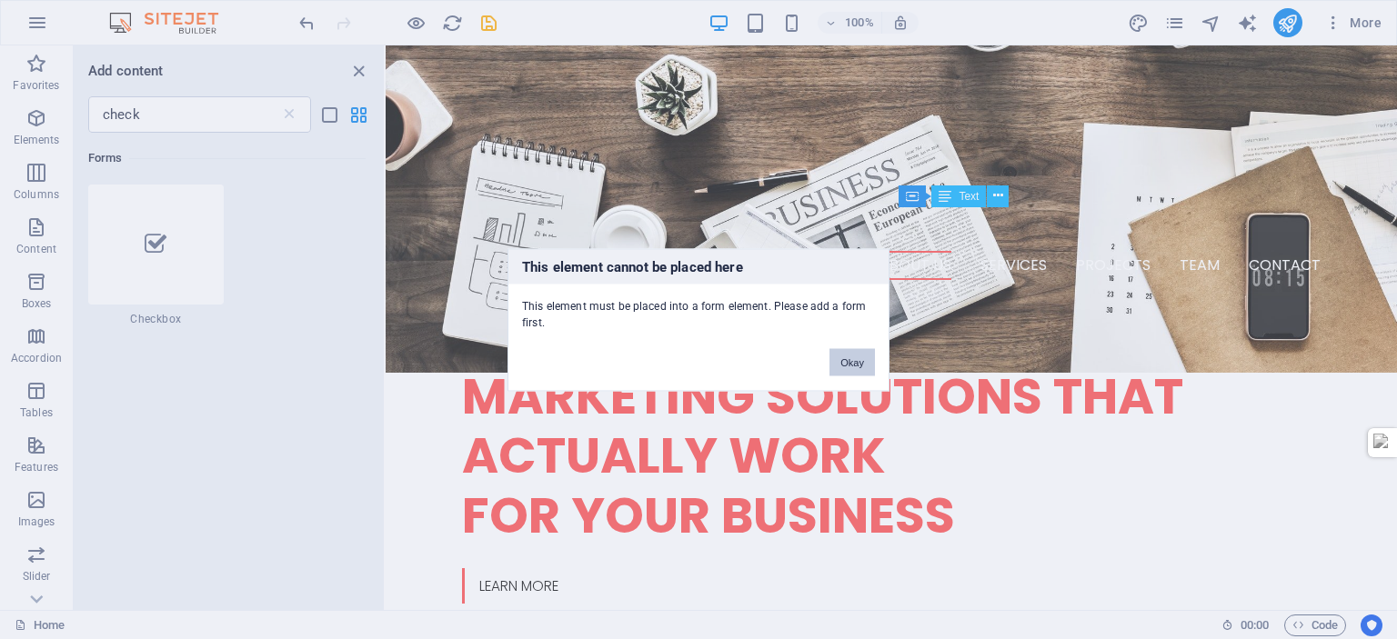
drag, startPoint x: 844, startPoint y: 364, endPoint x: 467, endPoint y: 307, distance: 381.8
click at [844, 364] on button "Okay" at bounding box center [852, 361] width 45 height 27
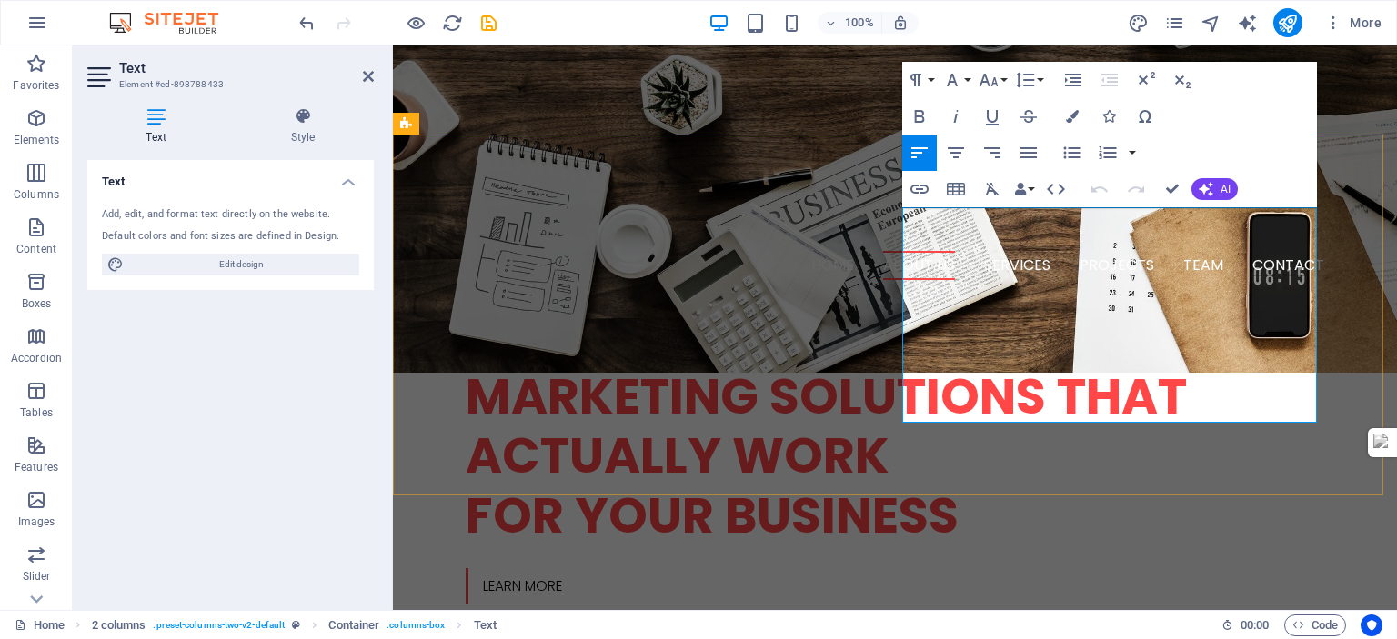
click at [960, 82] on icon "button" at bounding box center [952, 80] width 22 height 22
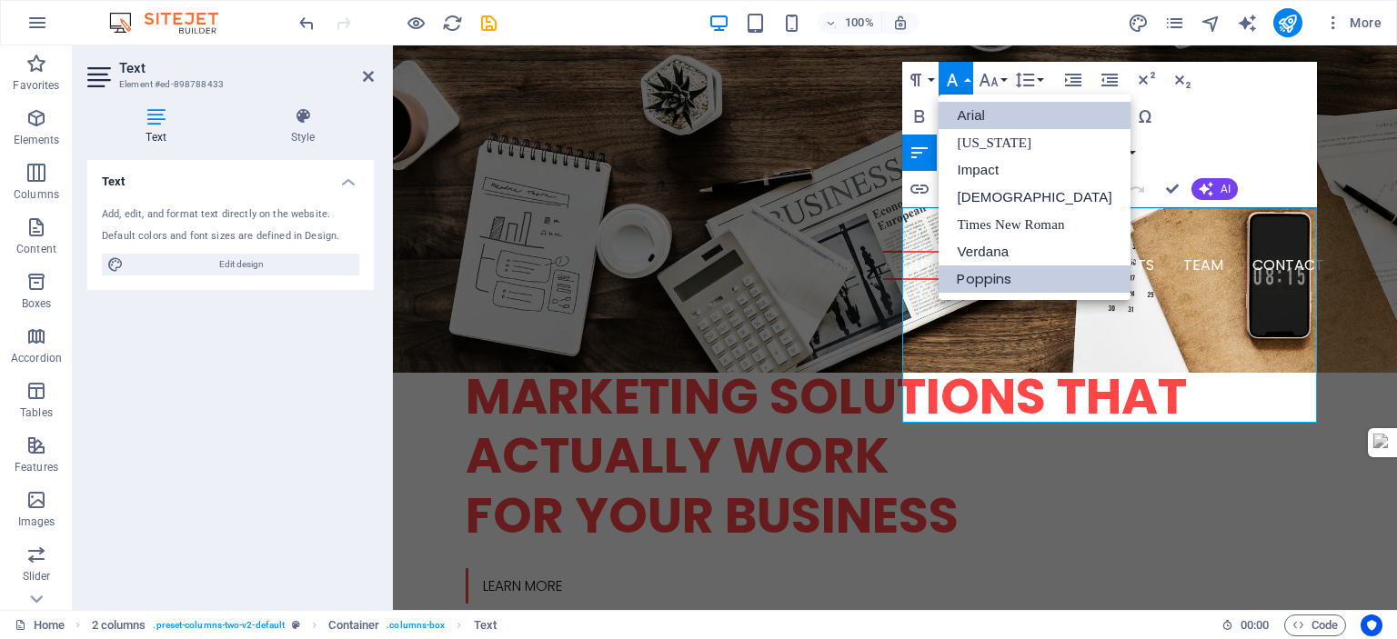
click at [1025, 272] on link "Poppins" at bounding box center [1034, 279] width 191 height 27
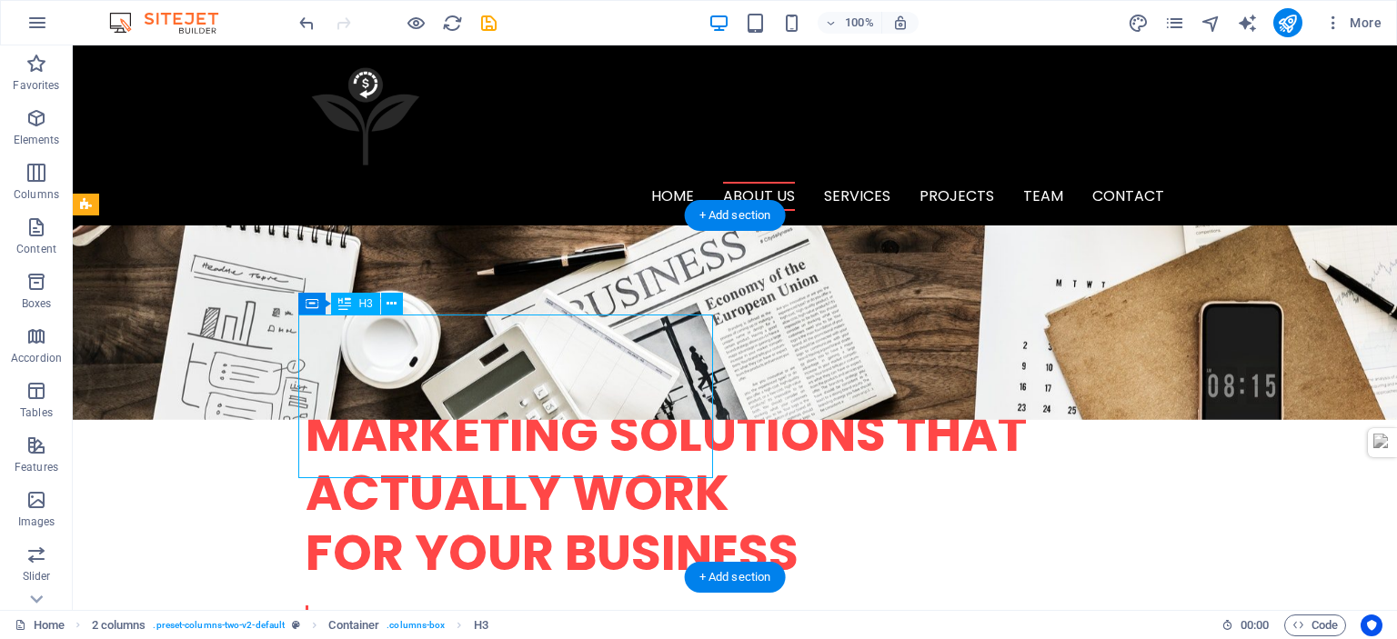
scroll to position [415, 0]
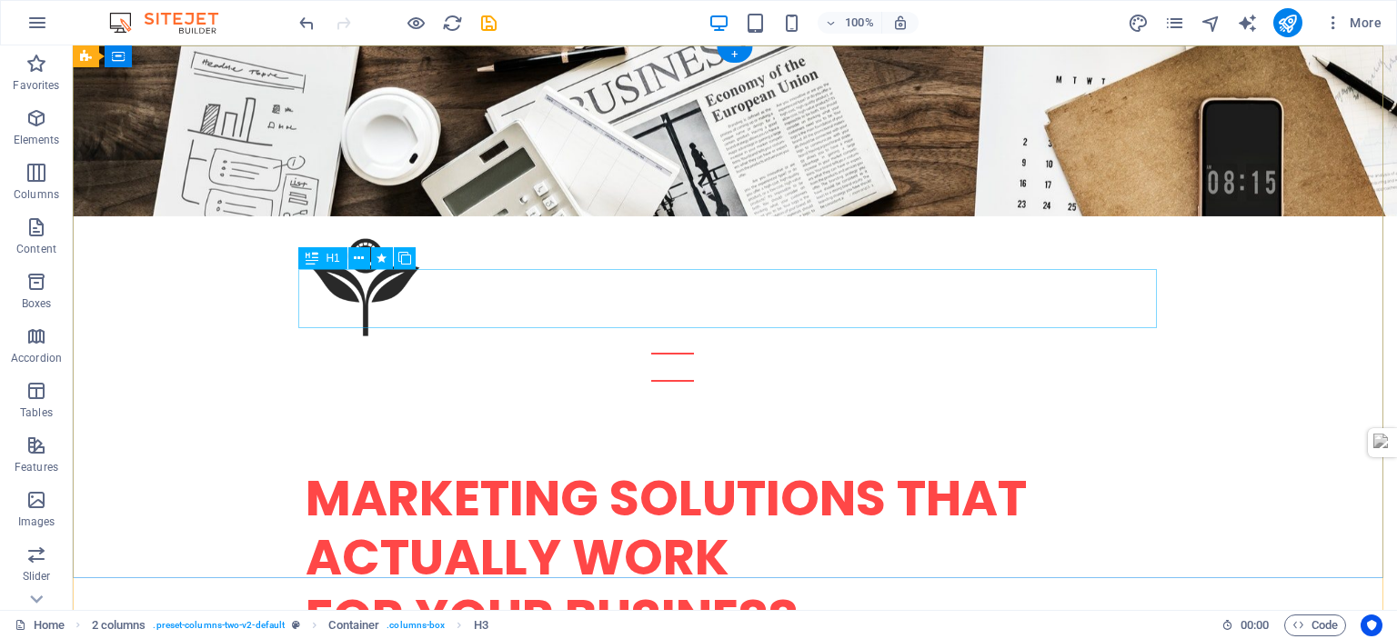
scroll to position [0, 0]
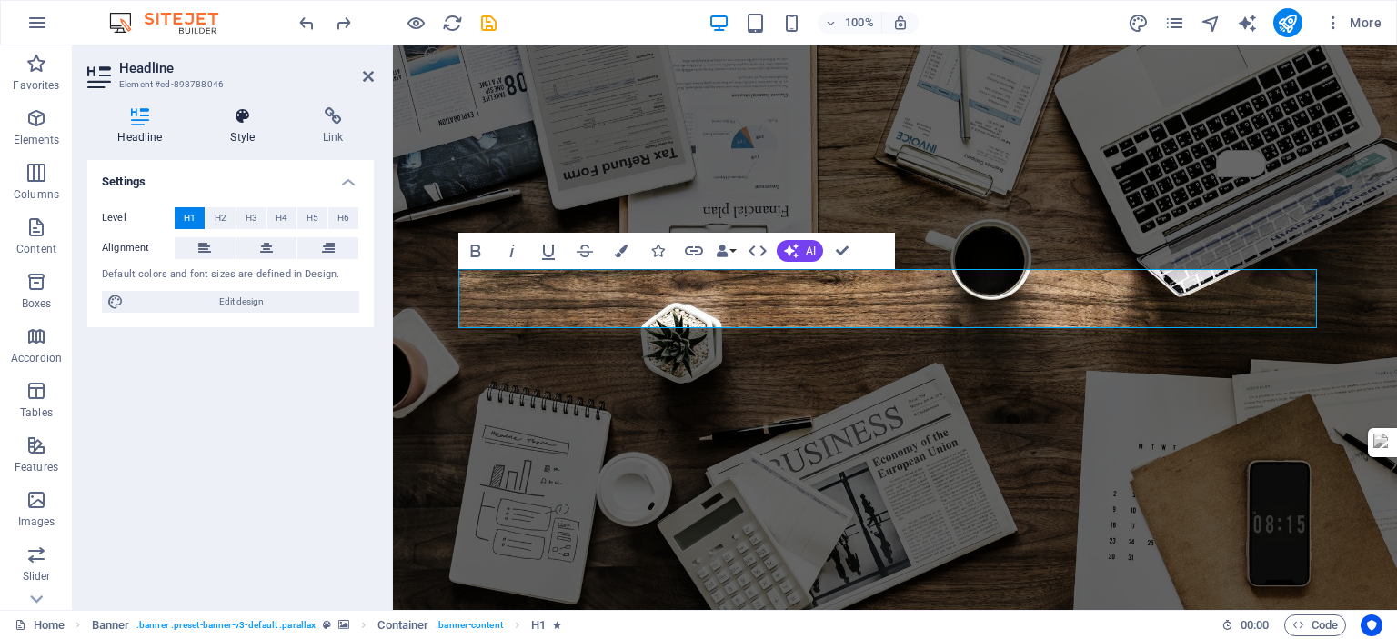
click at [240, 121] on icon at bounding box center [243, 116] width 86 height 18
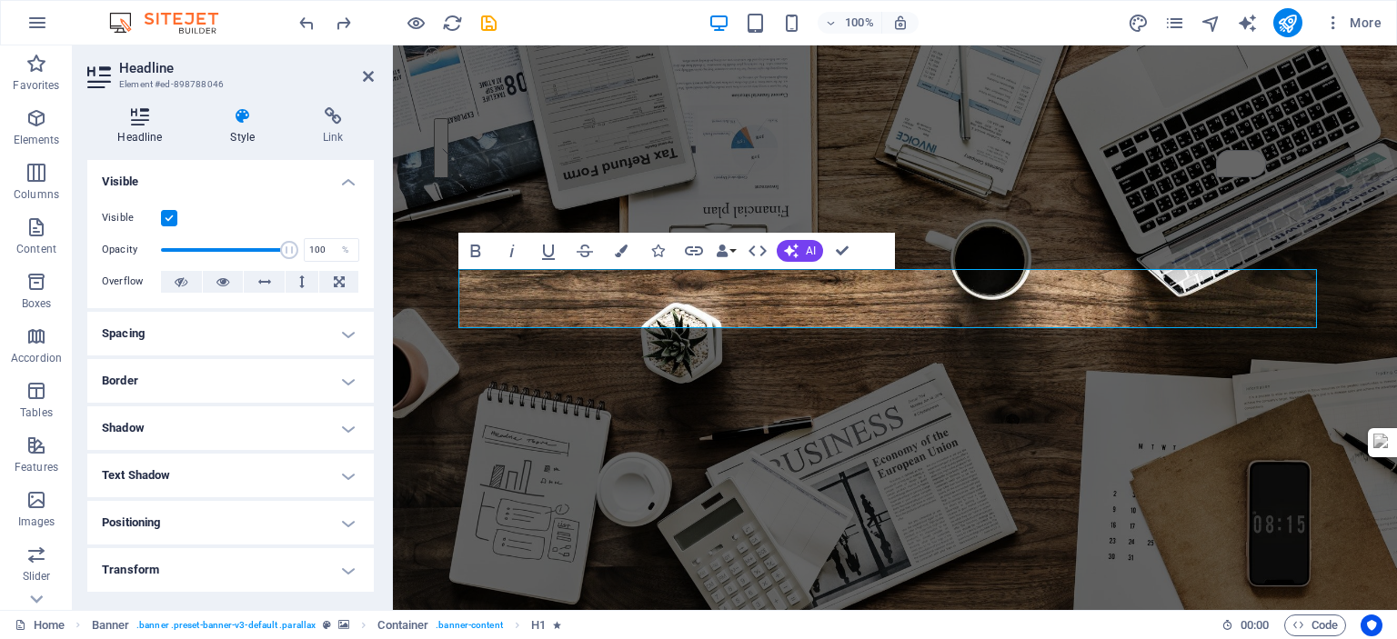
click at [151, 115] on icon at bounding box center [140, 116] width 106 height 18
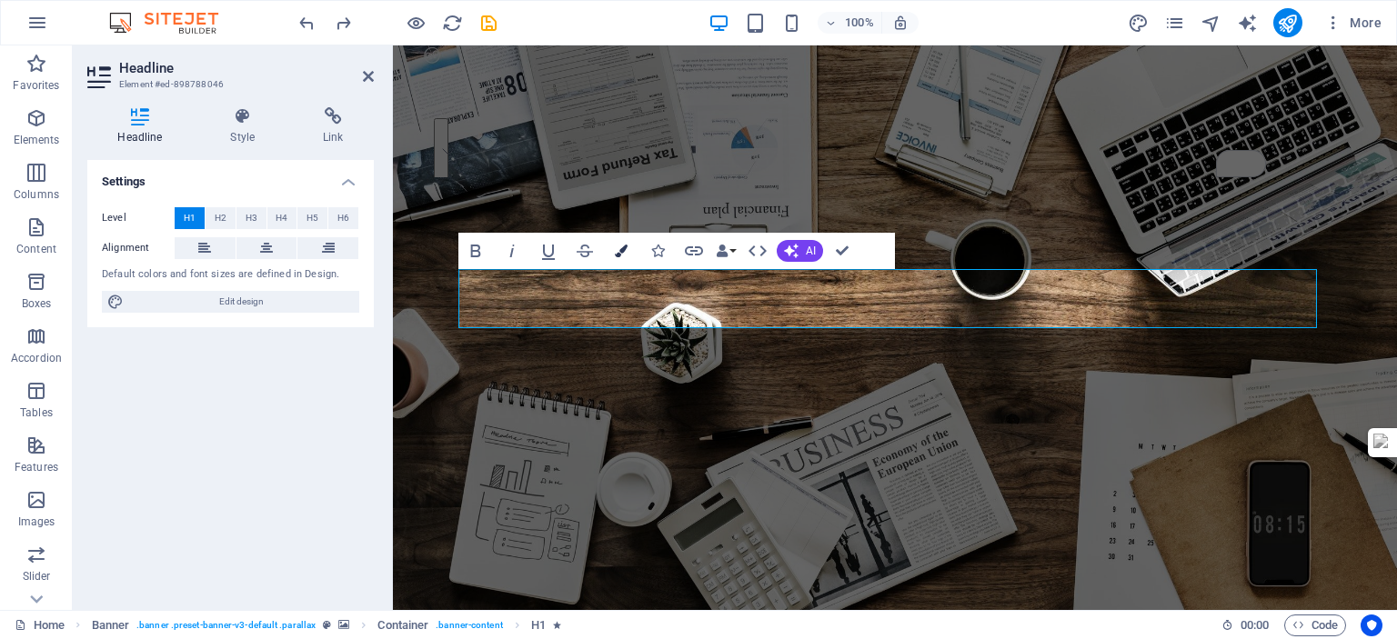
click at [623, 253] on icon "button" at bounding box center [621, 251] width 13 height 13
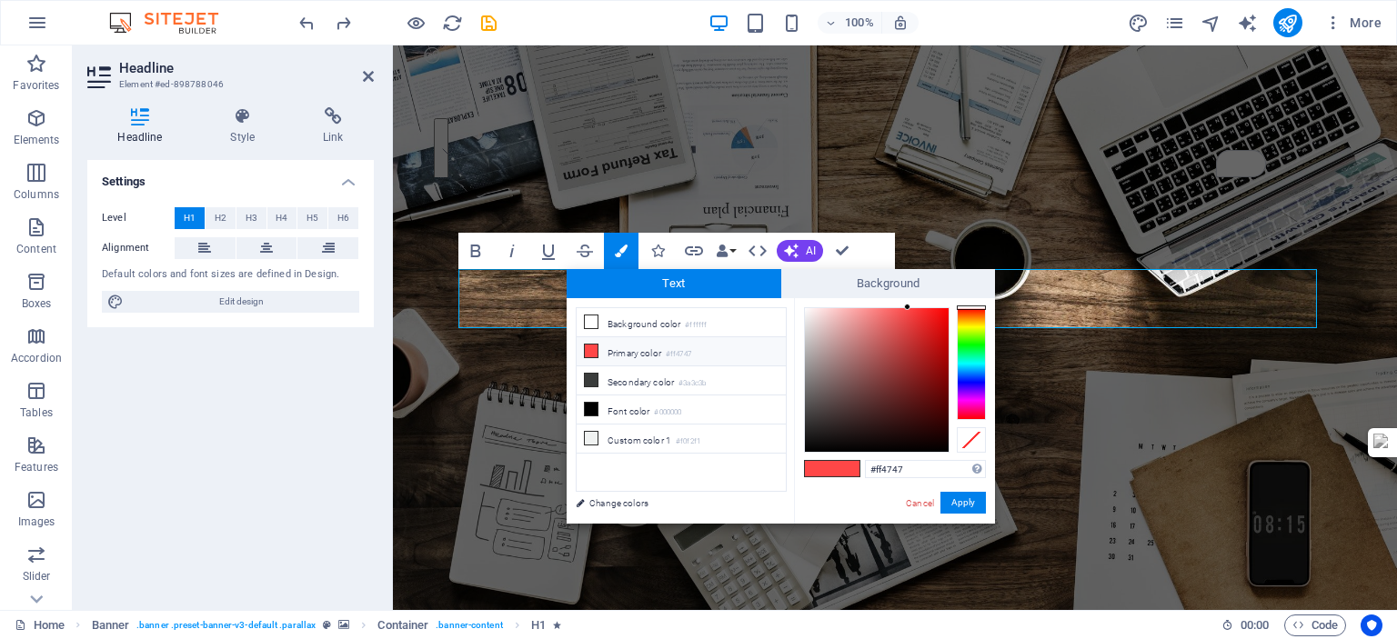
click at [968, 345] on div at bounding box center [971, 363] width 29 height 113
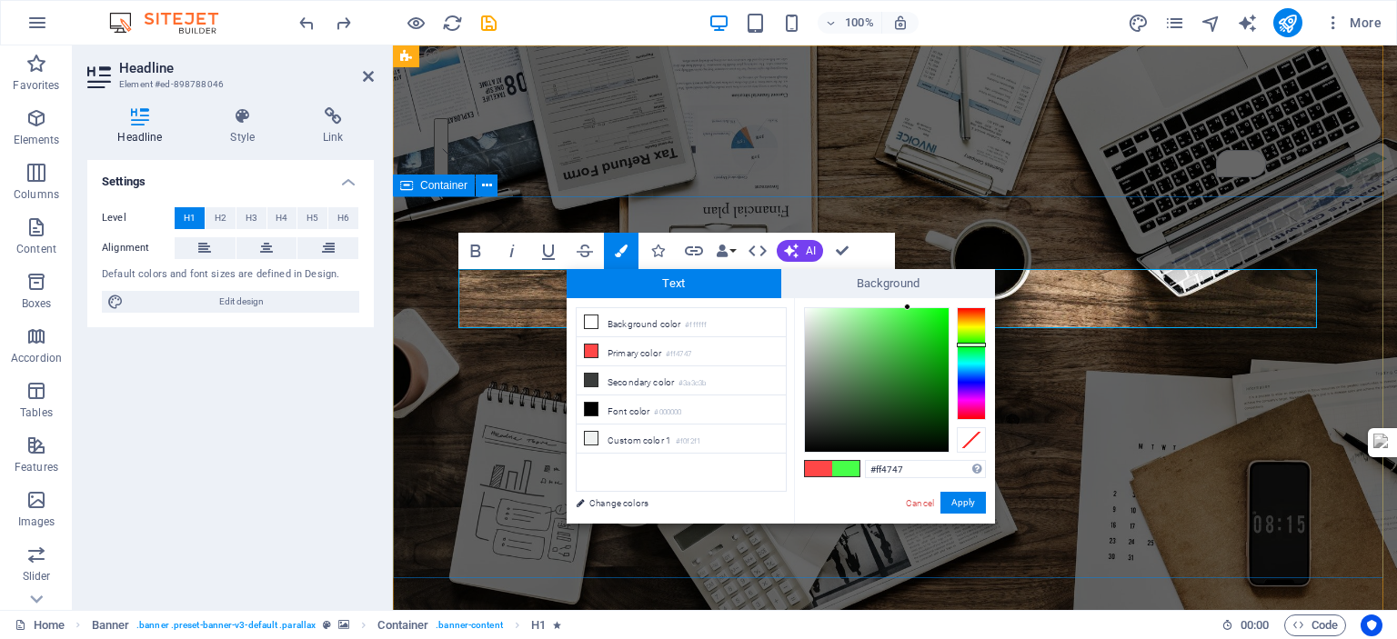
type input "#47ff49"
drag, startPoint x: 911, startPoint y: 465, endPoint x: 819, endPoint y: 458, distance: 93.1
click at [819, 458] on div "#47ff49 Supported formats #0852ed rgb(8, 82, 237) rgba(8, 82, 237, 90%) hsv(221…" at bounding box center [894, 542] width 201 height 489
click at [968, 504] on button "Apply" at bounding box center [963, 503] width 45 height 22
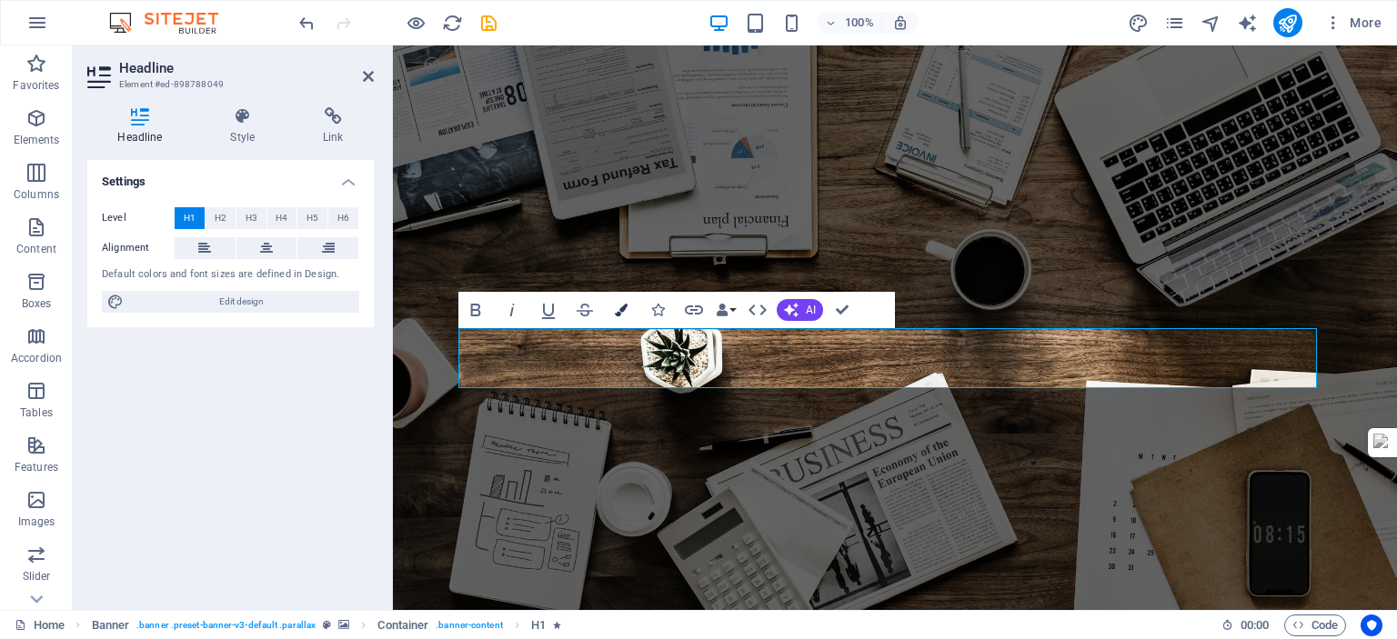
click at [619, 307] on icon "button" at bounding box center [621, 310] width 13 height 13
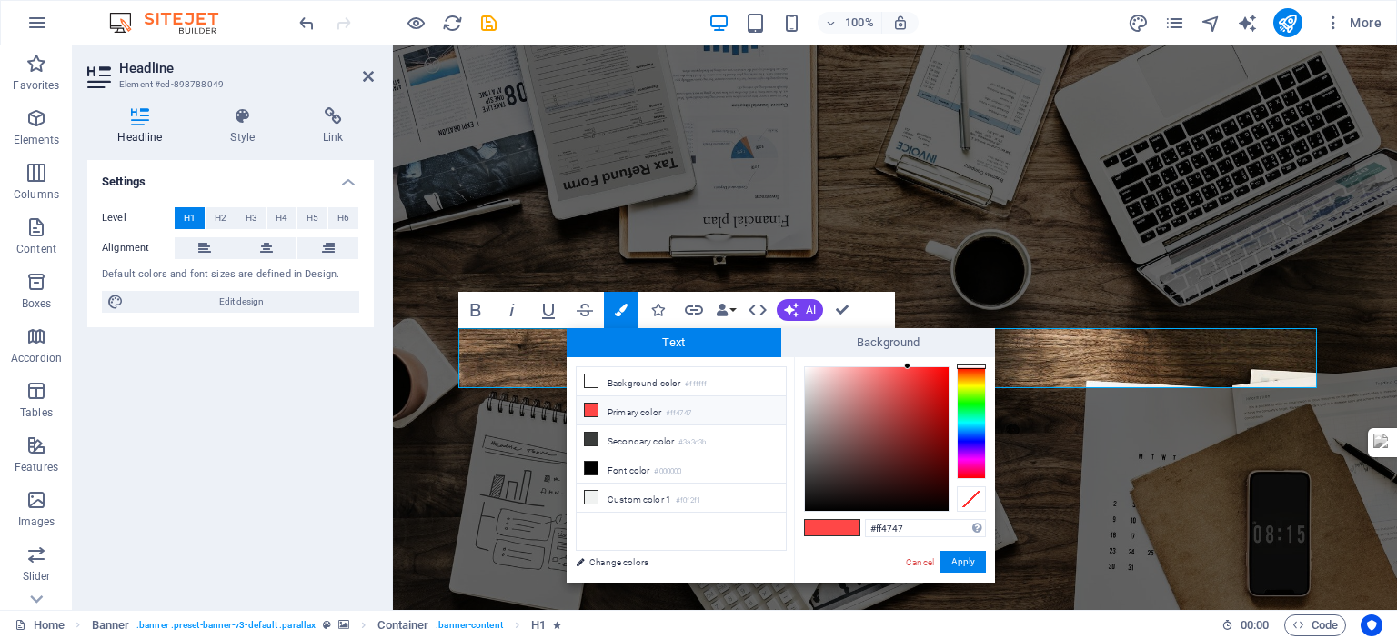
drag, startPoint x: 912, startPoint y: 523, endPoint x: 825, endPoint y: 509, distance: 88.4
click at [819, 505] on div "#ff4747 Supported formats #0852ed rgb(8, 82, 237) rgba(8, 82, 237, 90%) hsv(221…" at bounding box center [894, 601] width 201 height 489
click at [969, 570] on button "Apply" at bounding box center [963, 562] width 45 height 22
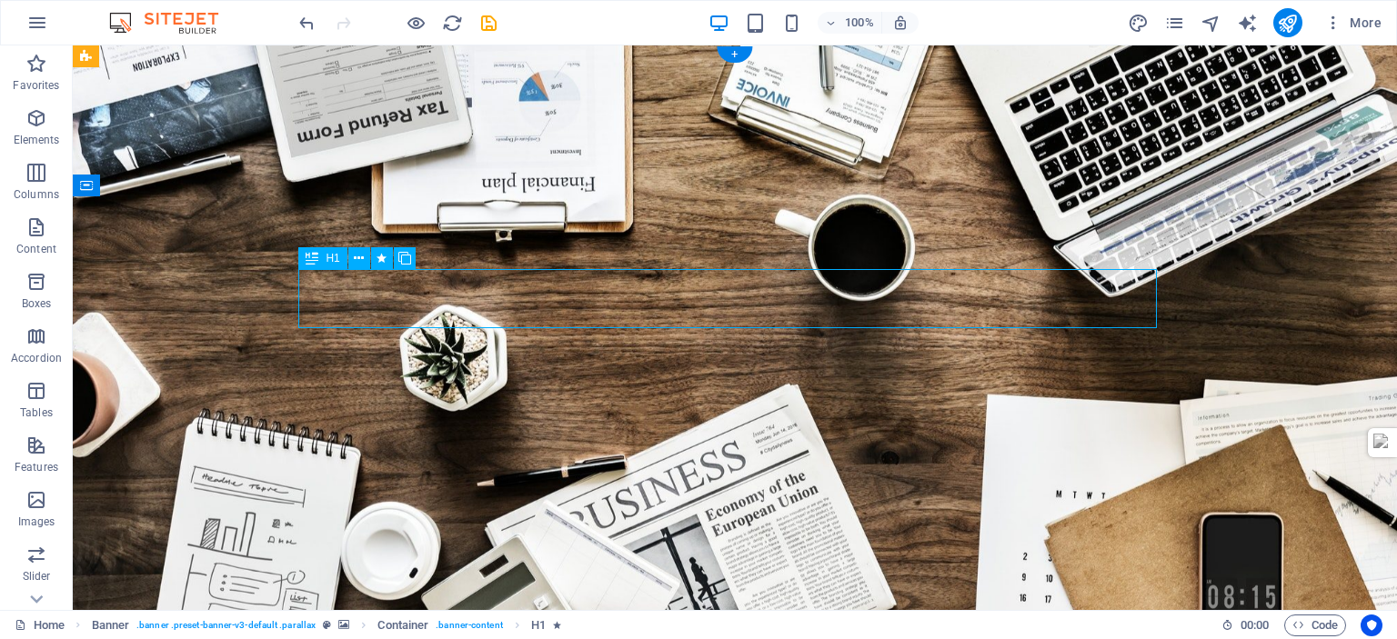
drag, startPoint x: 335, startPoint y: 302, endPoint x: 407, endPoint y: 84, distance: 230.1
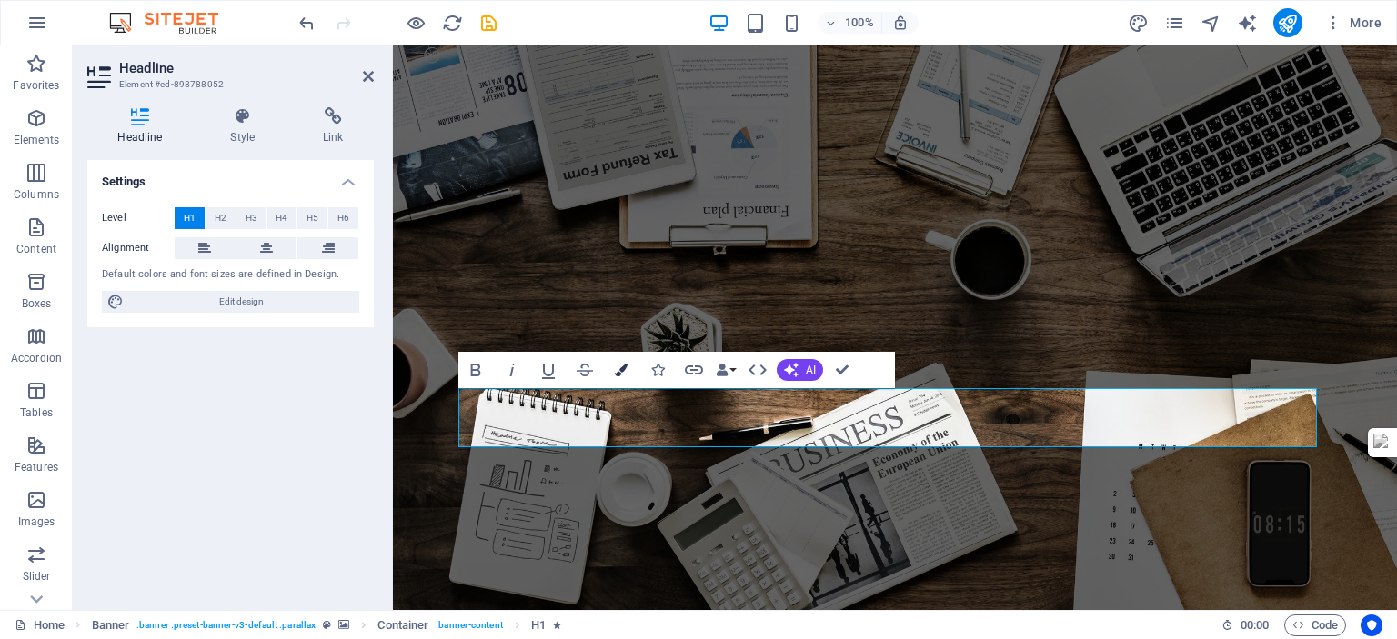
drag, startPoint x: 353, startPoint y: 361, endPoint x: 622, endPoint y: 367, distance: 269.3
click at [622, 367] on icon "button" at bounding box center [621, 370] width 13 height 13
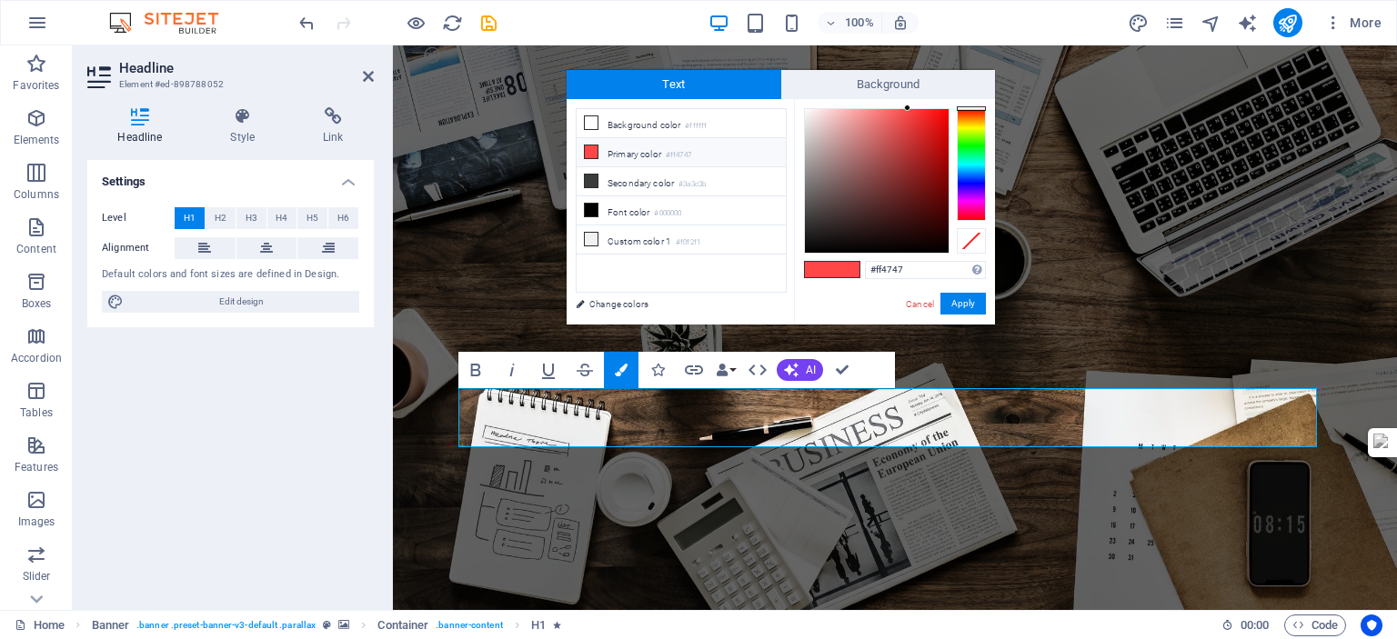
drag, startPoint x: 914, startPoint y: 274, endPoint x: 815, endPoint y: 267, distance: 99.4
click at [815, 267] on div "#ff4747 Supported formats #0852ed rgb(8, 82, 237) rgba(8, 82, 237, 90%) hsv(221…" at bounding box center [894, 343] width 201 height 489
click at [962, 298] on button "Apply" at bounding box center [963, 304] width 45 height 22
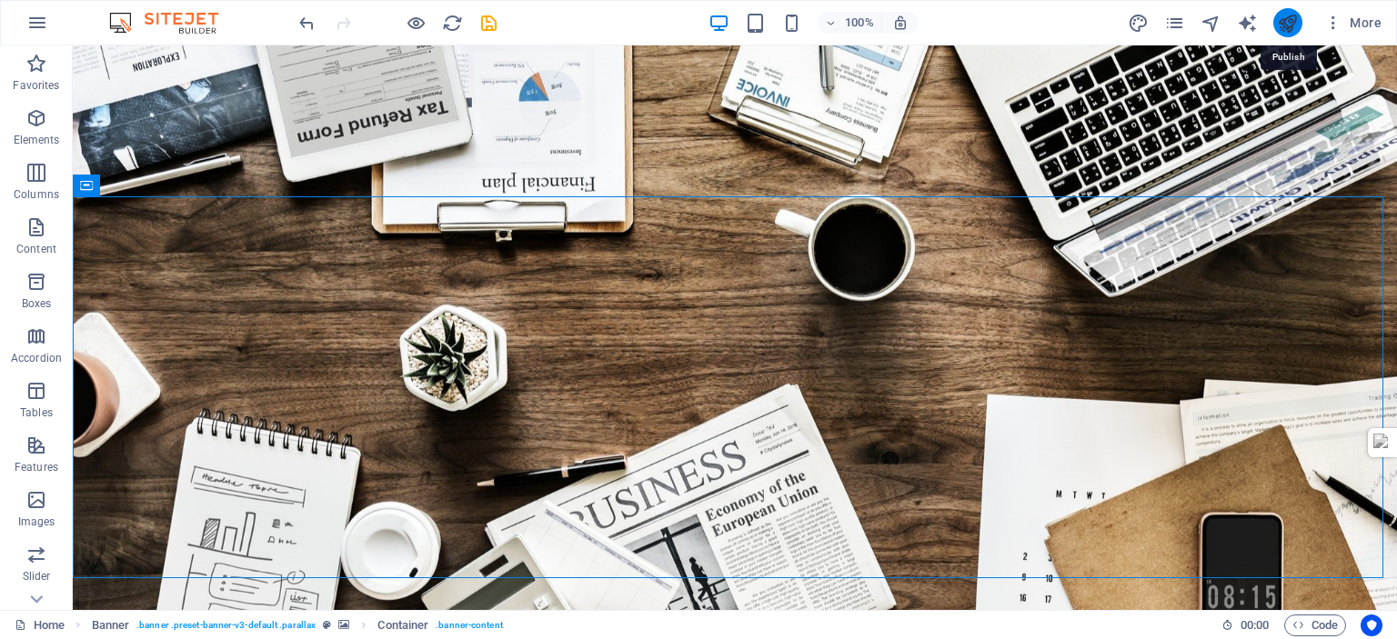
click at [1293, 26] on icon "publish" at bounding box center [1287, 23] width 21 height 21
